Goal: Information Seeking & Learning: Learn about a topic

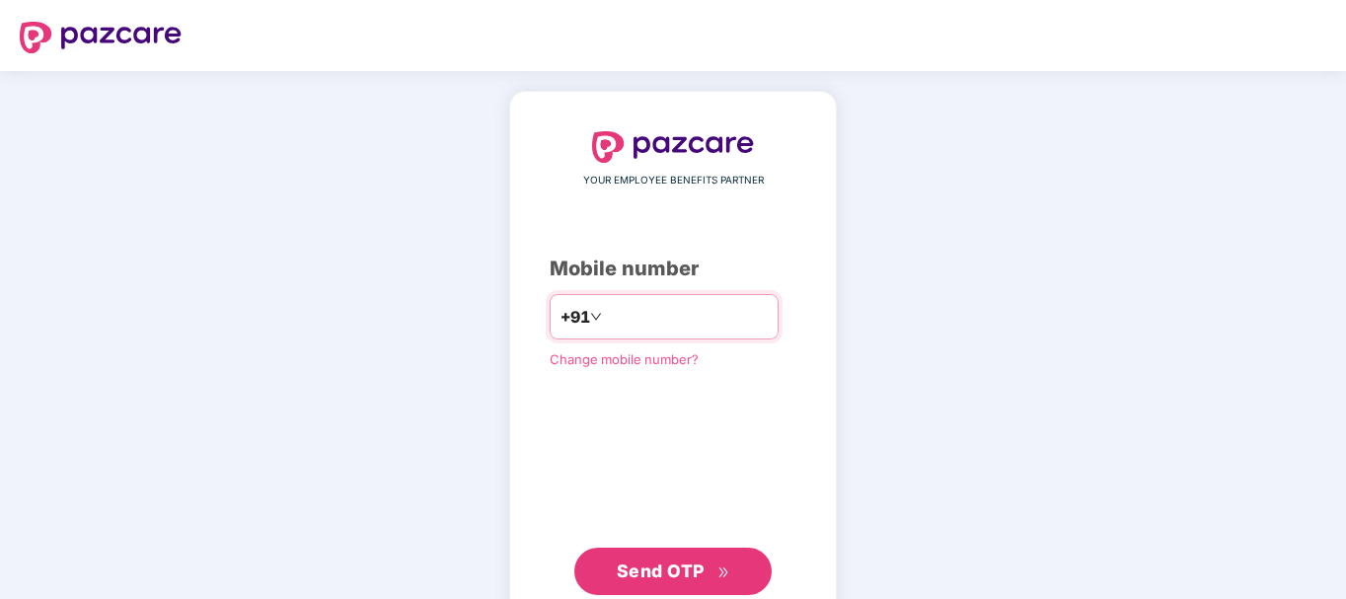
click at [606, 311] on input "number" at bounding box center [687, 317] width 162 height 32
click at [606, 309] on input "number" at bounding box center [687, 317] width 162 height 32
type input "**********"
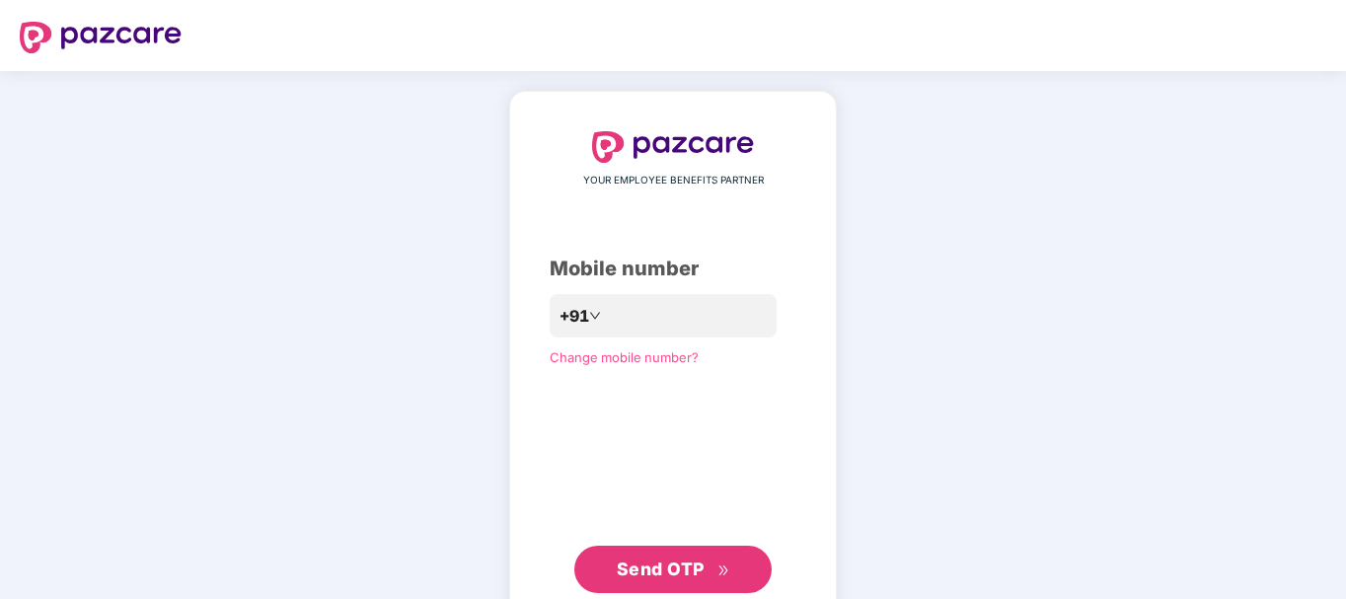
click at [626, 573] on span "Send OTP" at bounding box center [661, 568] width 88 height 21
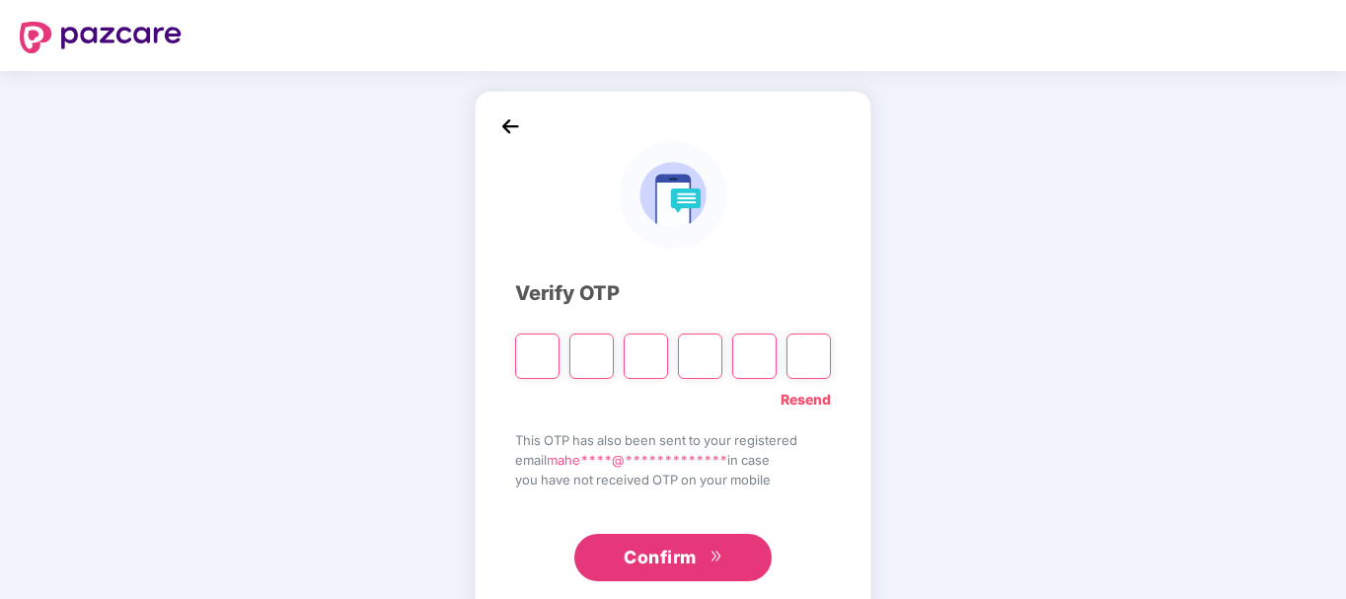
type input "*"
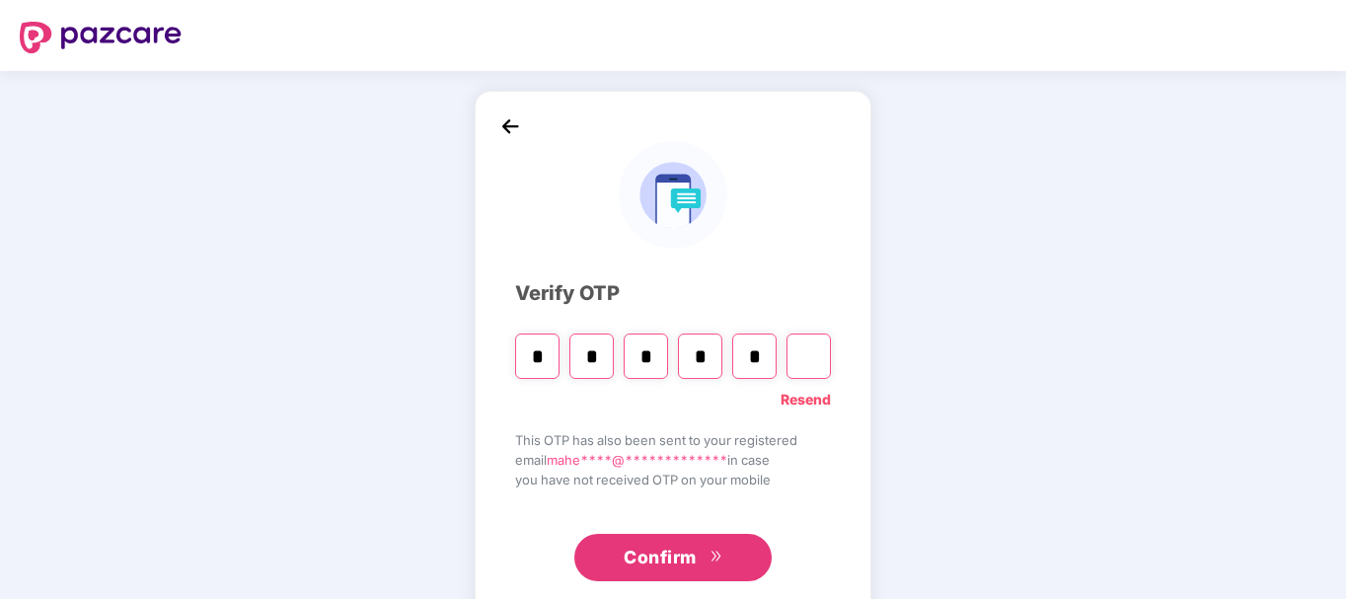
type input "*"
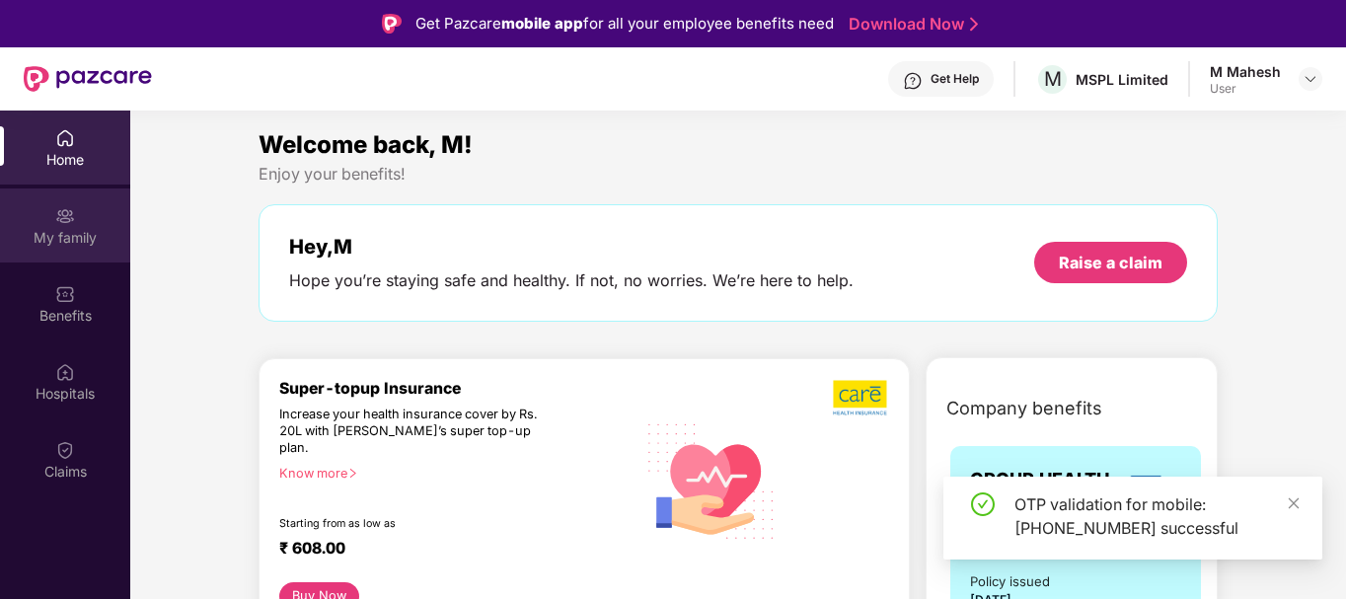
click at [66, 242] on div "My family" at bounding box center [65, 238] width 130 height 20
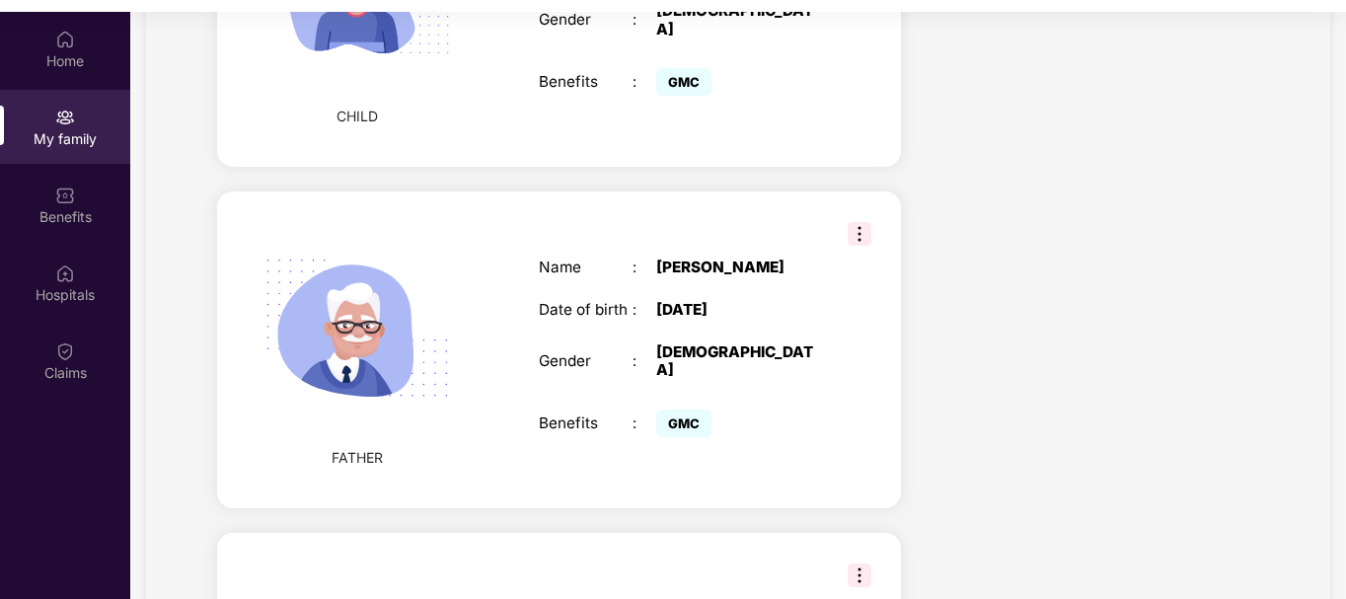
scroll to position [1281, 0]
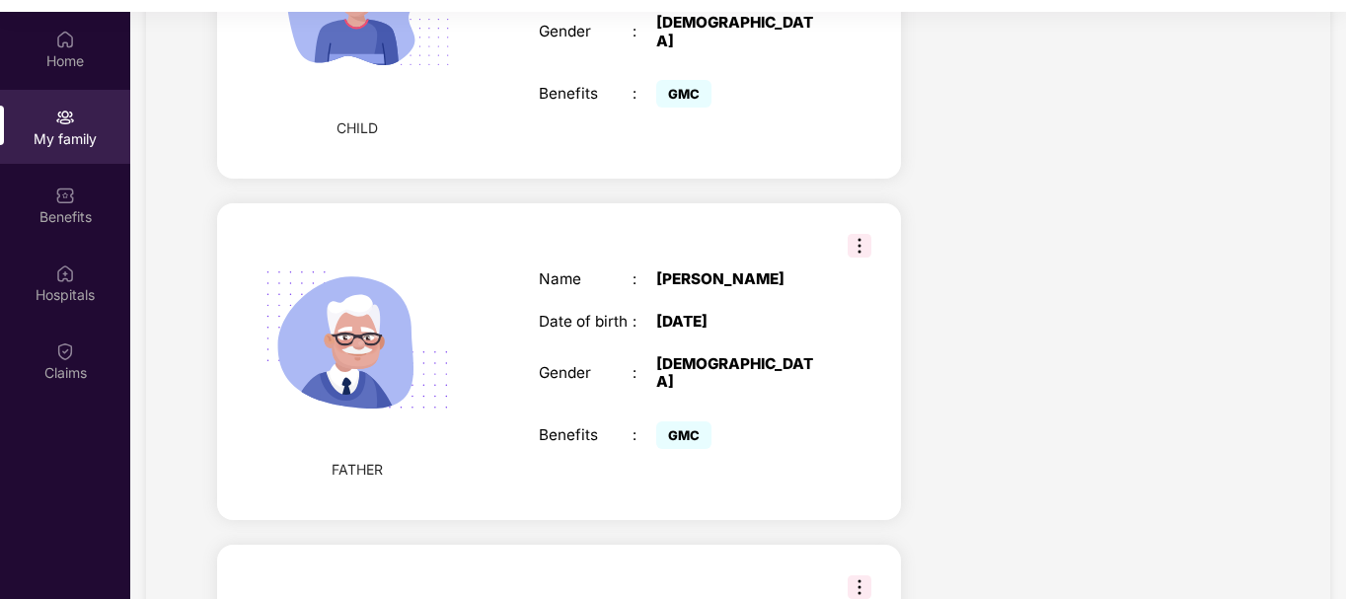
click at [860, 234] on img at bounding box center [859, 246] width 24 height 24
click at [723, 413] on div "Name : [PERSON_NAME] [PERSON_NAME] of birth : [DEMOGRAPHIC_DATA] Gender : [DEMO…" at bounding box center [680, 362] width 323 height 233
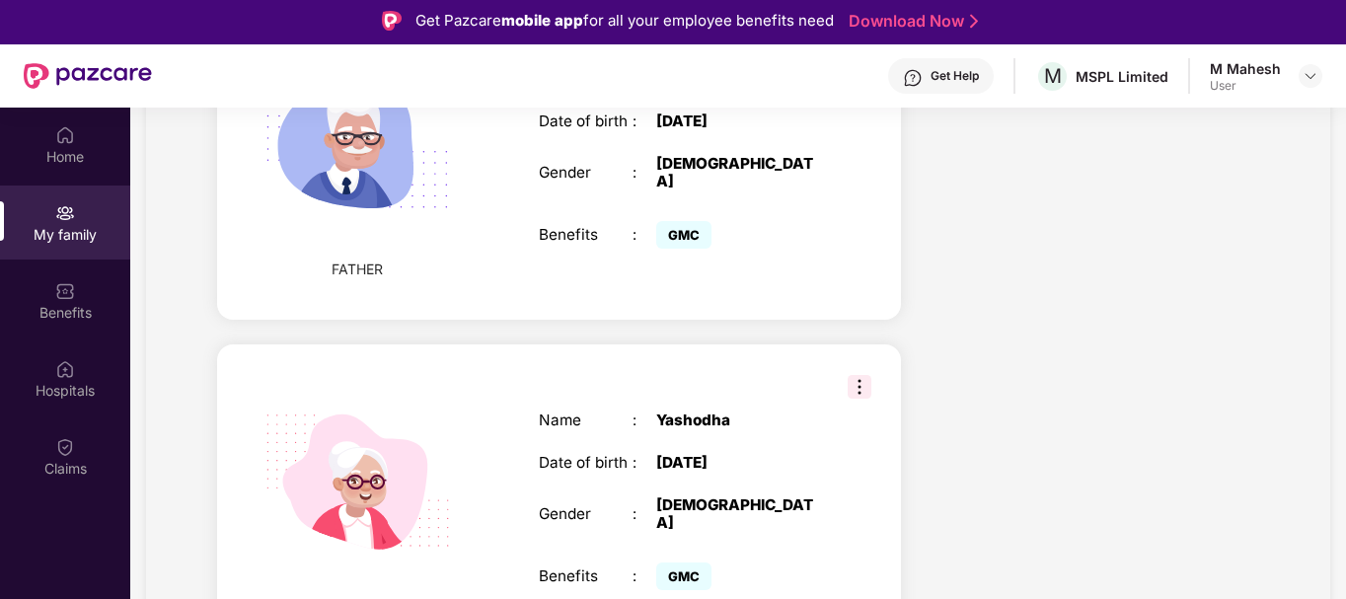
scroll to position [0, 0]
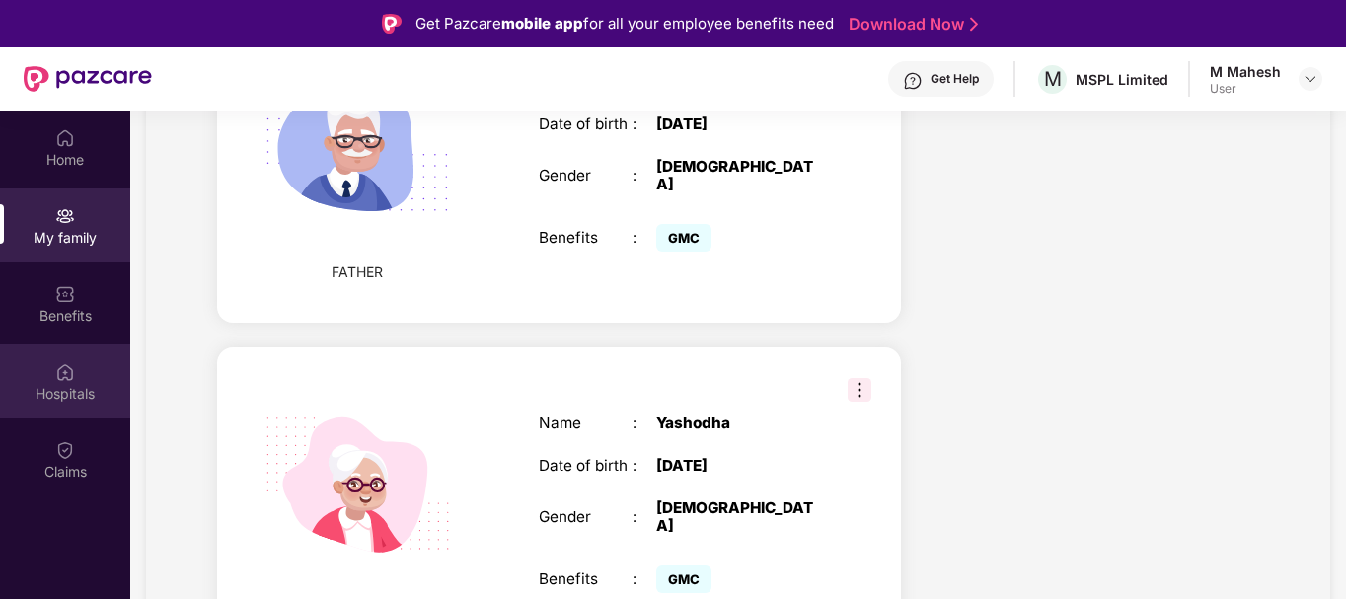
click at [60, 391] on div "Hospitals" at bounding box center [65, 394] width 130 height 20
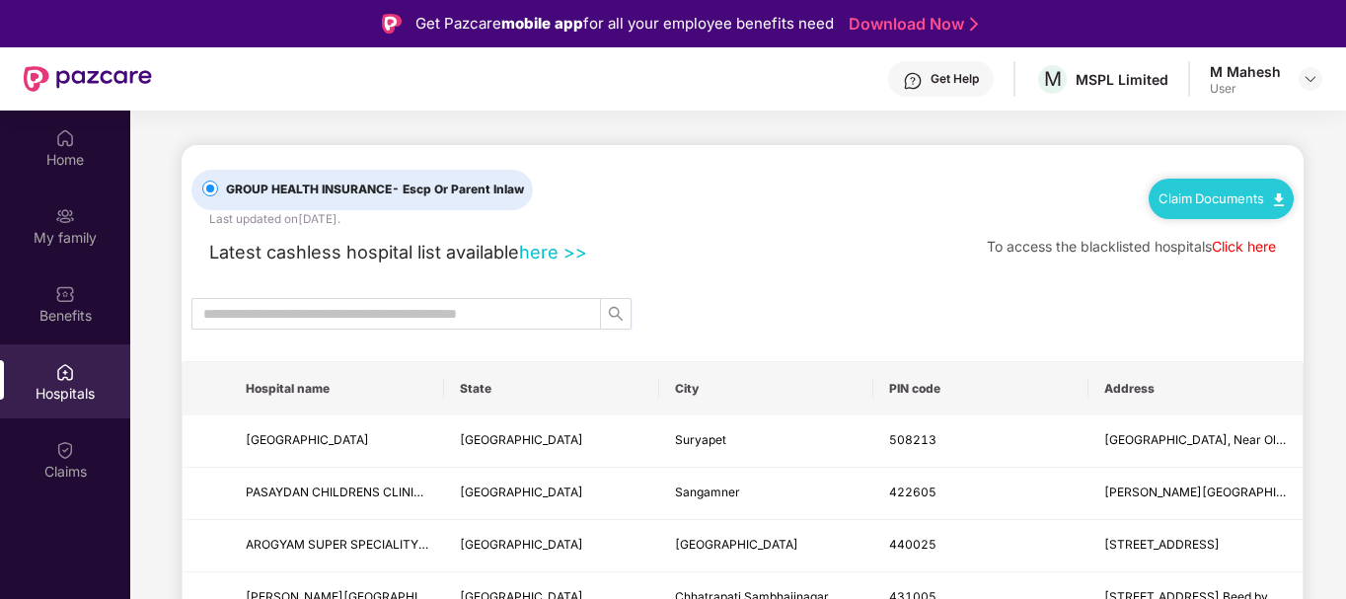
click at [552, 257] on link "here >>" at bounding box center [553, 252] width 68 height 22
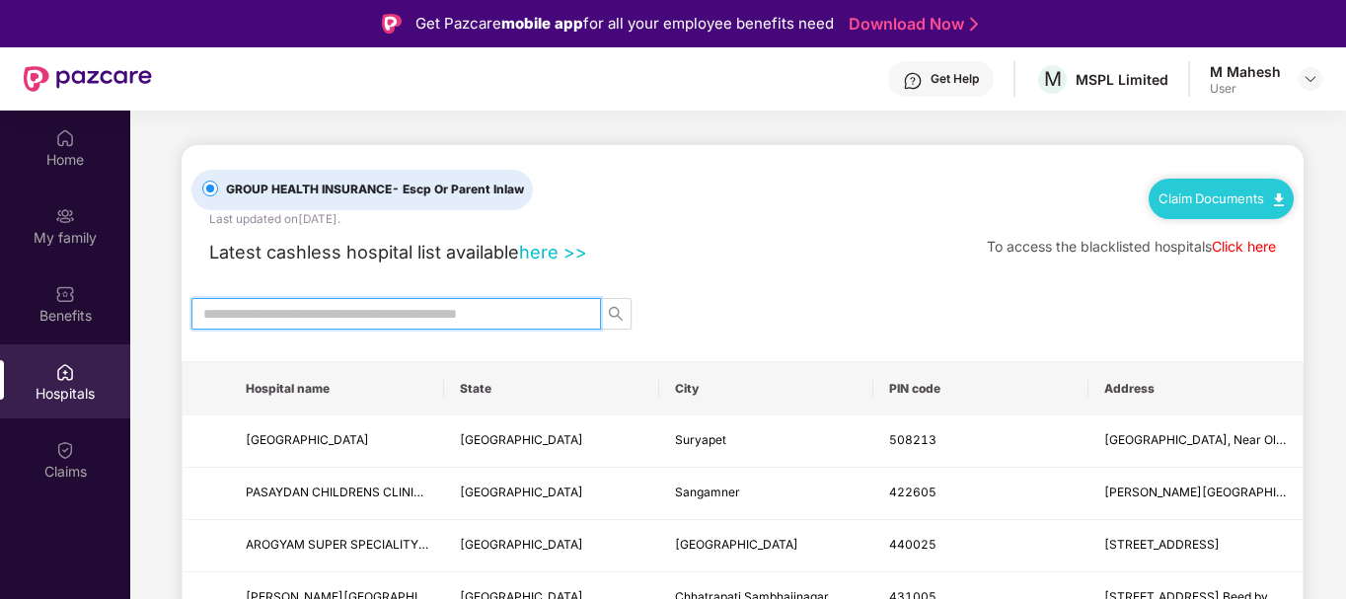
click at [387, 312] on input "text" at bounding box center [388, 314] width 370 height 22
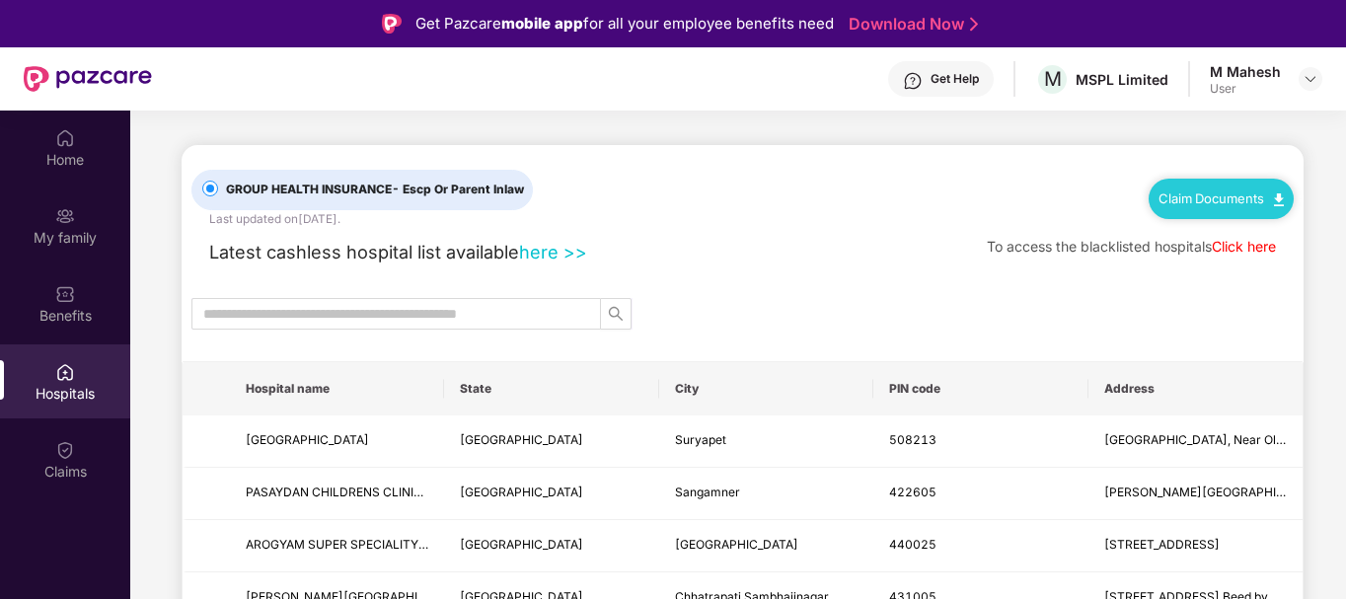
click at [1251, 247] on link "Click here" at bounding box center [1243, 246] width 64 height 17
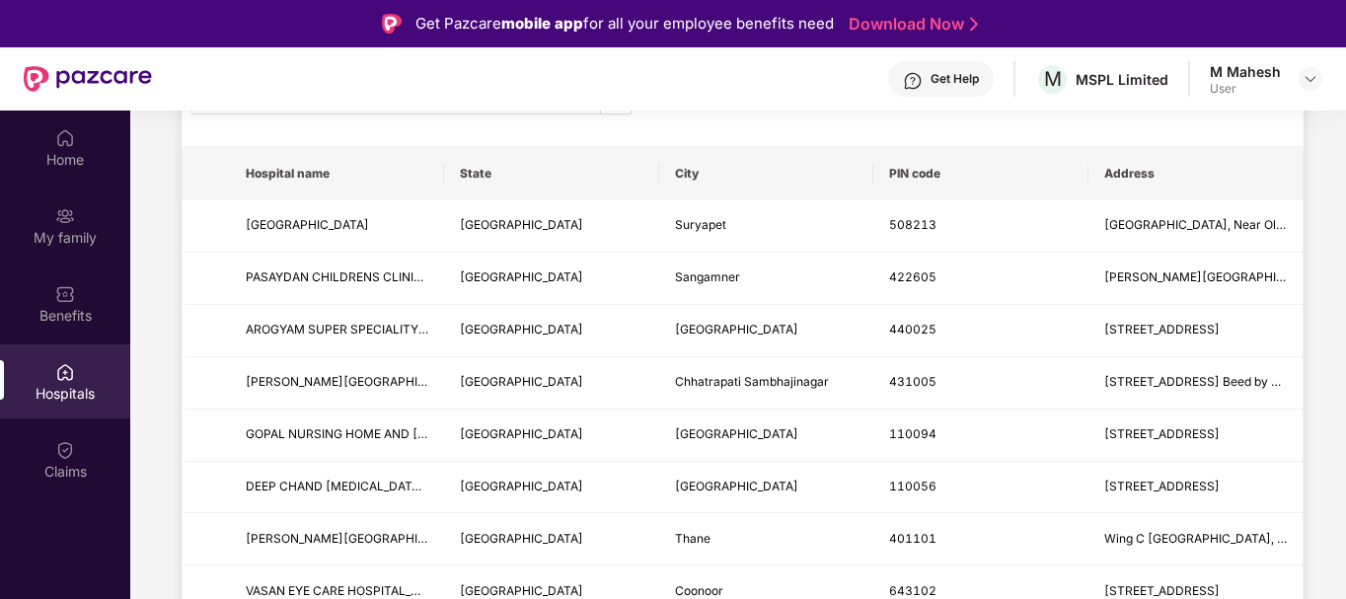
scroll to position [197, 0]
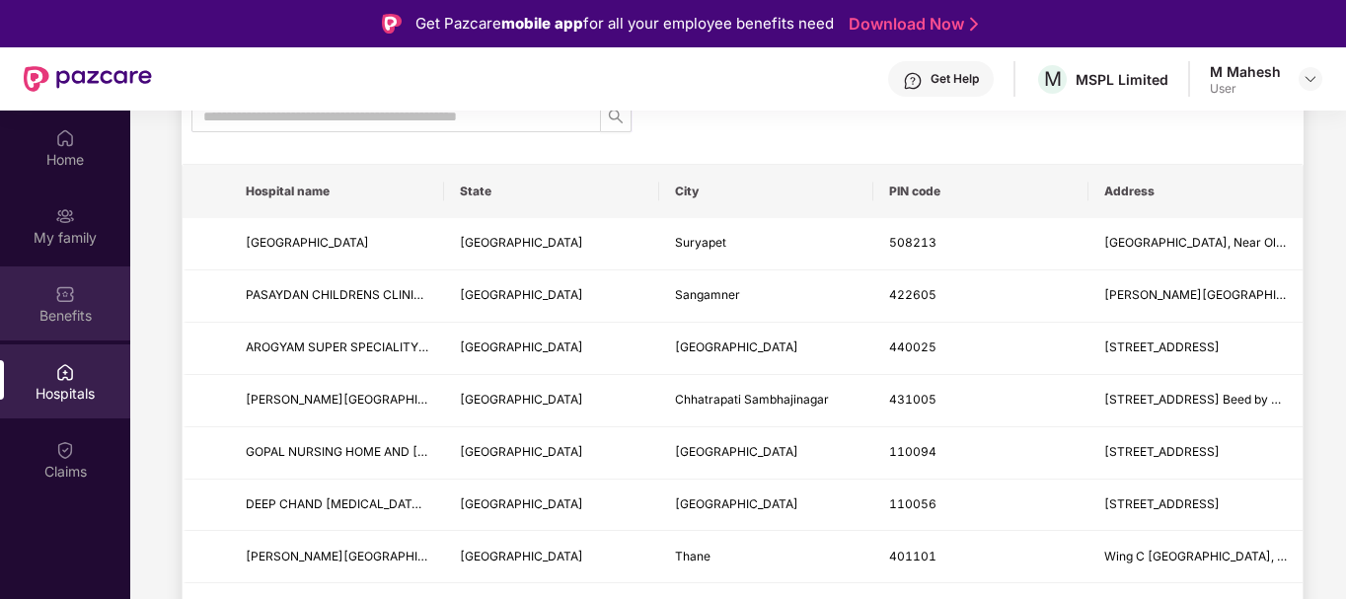
click at [60, 302] on img at bounding box center [65, 294] width 20 height 20
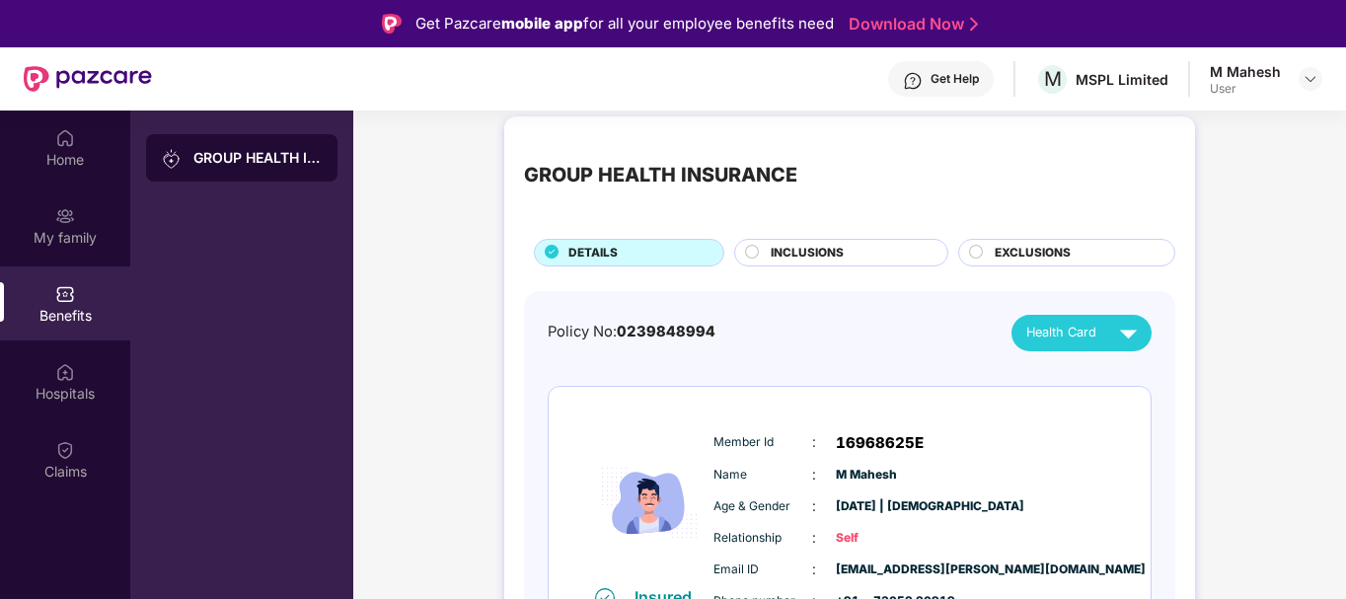
scroll to position [0, 0]
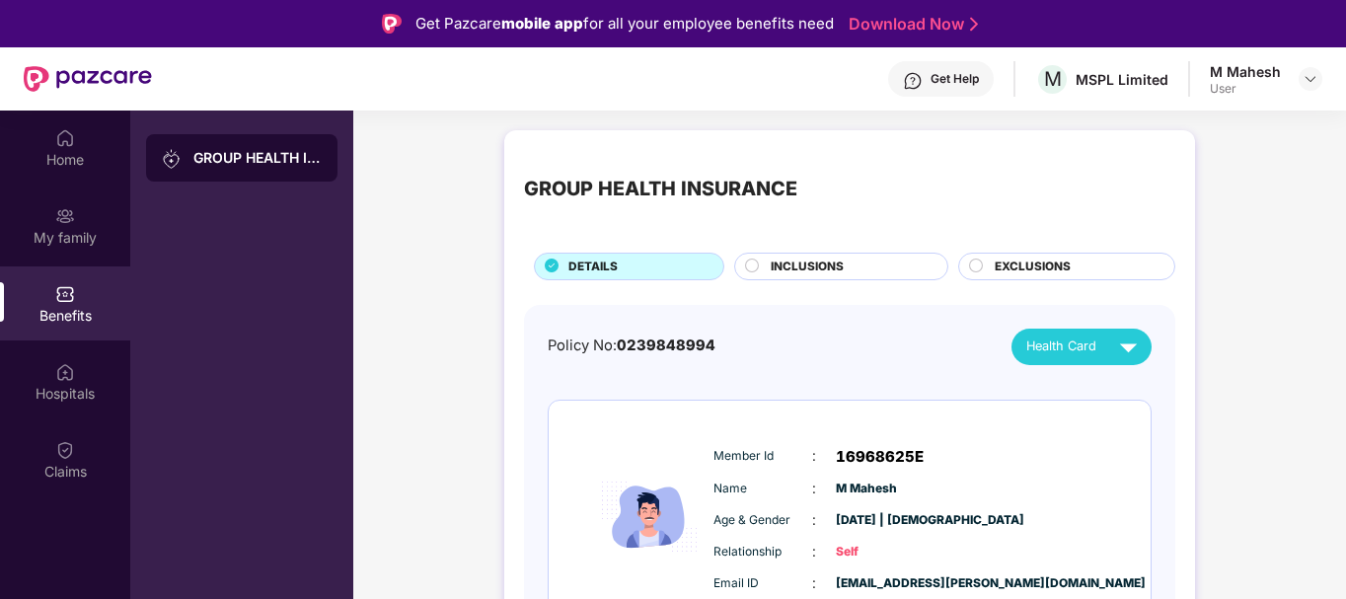
click at [840, 263] on span "INCLUSIONS" at bounding box center [806, 266] width 73 height 19
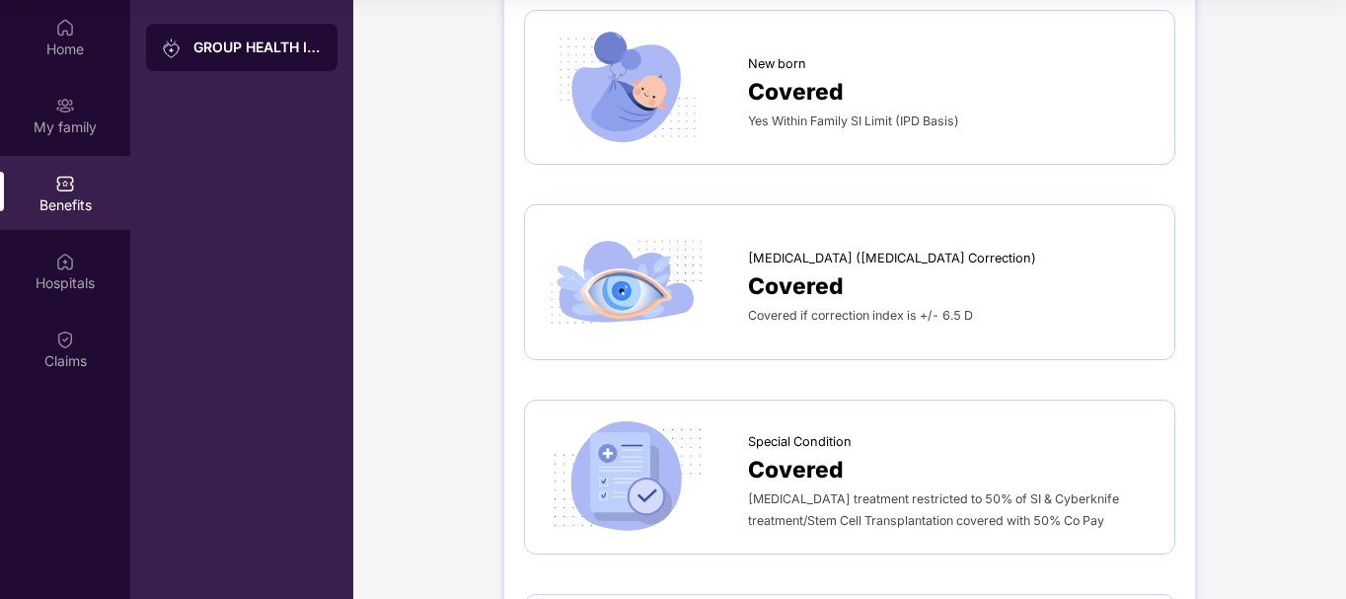
scroll to position [2480, 0]
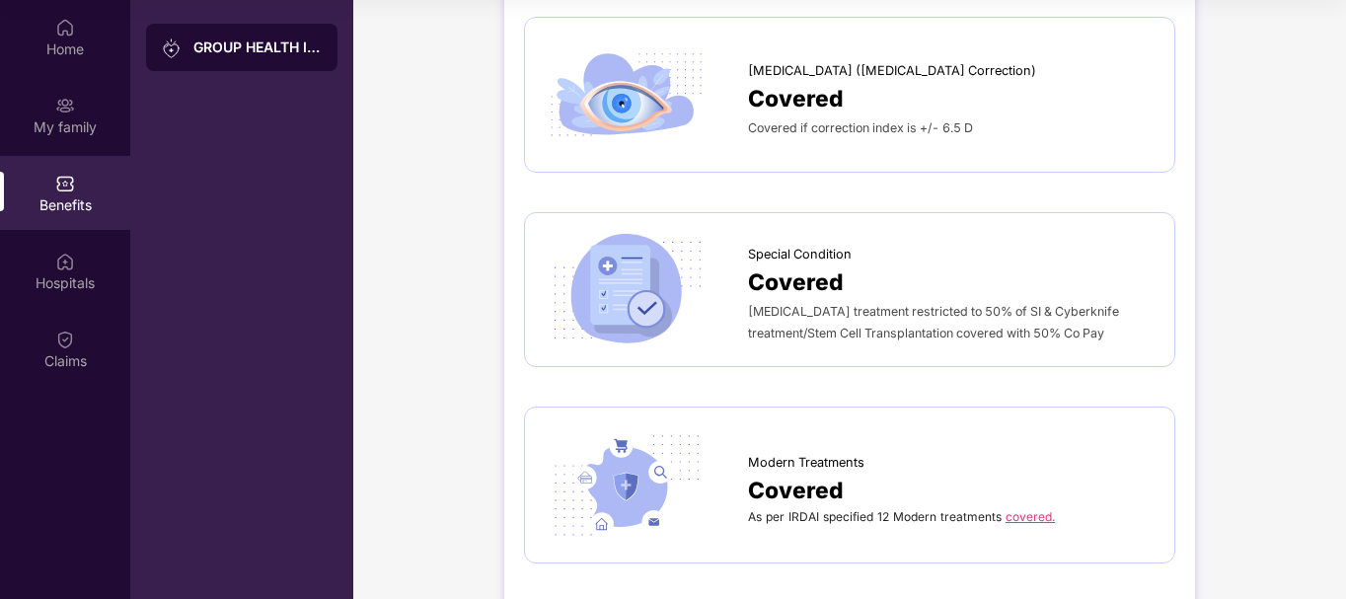
click at [926, 509] on span "Modern" at bounding box center [914, 516] width 43 height 15
click at [803, 453] on span "Modern Treatments" at bounding box center [806, 463] width 116 height 20
click at [1019, 509] on link "covered." at bounding box center [1029, 516] width 49 height 15
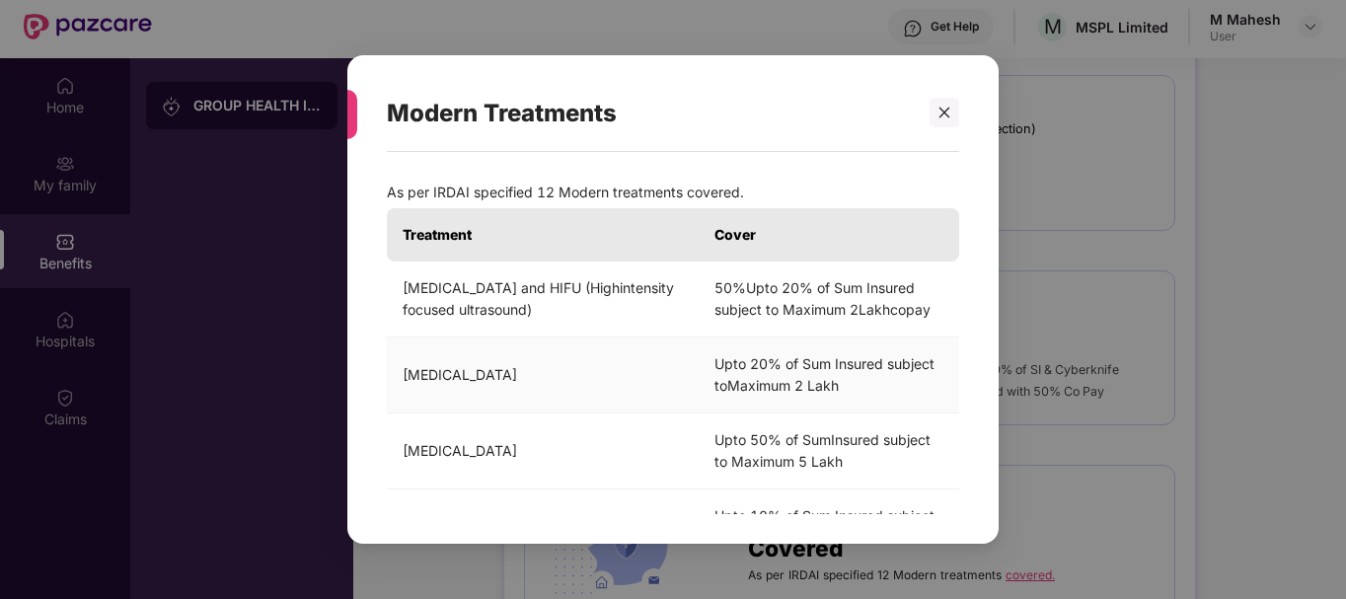
scroll to position [0, 0]
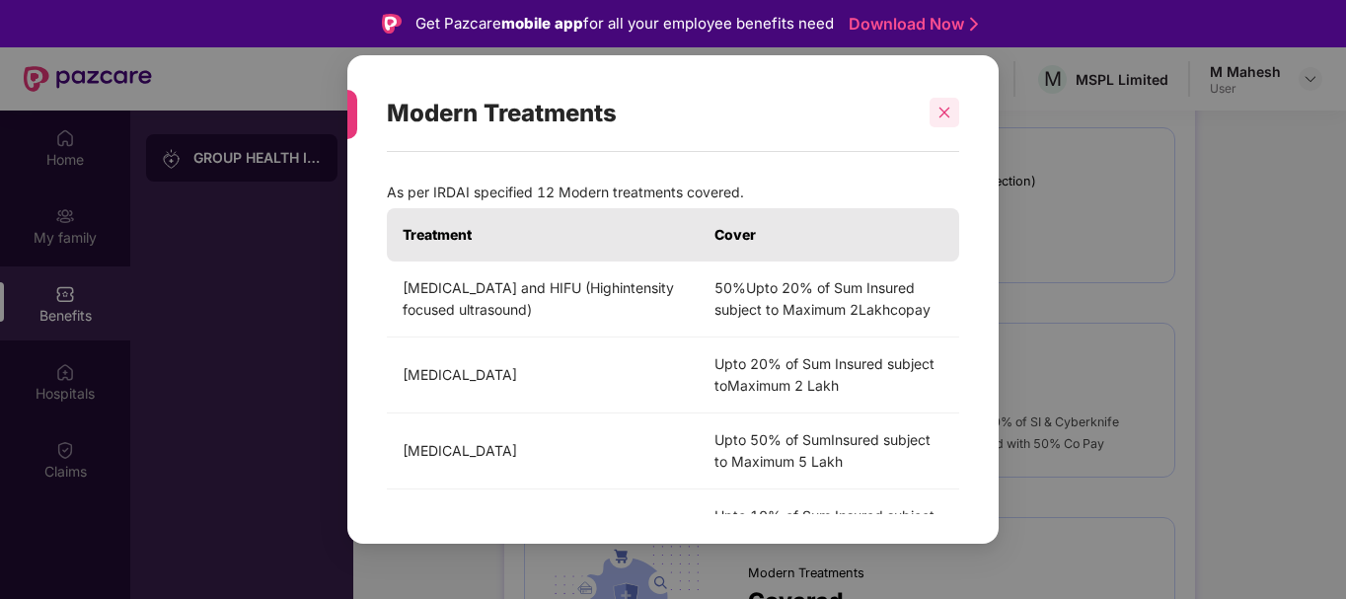
click at [951, 112] on div at bounding box center [944, 113] width 30 height 30
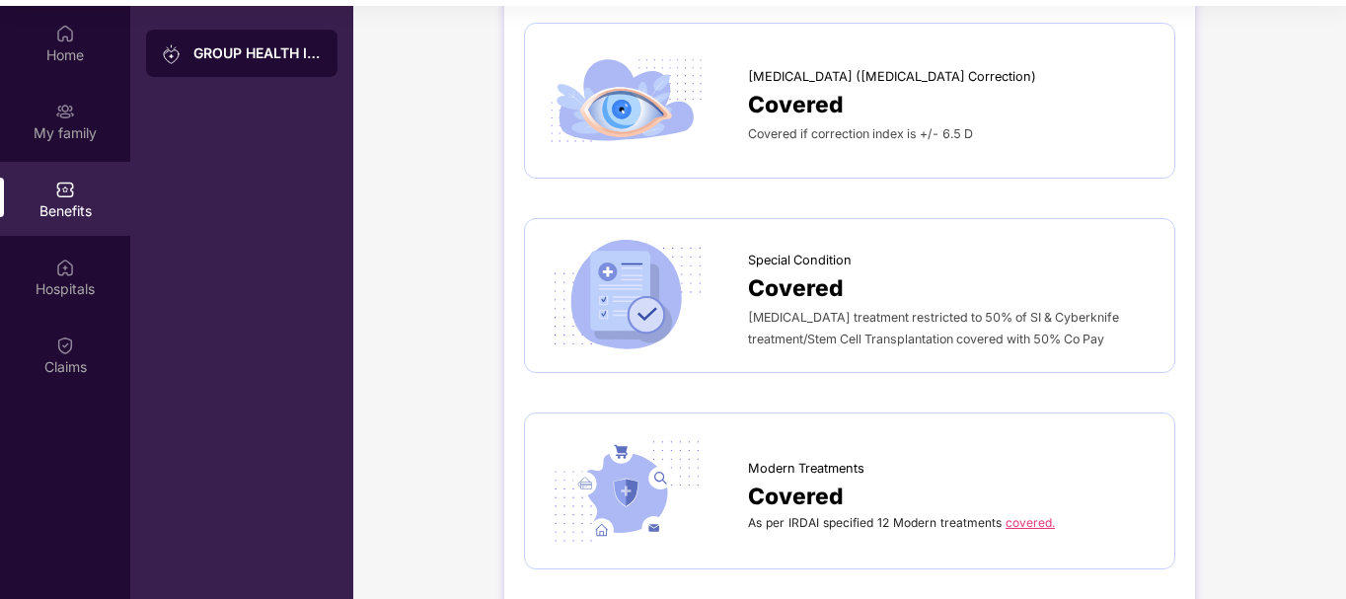
scroll to position [110, 0]
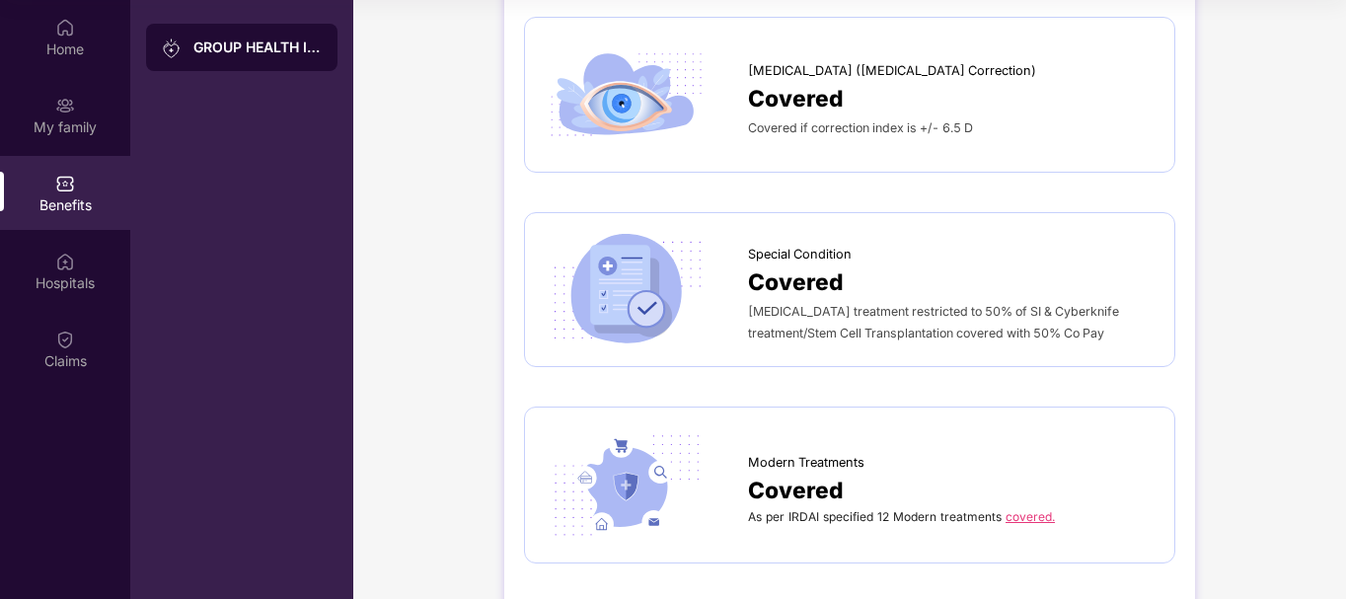
click at [1018, 509] on link "covered." at bounding box center [1029, 516] width 49 height 15
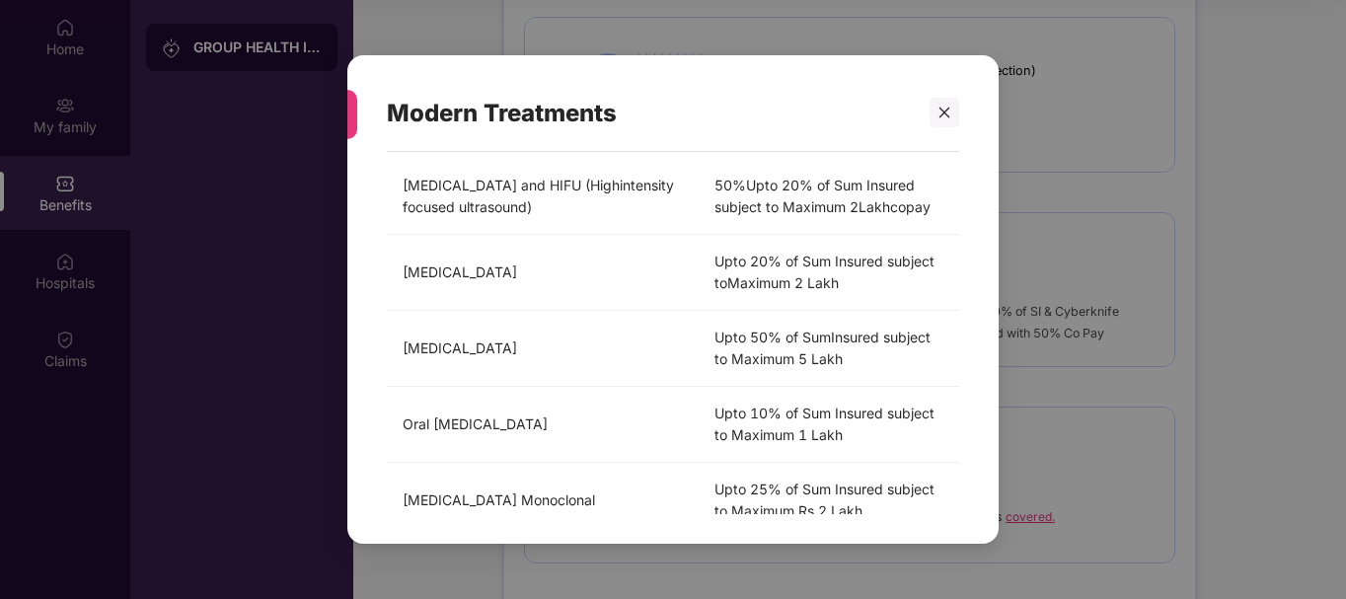
scroll to position [0, 0]
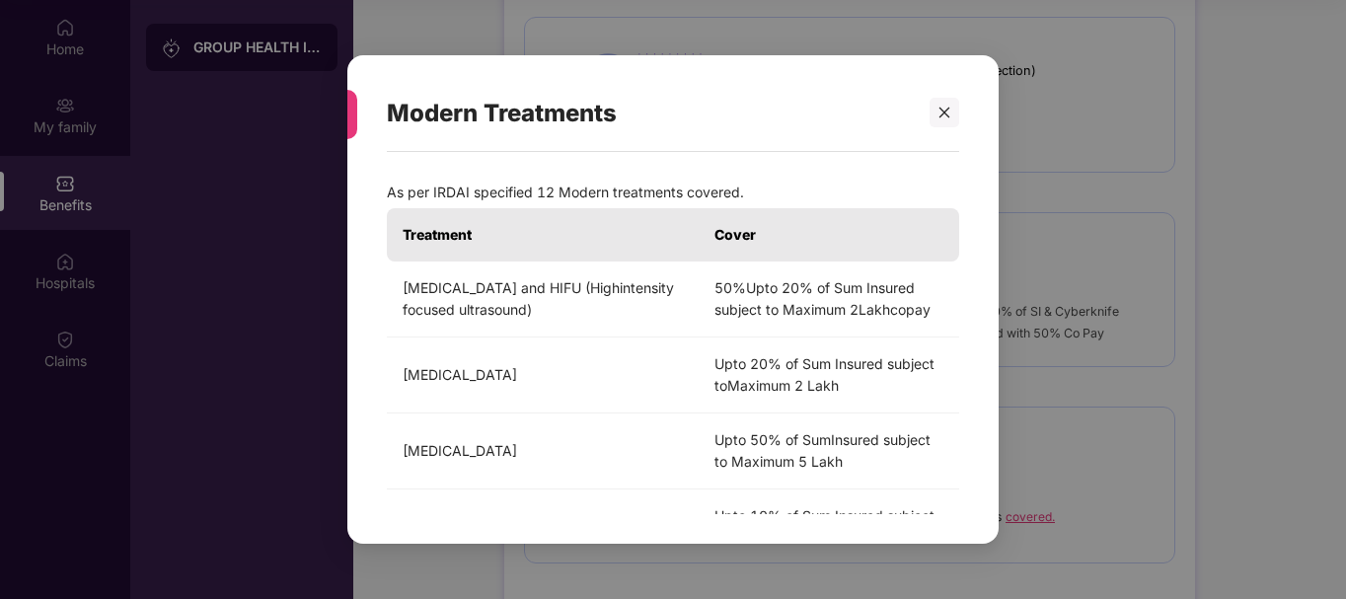
click at [467, 201] on p "As per IRDAI specified 12 Modern treatments covered." at bounding box center [673, 193] width 572 height 22
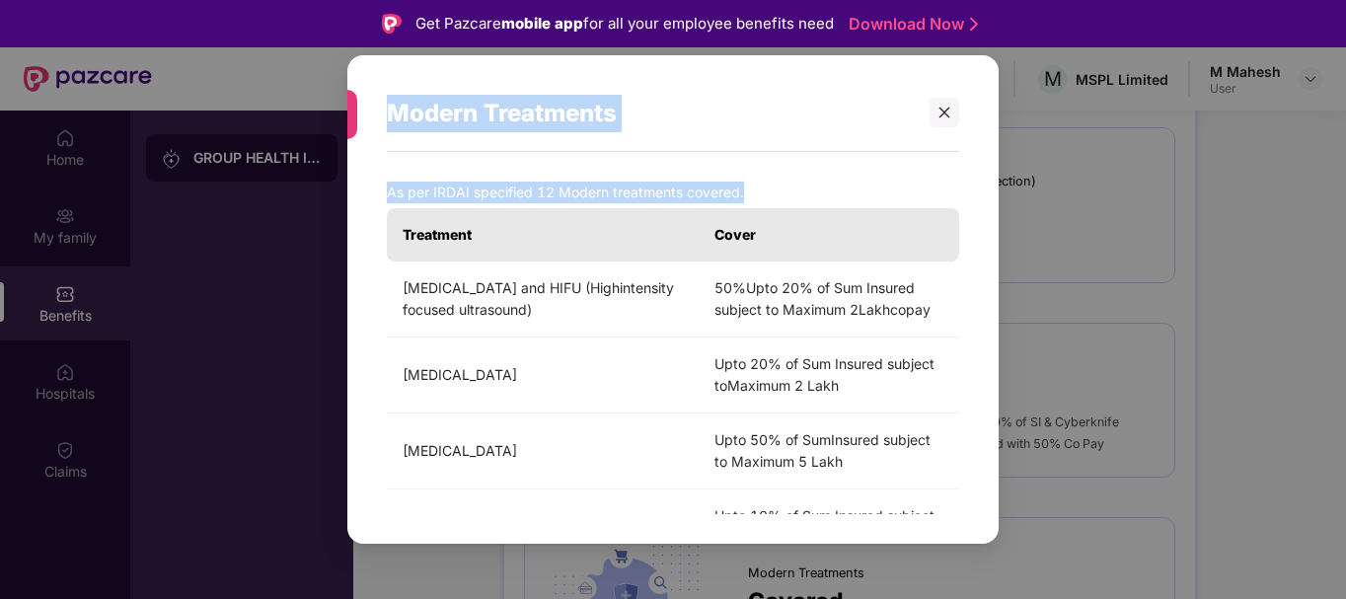
drag, startPoint x: 388, startPoint y: 108, endPoint x: 734, endPoint y: 540, distance: 553.7
click at [743, 546] on div "Modern Treatments As per IRDAI specified 12 Modern treatments covered. Treatmen…" at bounding box center [673, 299] width 1346 height 599
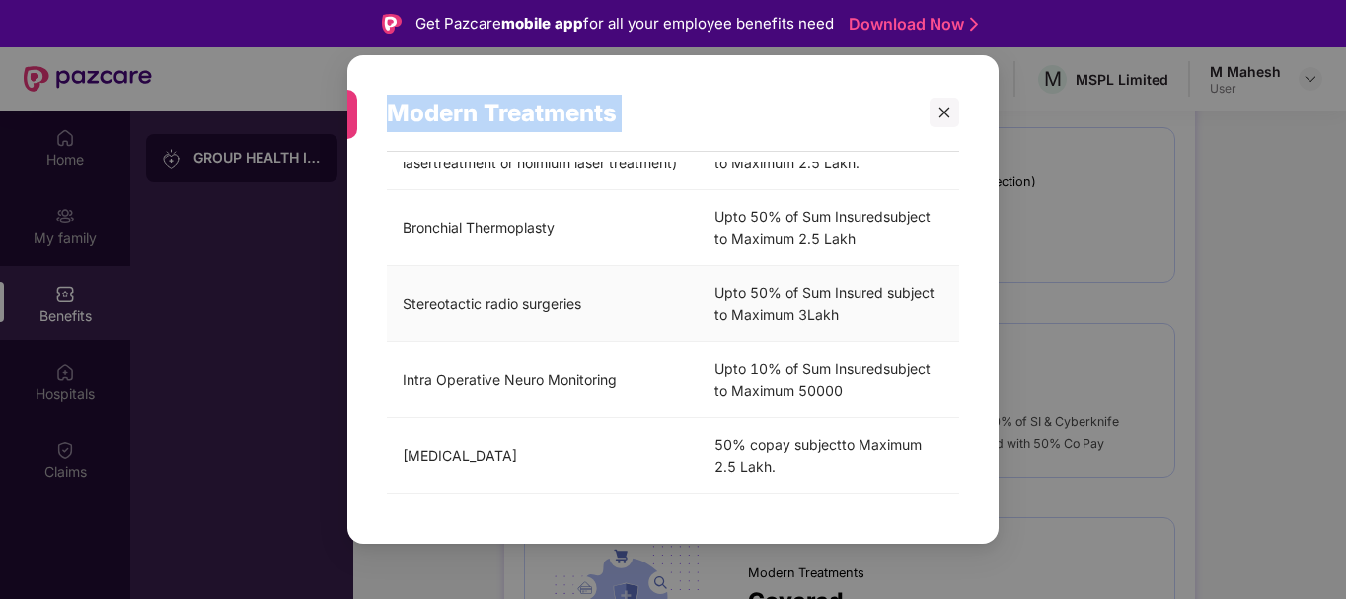
scroll to position [700, 0]
copy div "Modern Treatments As per IRDAI specified 12 Modern treatments covered."
click at [942, 115] on icon "close" at bounding box center [944, 113] width 11 height 11
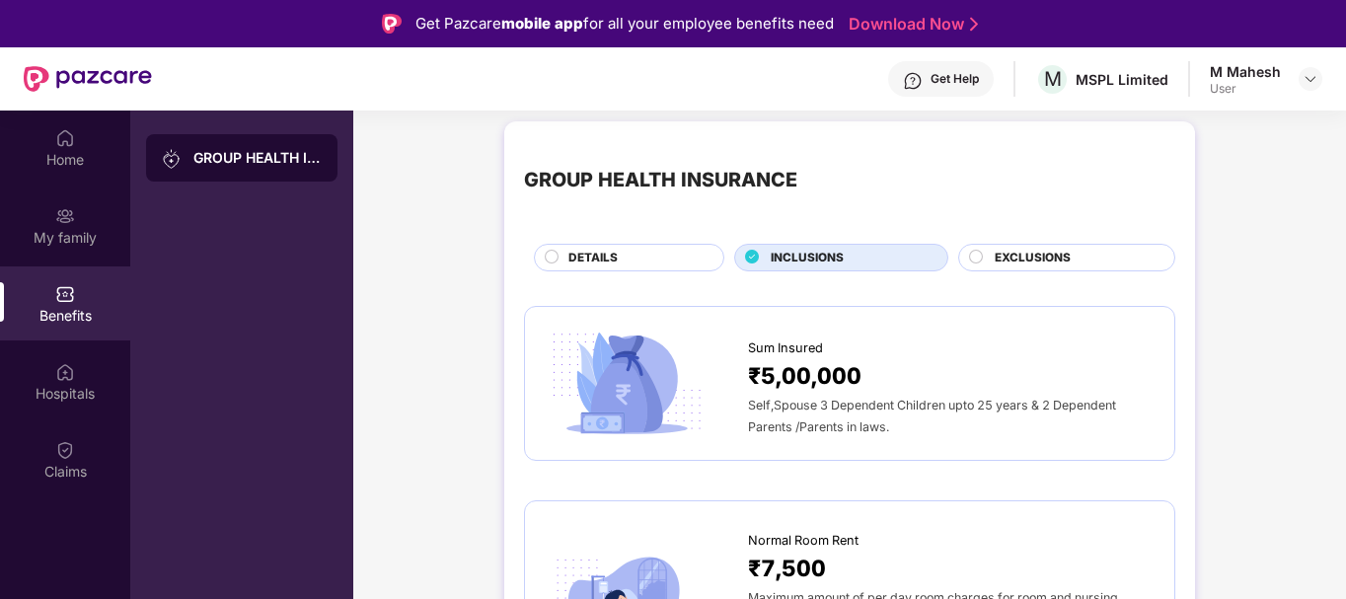
scroll to position [0, 0]
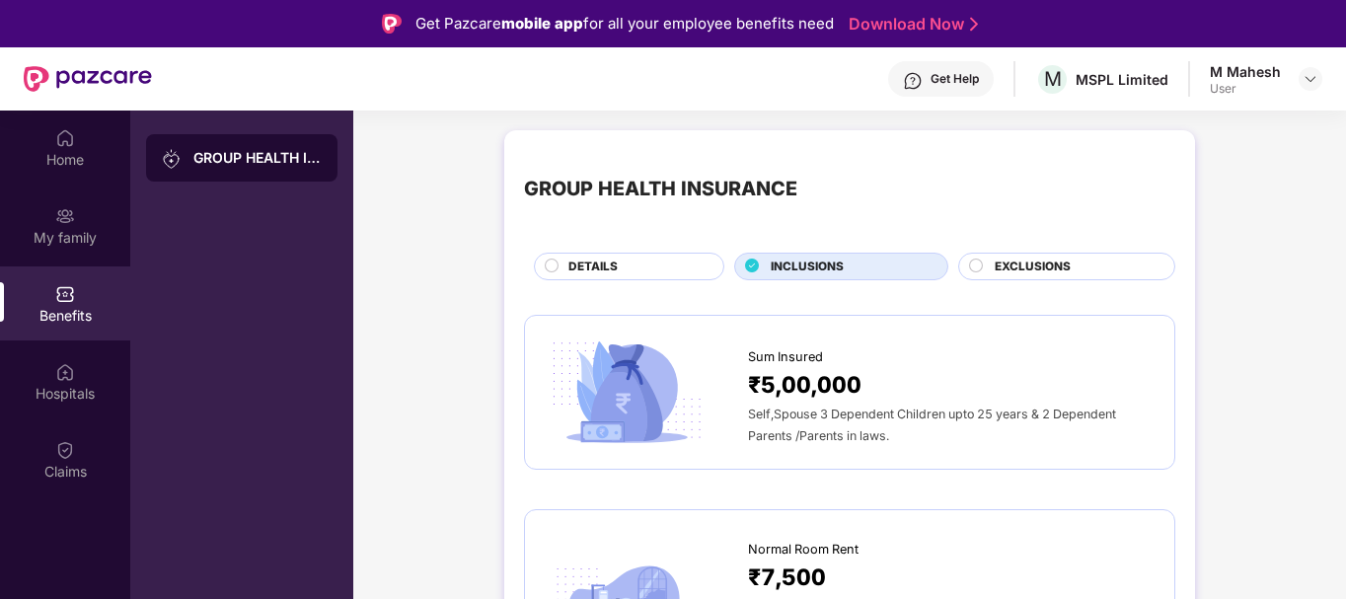
click at [972, 265] on circle at bounding box center [976, 264] width 13 height 13
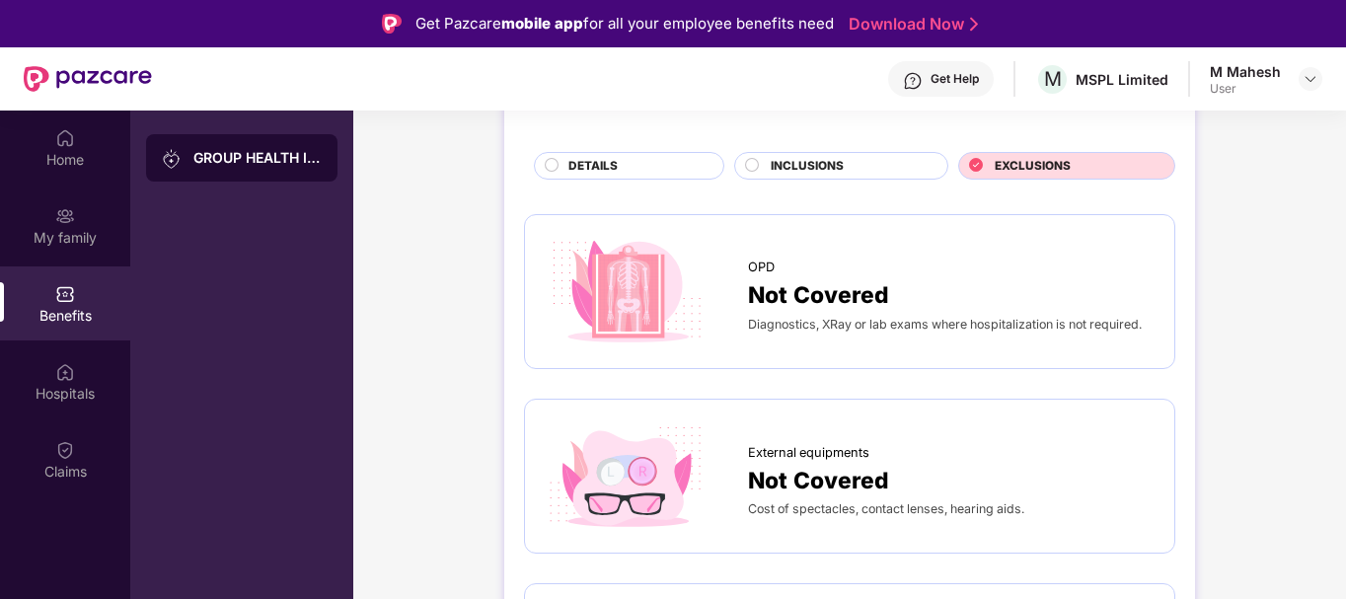
scroll to position [99, 0]
click at [621, 173] on div "DETAILS" at bounding box center [635, 170] width 155 height 22
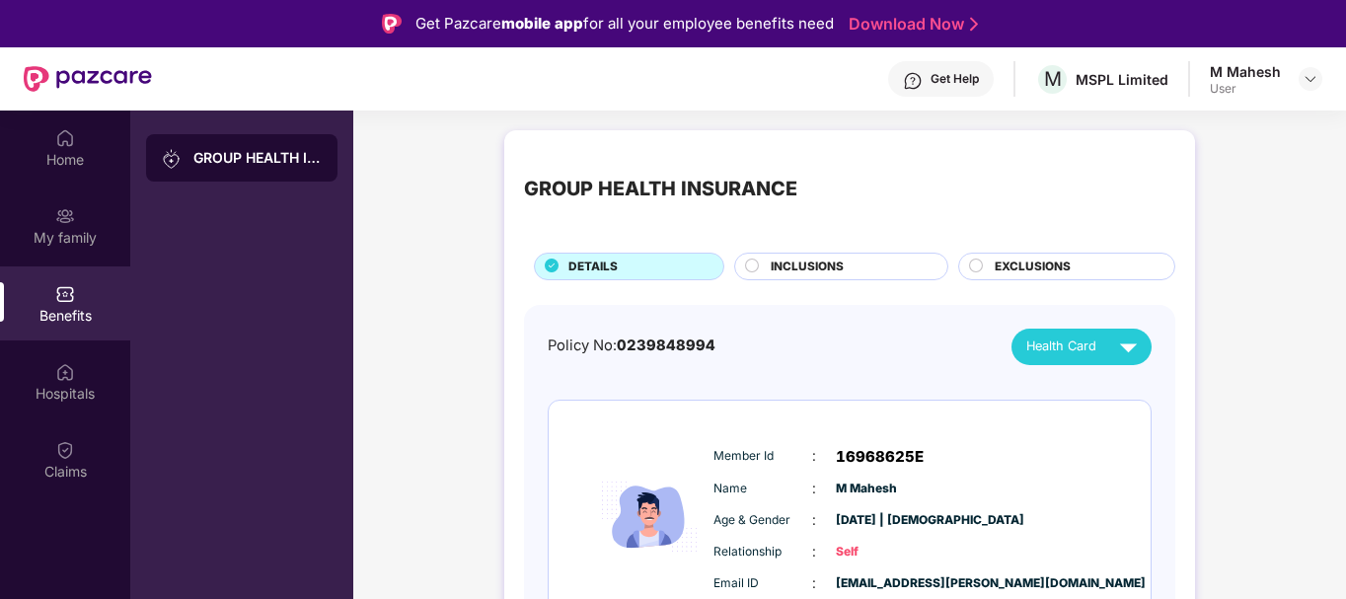
click at [750, 265] on circle at bounding box center [752, 264] width 13 height 13
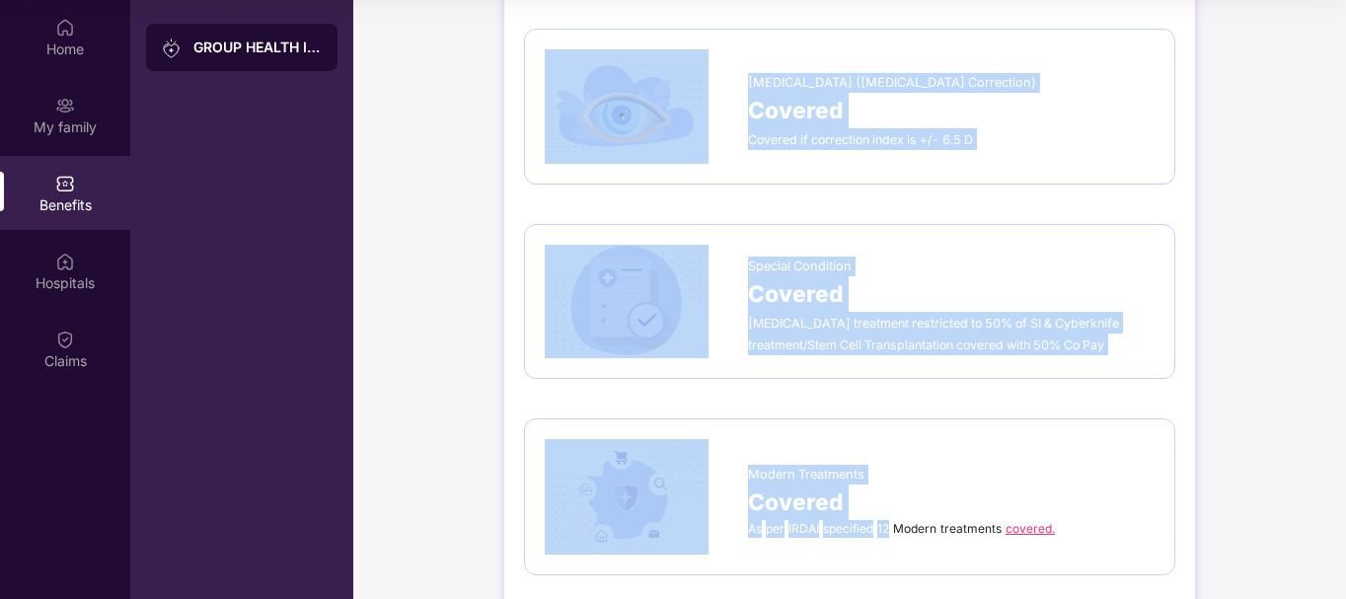
scroll to position [2480, 0]
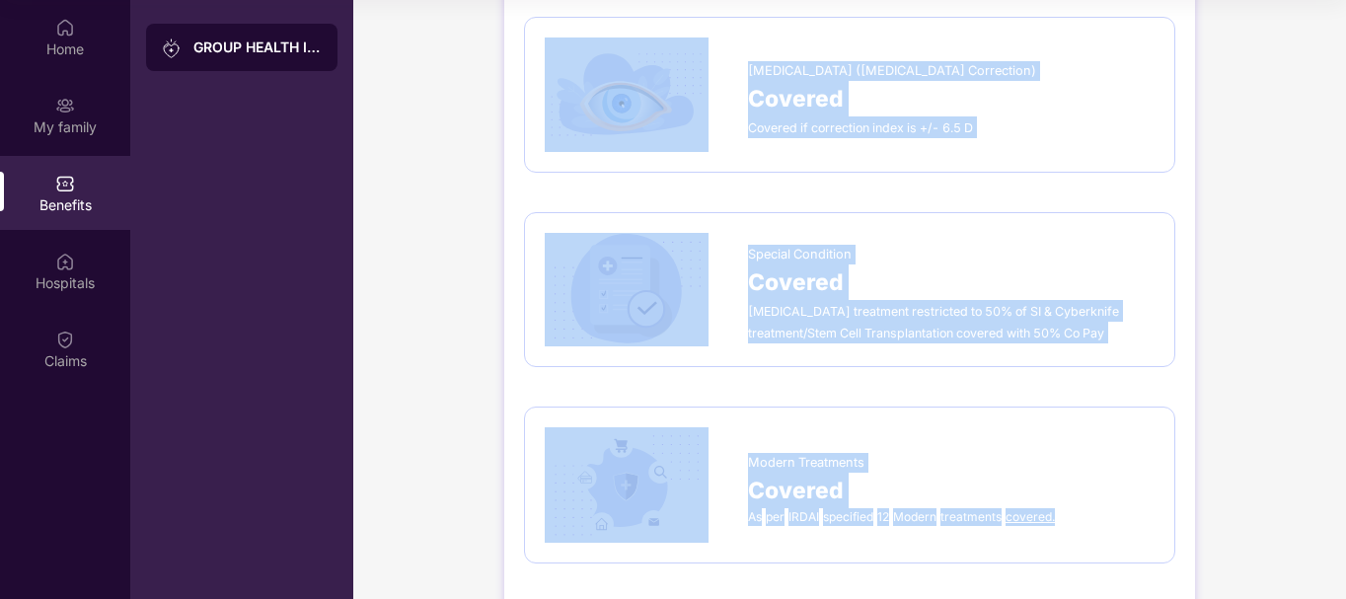
copy div "LOREM IPSUMD SITAMETCO ADIPISC ELITSEDDOE TEMPORINCI Utl Etdolor ₹0,02,798 Magn…"
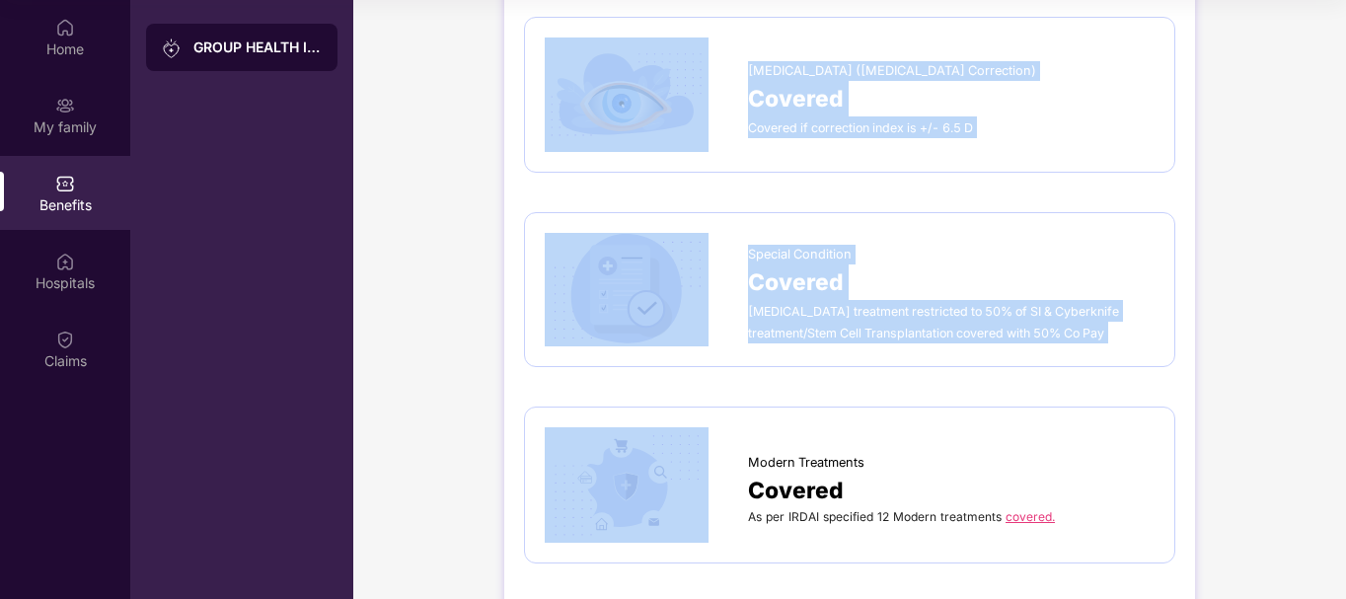
drag, startPoint x: 525, startPoint y: 181, endPoint x: 360, endPoint y: 614, distance: 463.4
click at [360, 488] on html "Get Pazcare mobile app for all your employee benefits need Download Now Get Hel…" at bounding box center [673, 189] width 1346 height 599
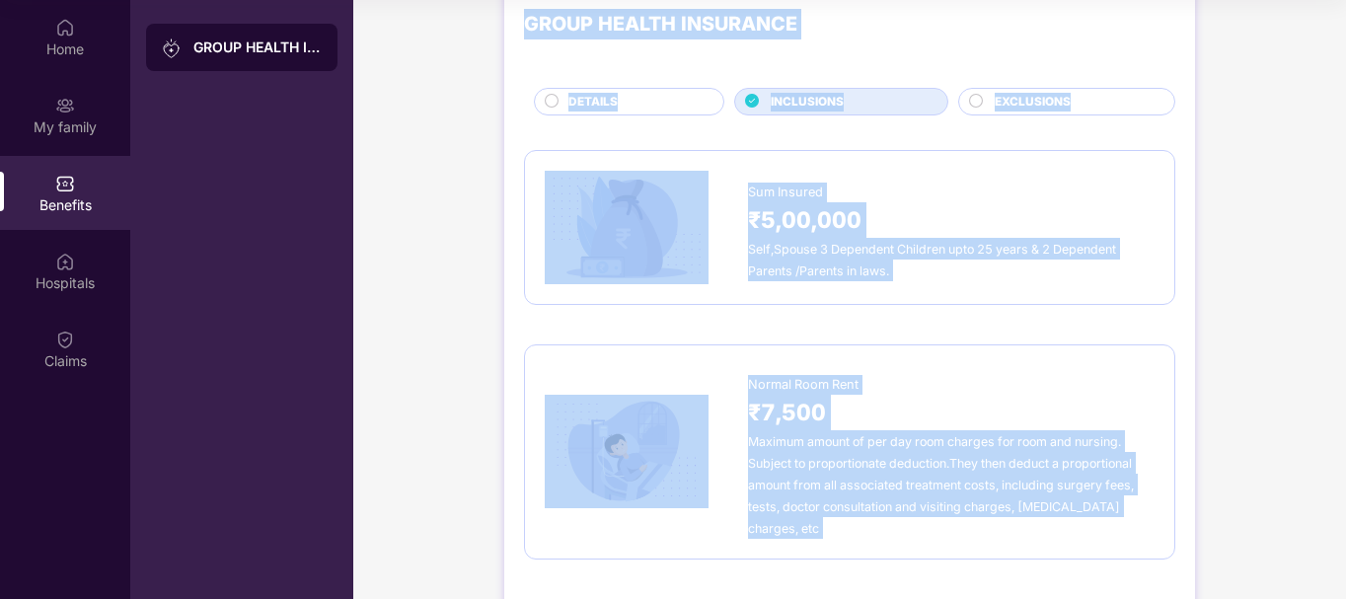
scroll to position [0, 0]
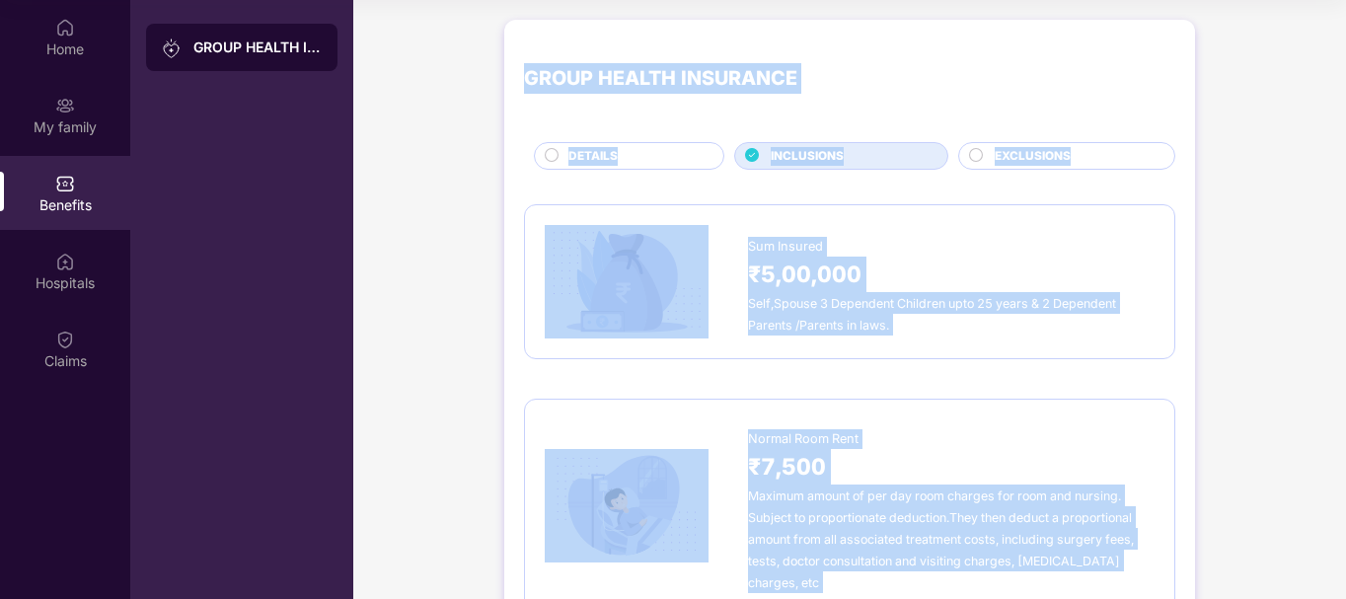
click at [975, 157] on circle at bounding box center [976, 154] width 13 height 13
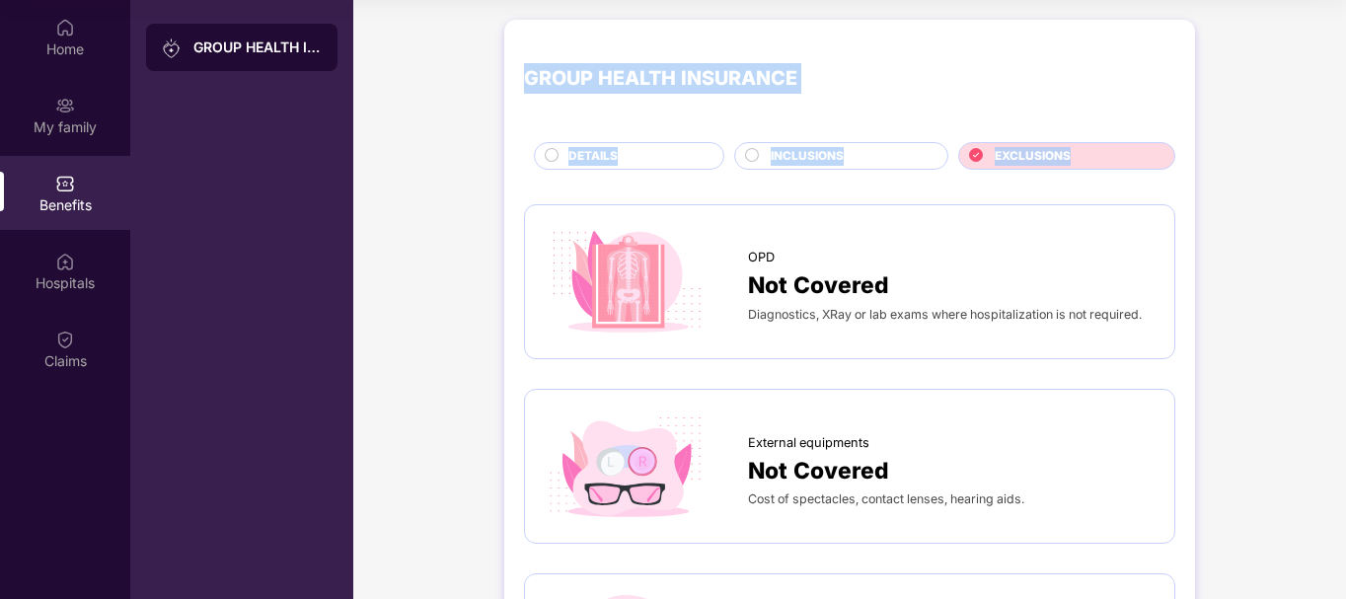
click at [936, 95] on div "GROUP HEALTH INSURANCE" at bounding box center [849, 78] width 651 height 79
click at [818, 63] on div "GROUP HEALTH INSURANCE" at bounding box center [849, 78] width 651 height 79
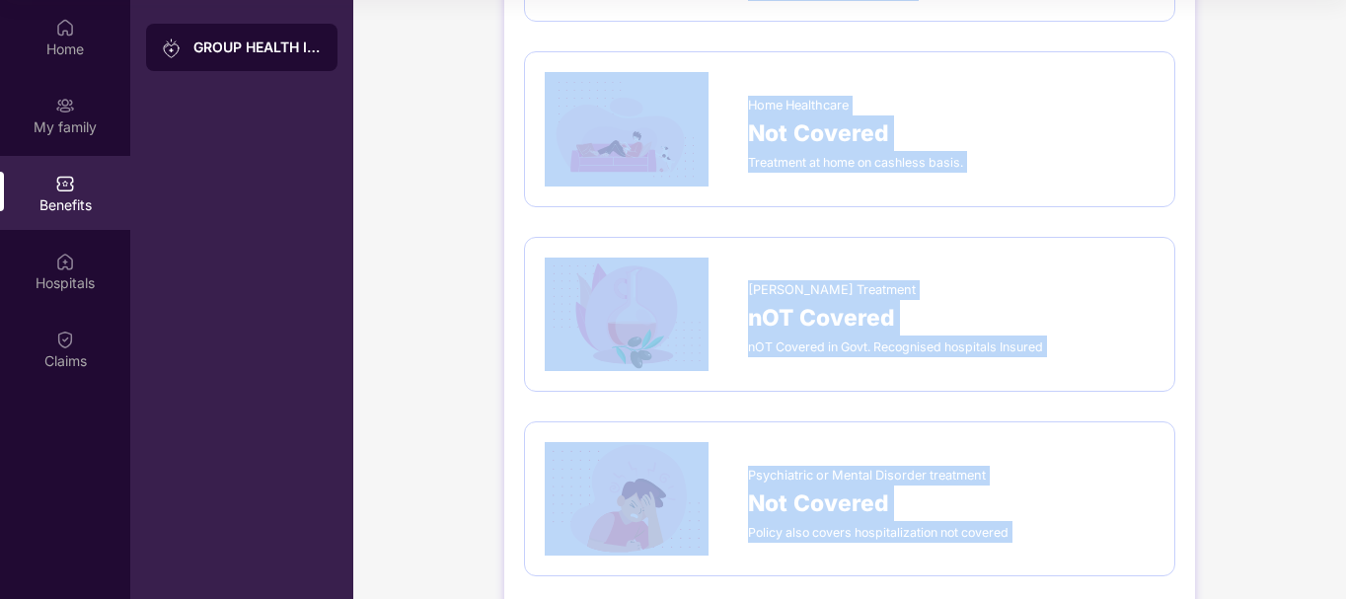
scroll to position [1704, 0]
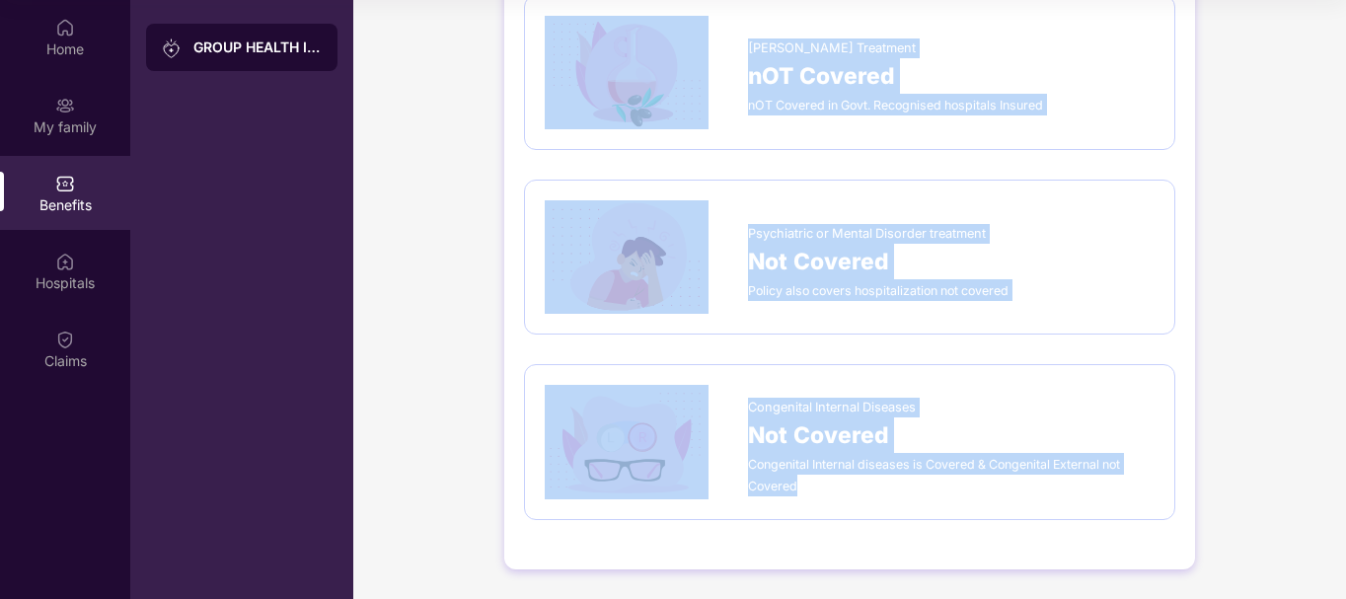
copy div "GROUP HEALTH INSURANCE DETAILS INCLUSIONS EXCLUSIONS OPD Not Covered Diagnostic…"
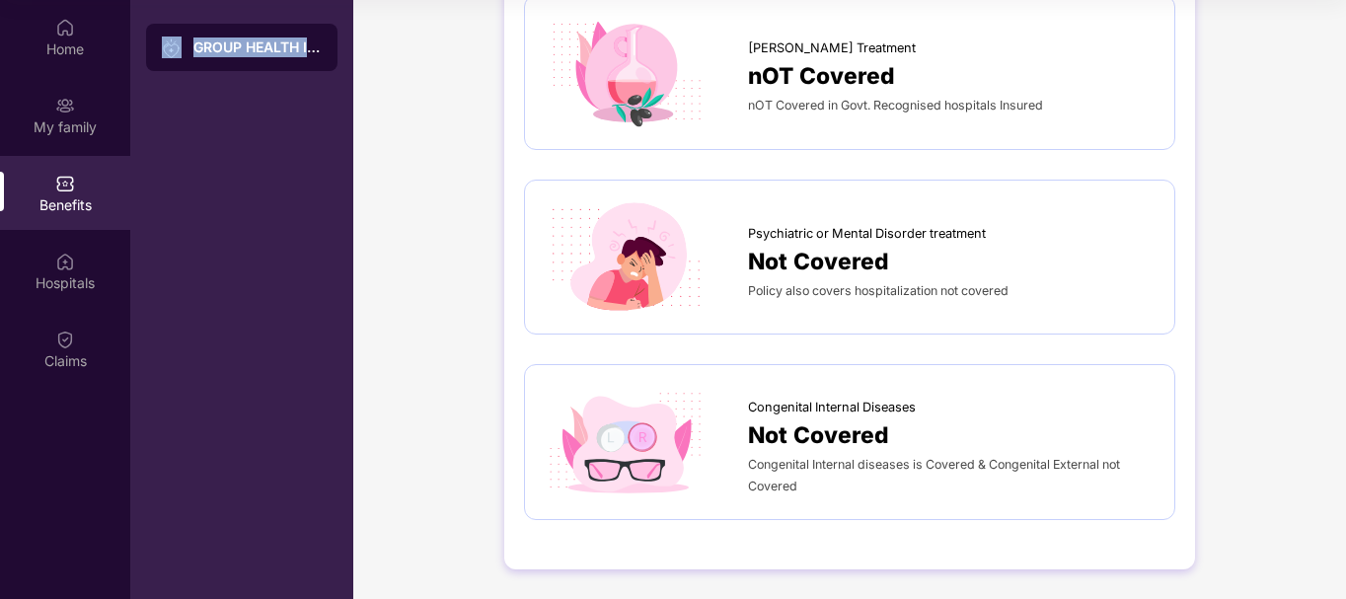
drag, startPoint x: 524, startPoint y: 75, endPoint x: 259, endPoint y: 617, distance: 602.7
click at [259, 488] on html "Get Pazcare mobile app for all your employee benefits need Download Now Get Hel…" at bounding box center [673, 189] width 1346 height 599
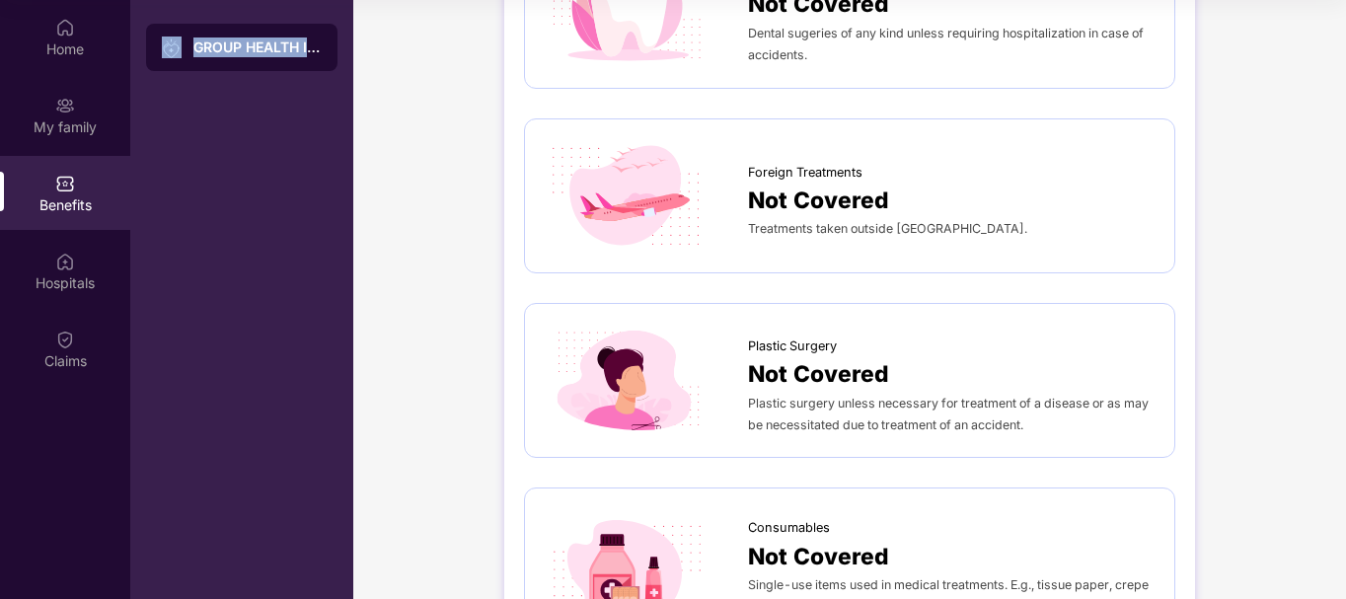
scroll to position [816, 0]
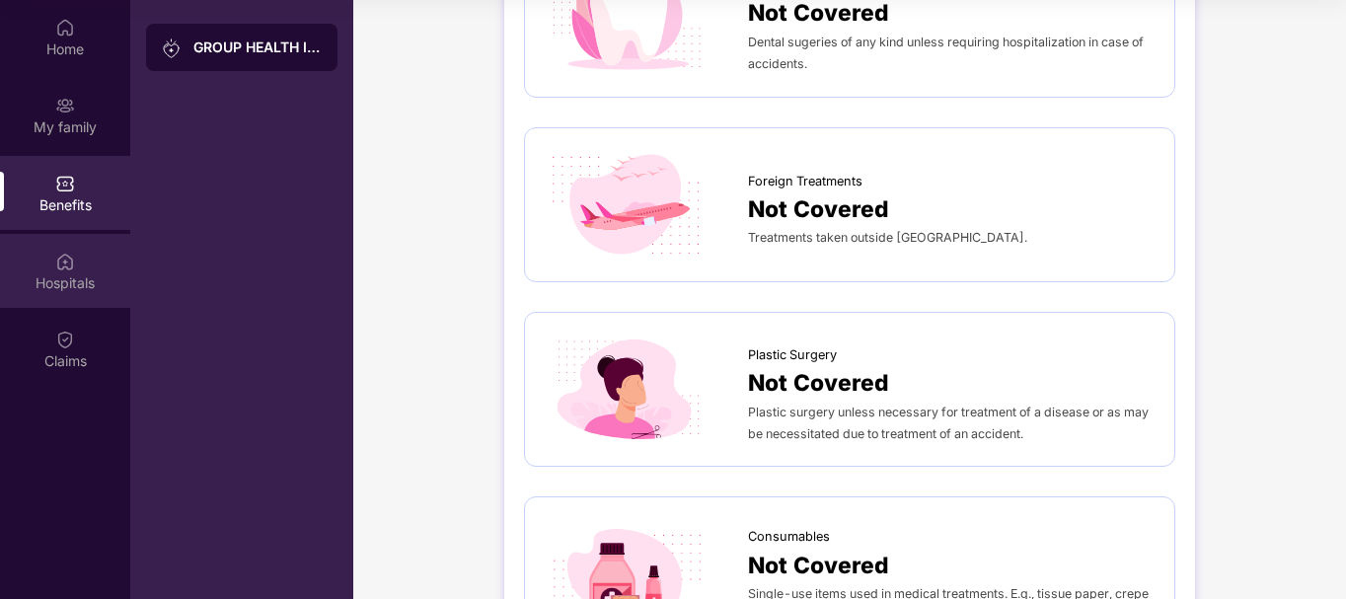
click at [81, 264] on div "Hospitals" at bounding box center [65, 271] width 130 height 74
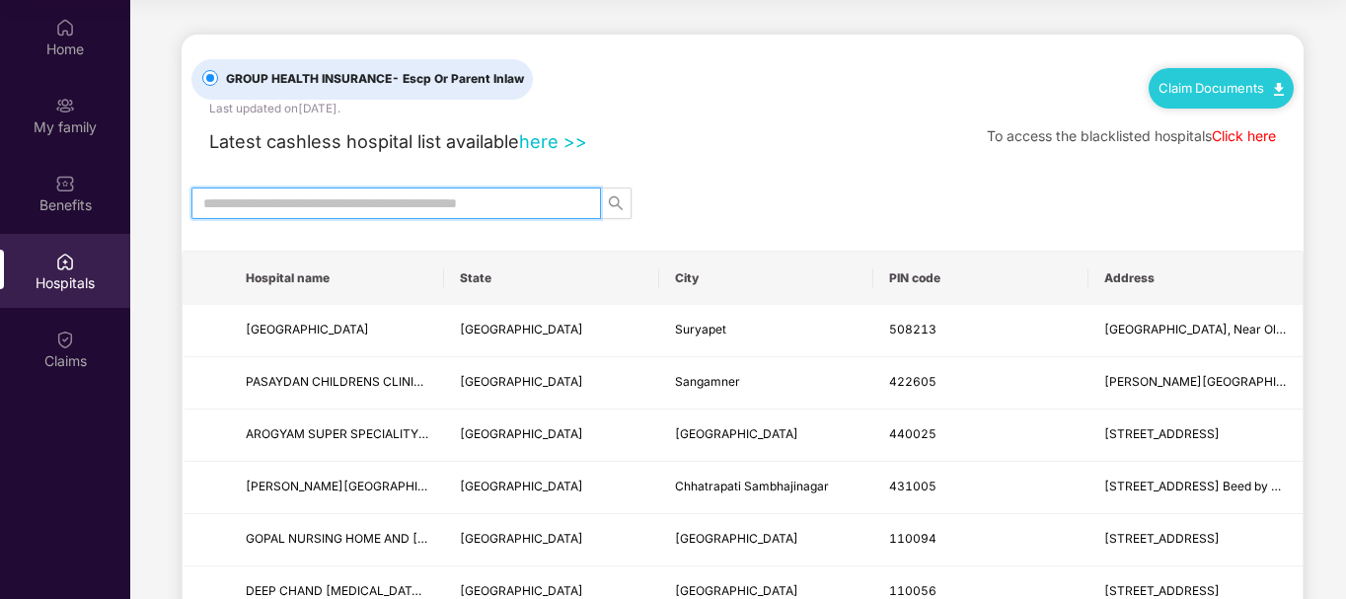
click at [287, 211] on input "text" at bounding box center [388, 203] width 370 height 22
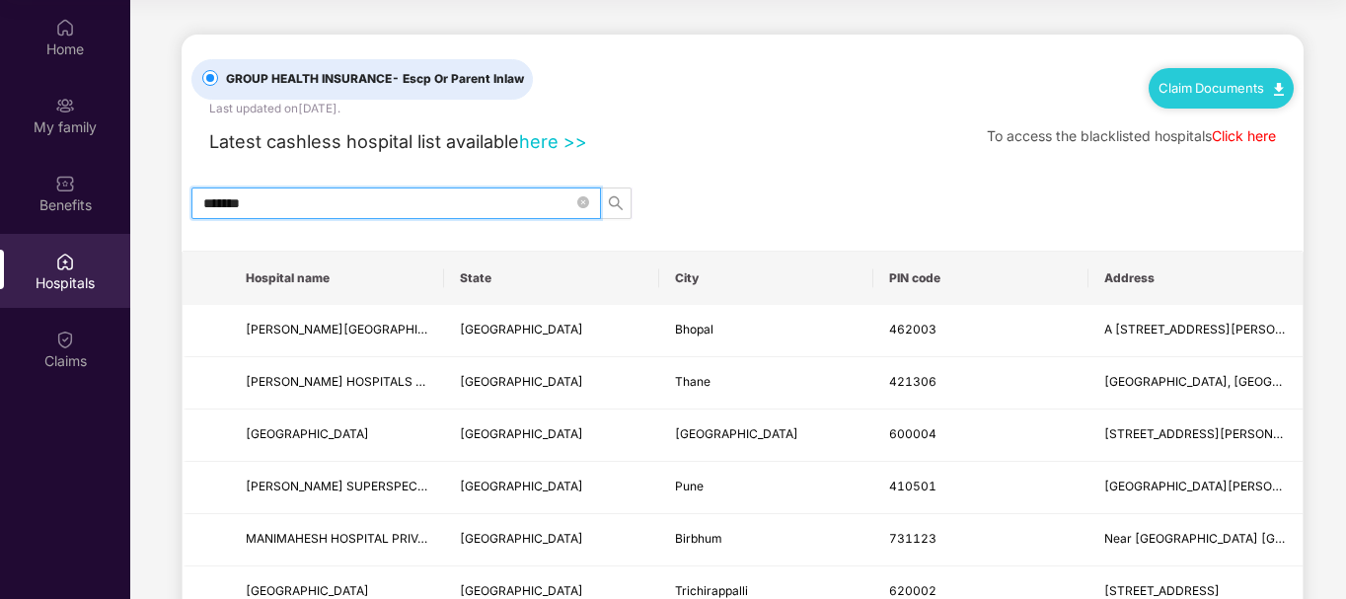
type input "*******"
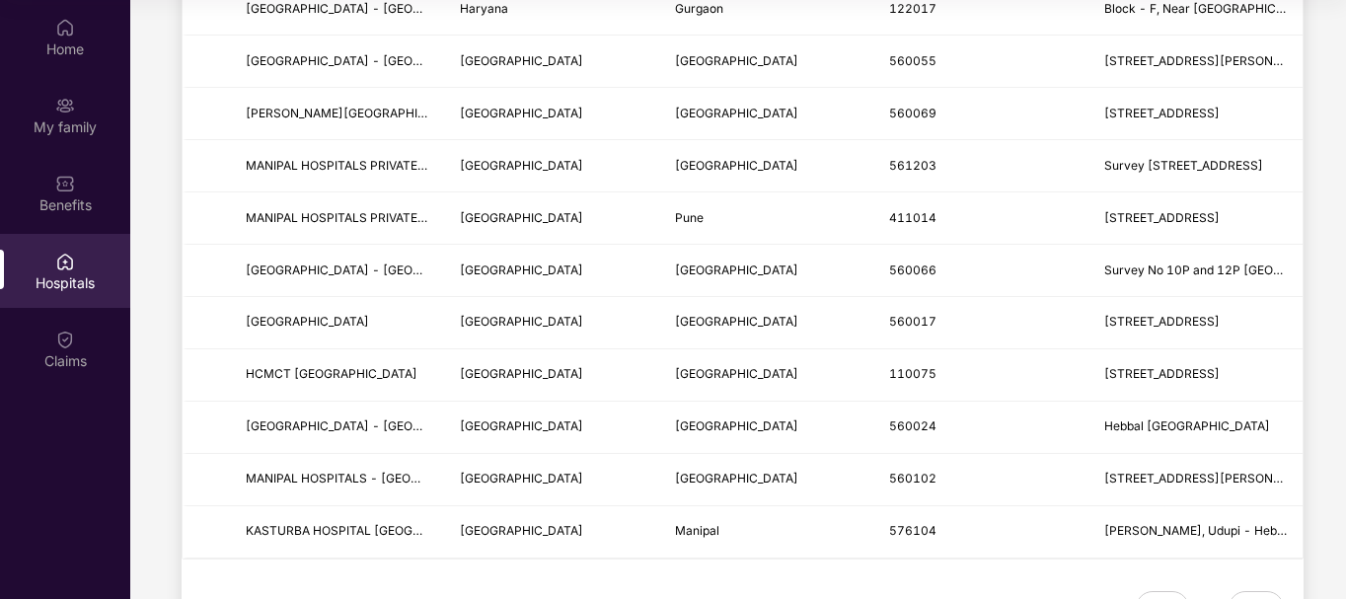
scroll to position [1033, 0]
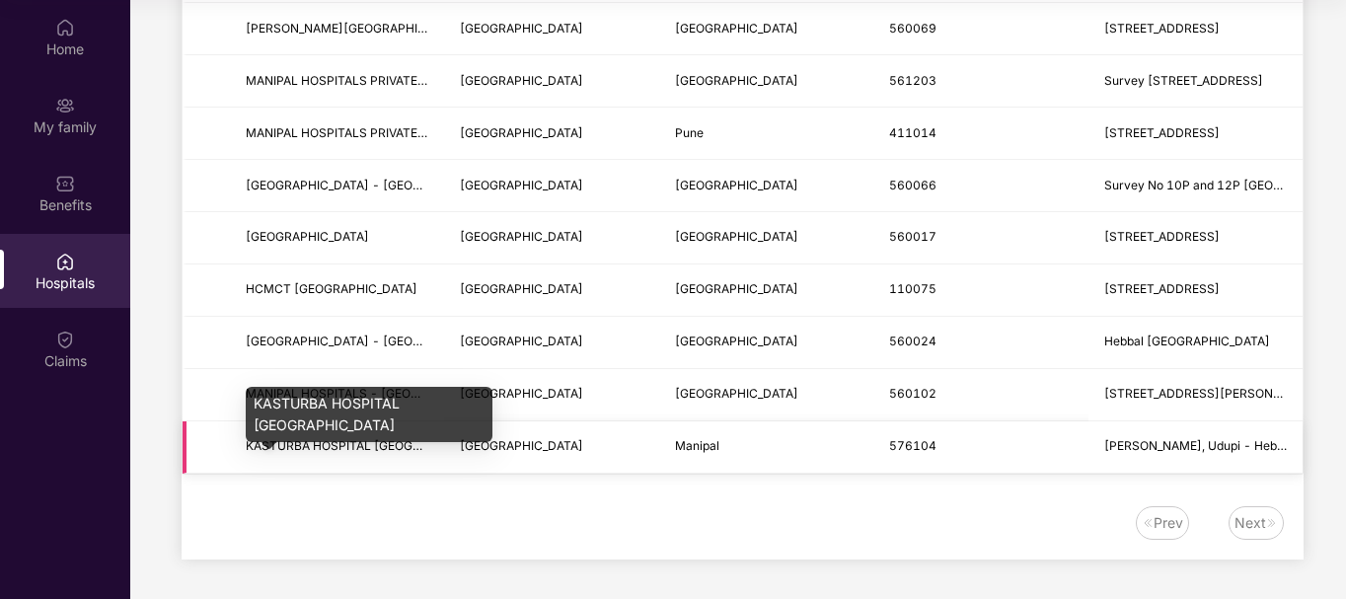
click at [366, 448] on span "KASTURBA HOSPITAL [GEOGRAPHIC_DATA]" at bounding box center [372, 445] width 252 height 15
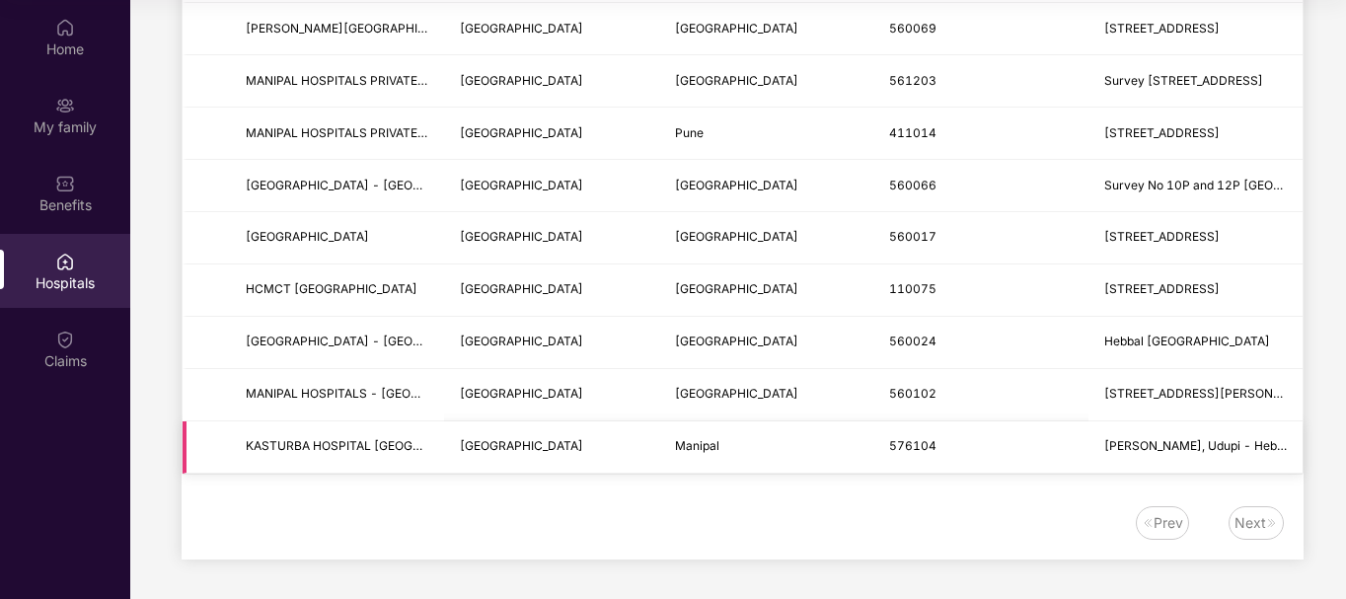
click at [372, 447] on span "KASTURBA HOSPITAL [GEOGRAPHIC_DATA]" at bounding box center [372, 445] width 252 height 15
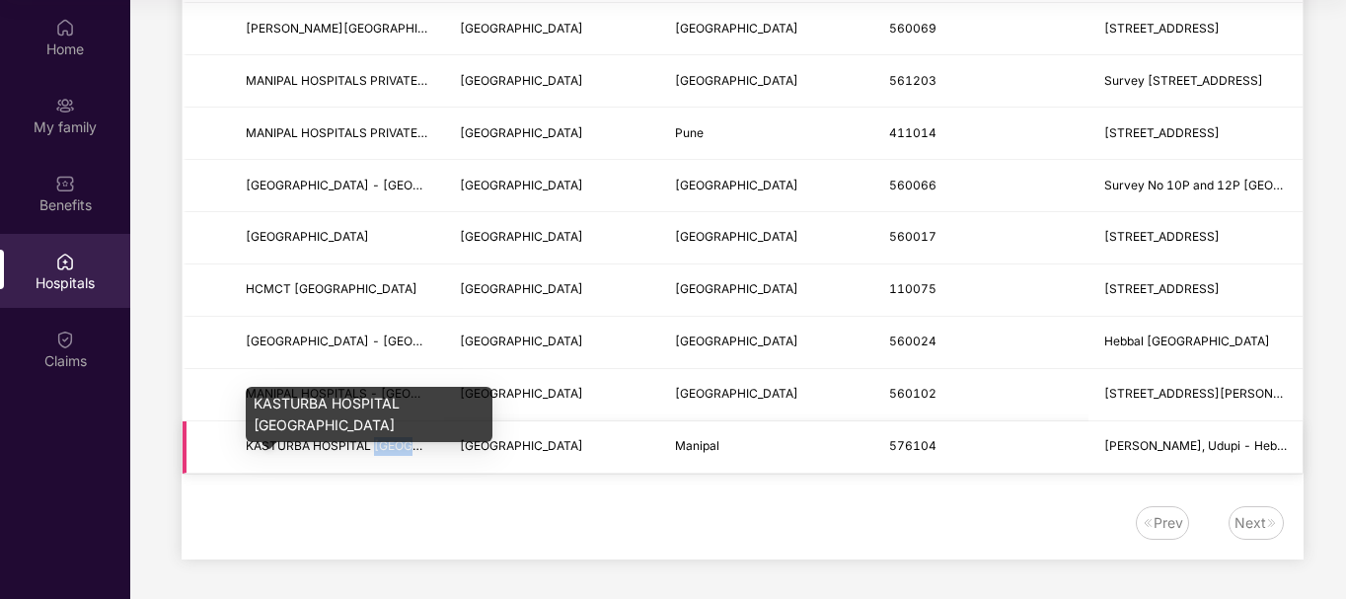
click at [372, 447] on span "KASTURBA HOSPITAL [GEOGRAPHIC_DATA]" at bounding box center [372, 445] width 252 height 15
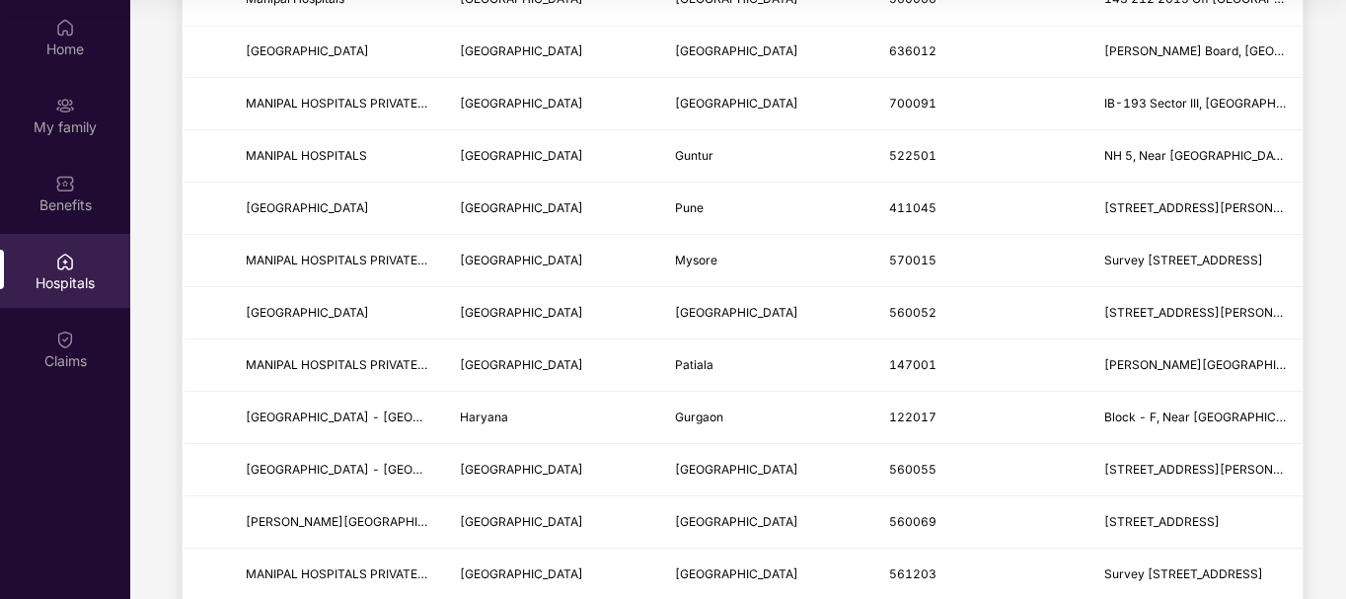
scroll to position [0, 0]
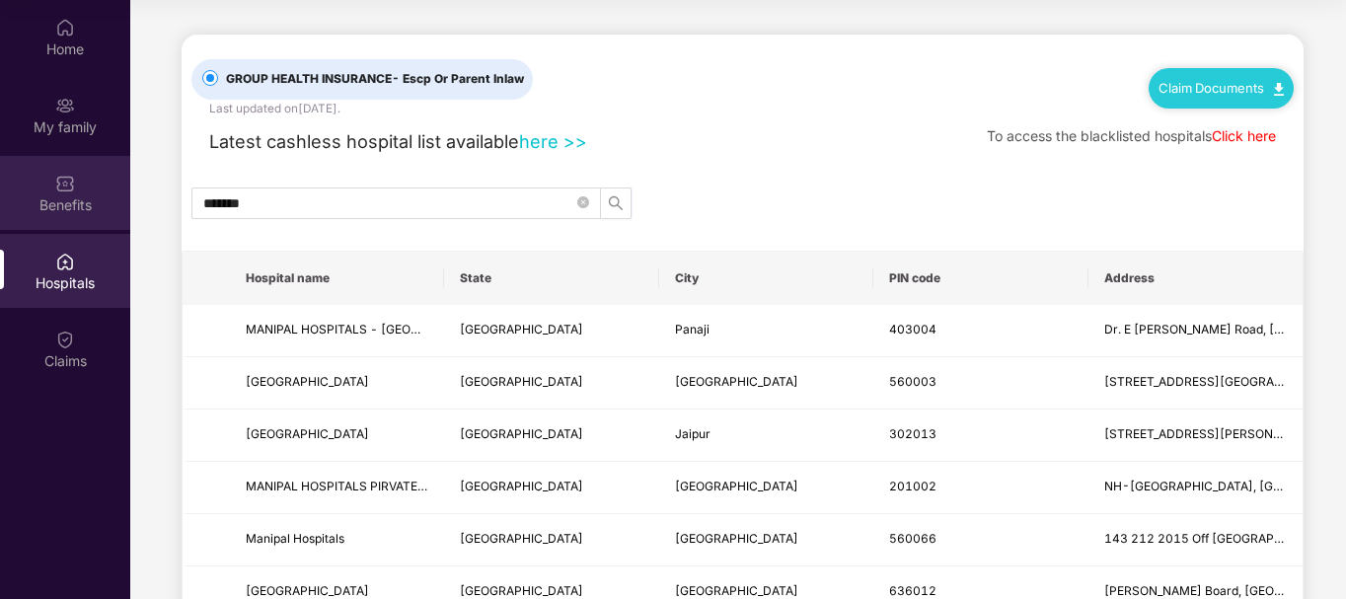
click at [48, 197] on div "Benefits" at bounding box center [65, 205] width 130 height 20
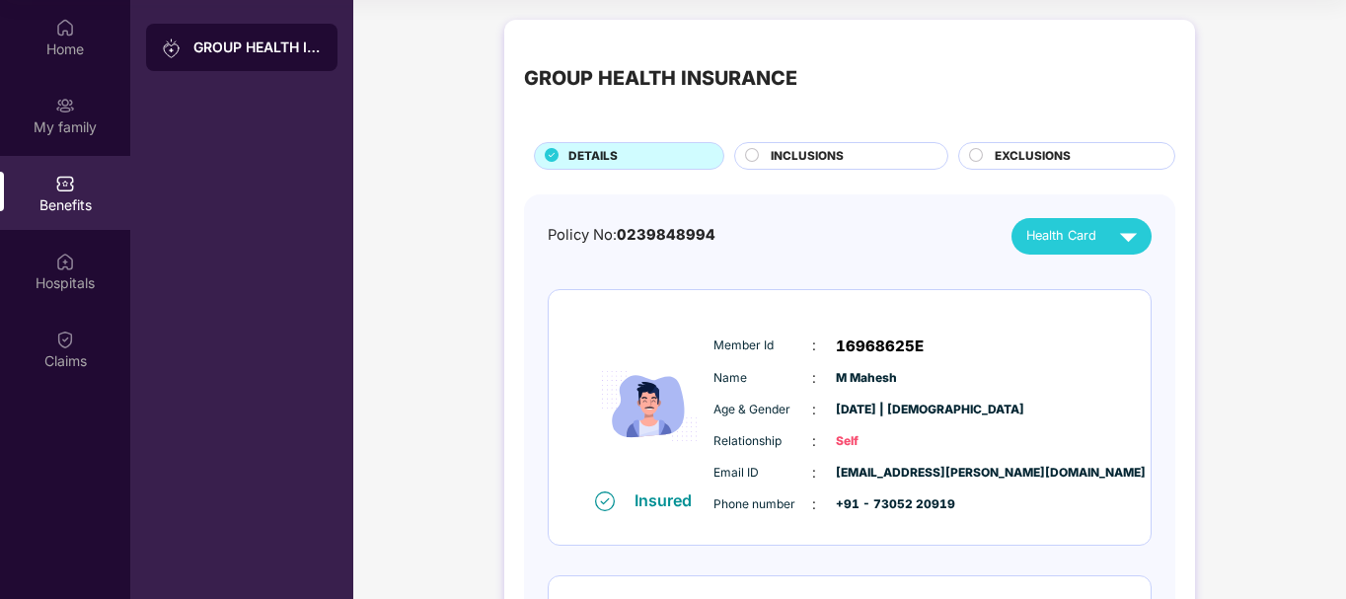
click at [242, 48] on div "GROUP HEALTH INSURANCE" at bounding box center [257, 47] width 128 height 20
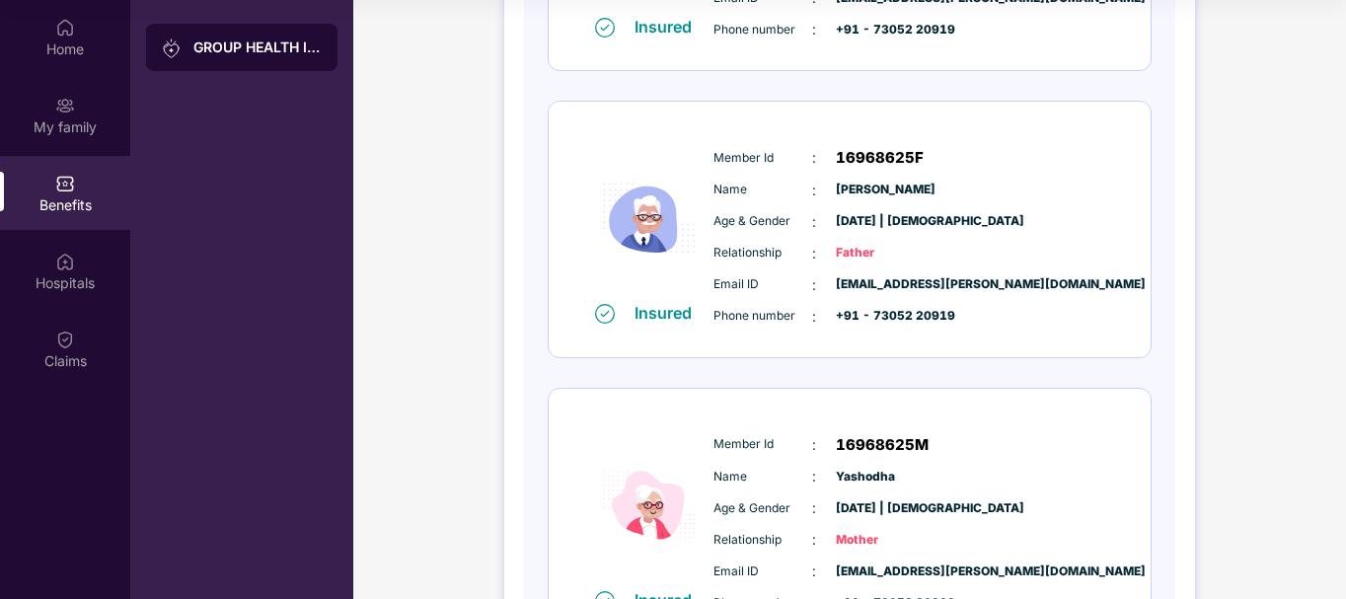
scroll to position [1085, 0]
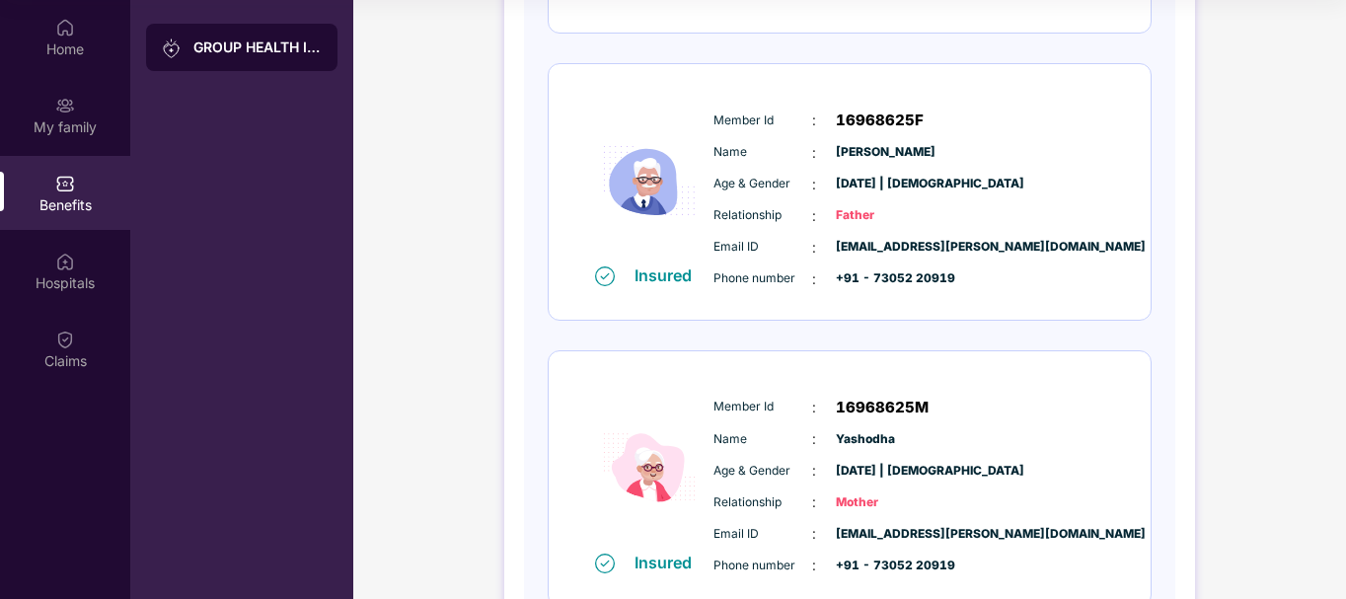
click at [748, 187] on span "Age & Gender" at bounding box center [762, 184] width 99 height 19
click at [598, 278] on img at bounding box center [605, 276] width 20 height 20
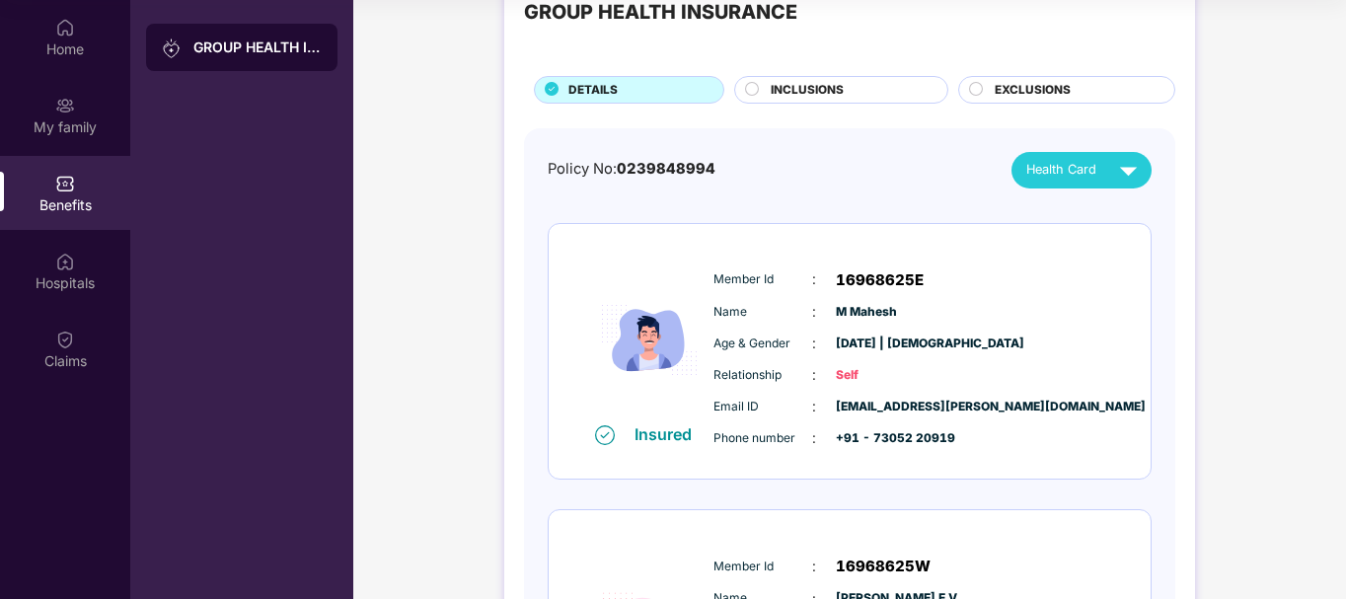
scroll to position [0, 0]
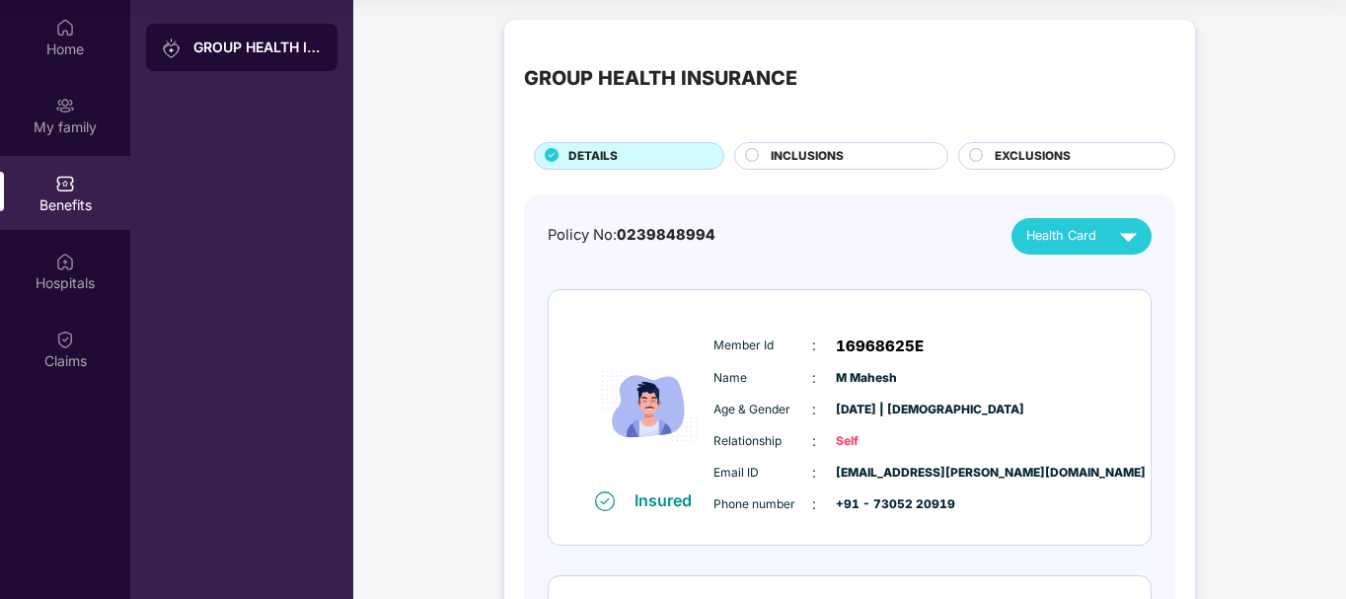
click at [189, 46] on div at bounding box center [178, 48] width 32 height 22
click at [66, 101] on img at bounding box center [65, 106] width 20 height 20
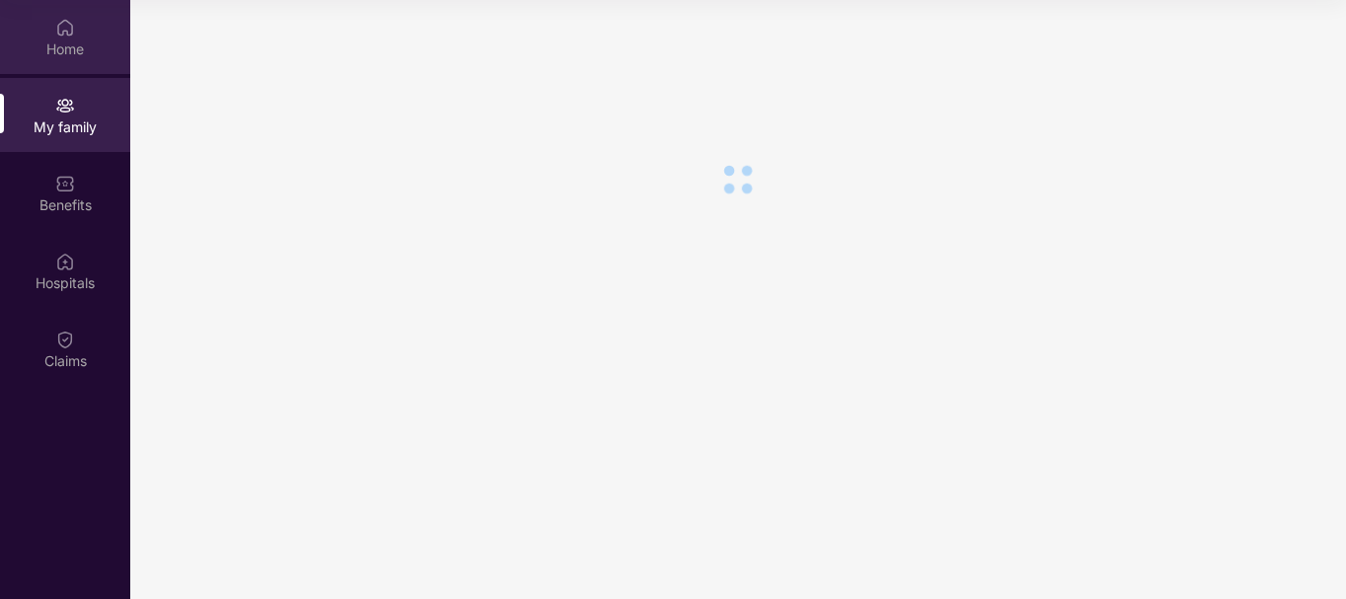
click at [67, 46] on div "Home" at bounding box center [65, 49] width 130 height 20
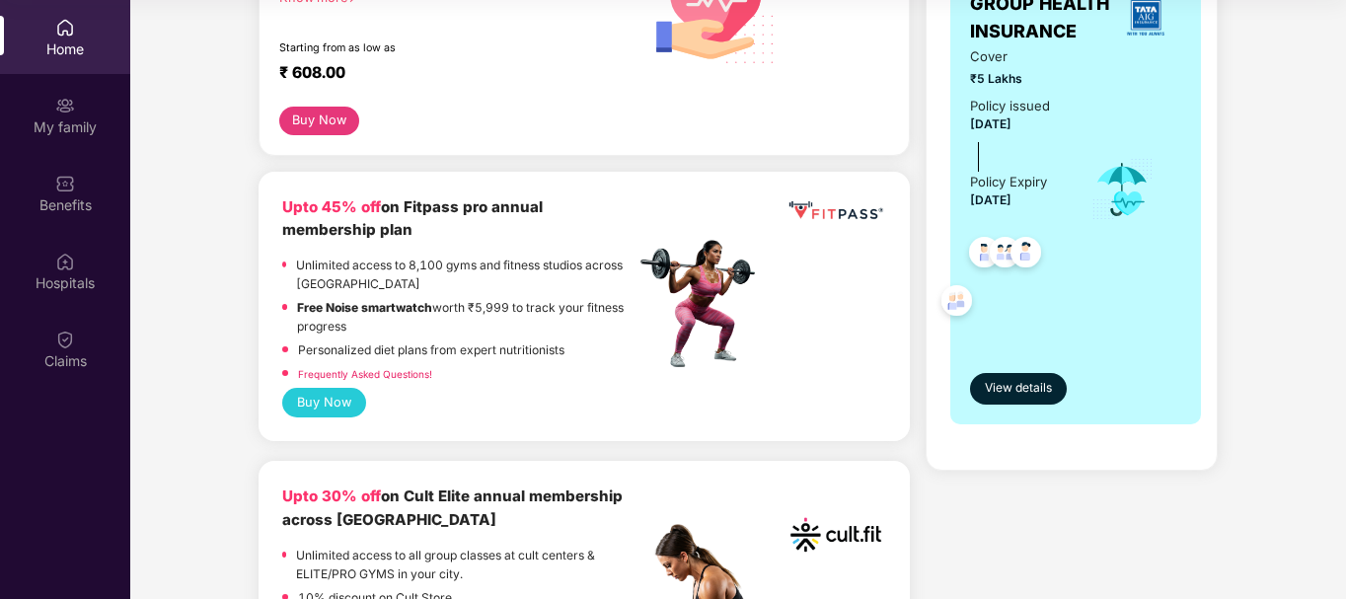
scroll to position [395, 0]
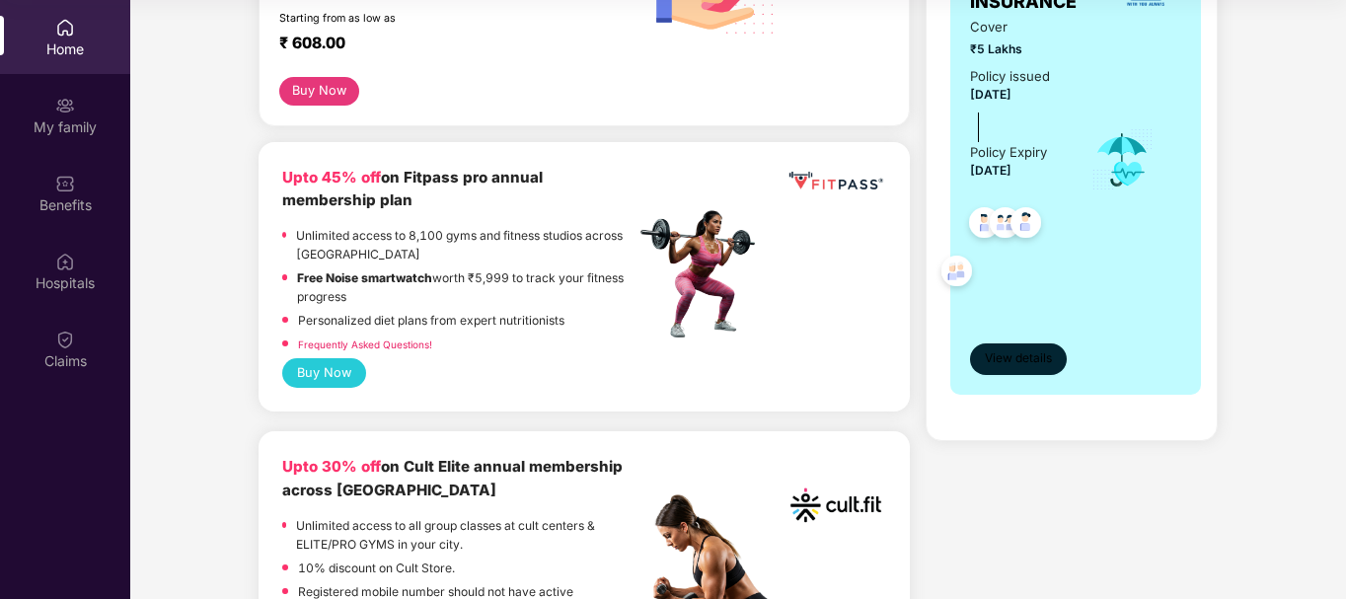
click at [1019, 360] on span "View details" at bounding box center [1018, 358] width 67 height 19
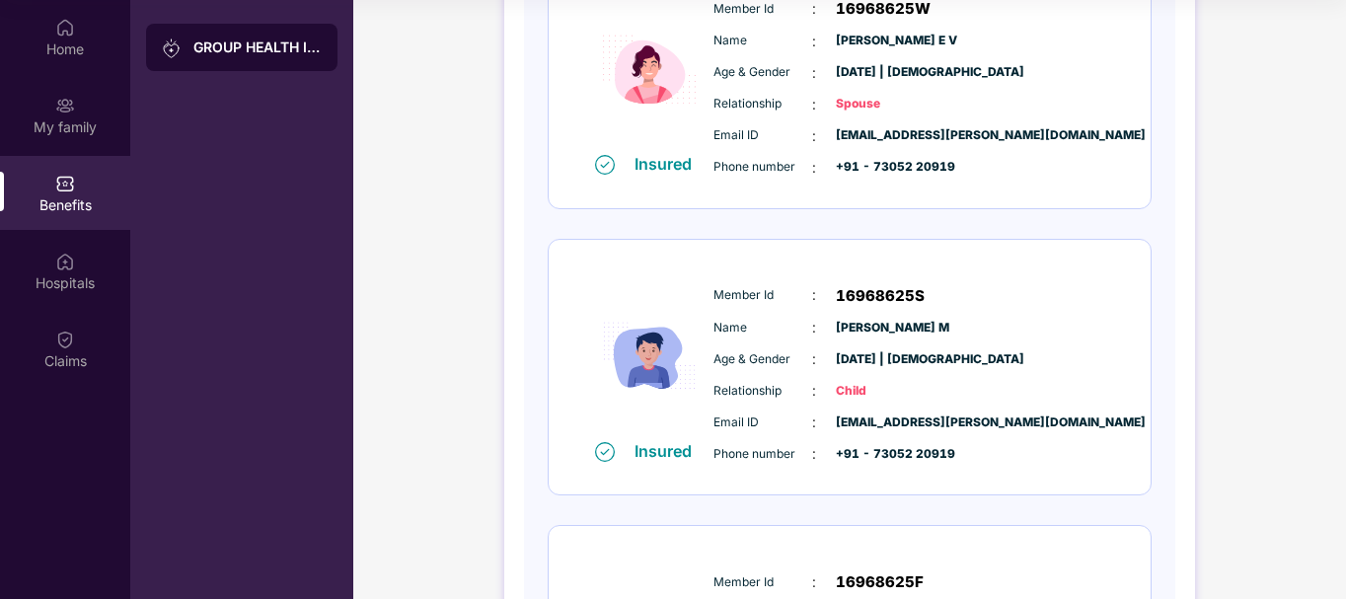
scroll to position [32, 0]
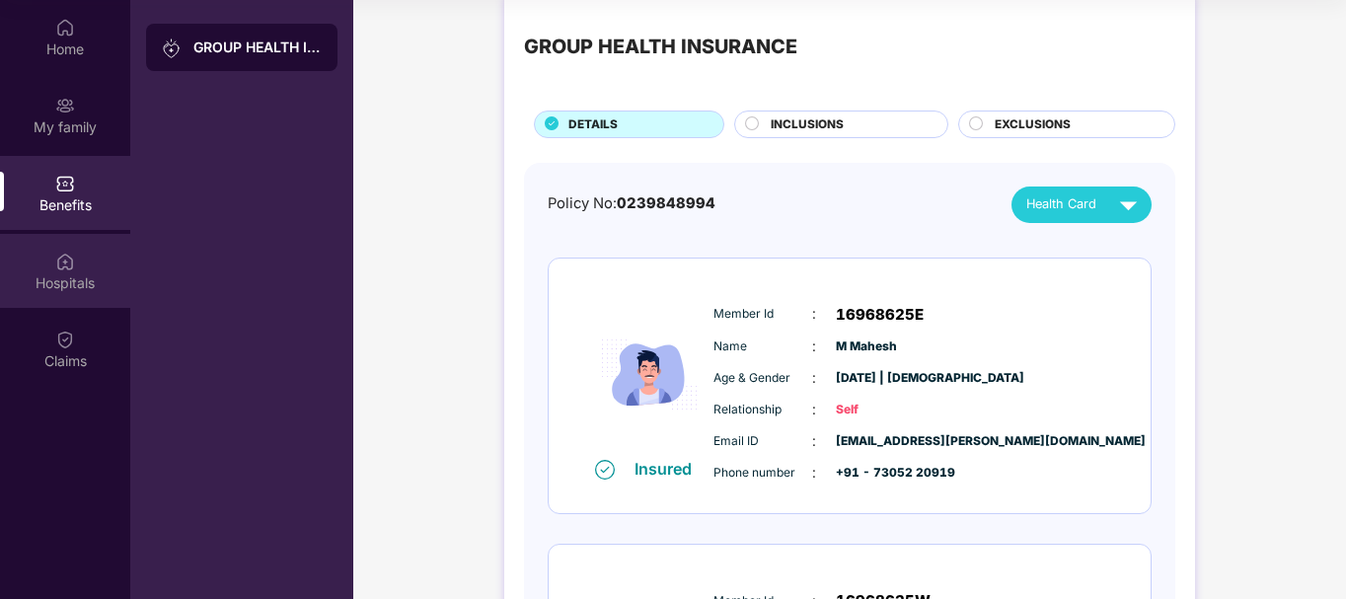
click at [63, 282] on div "Hospitals" at bounding box center [65, 283] width 130 height 20
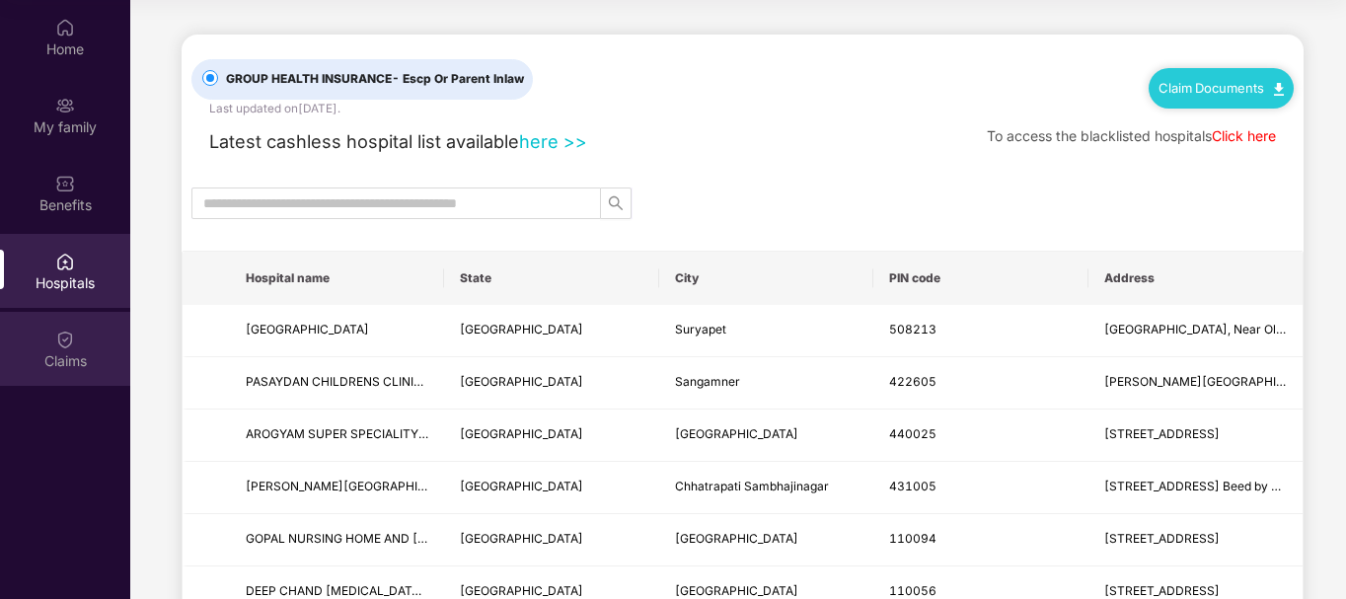
click at [58, 352] on div "Claims" at bounding box center [65, 361] width 130 height 20
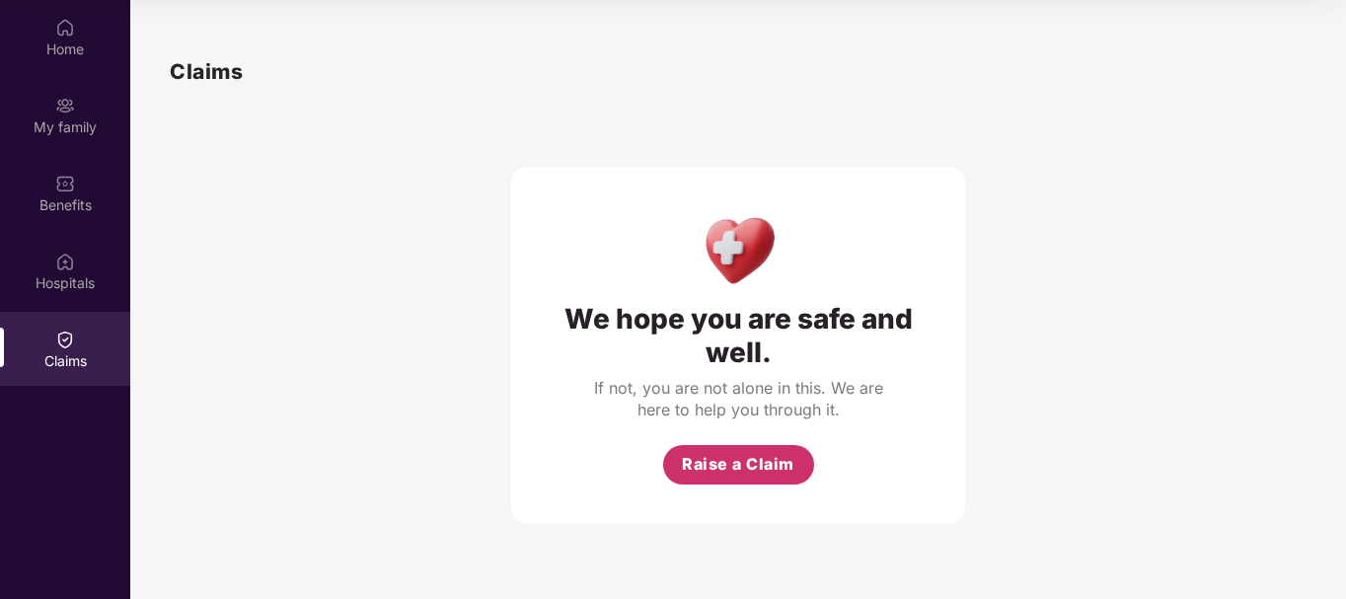
click at [756, 466] on span "Raise a Claim" at bounding box center [738, 464] width 112 height 25
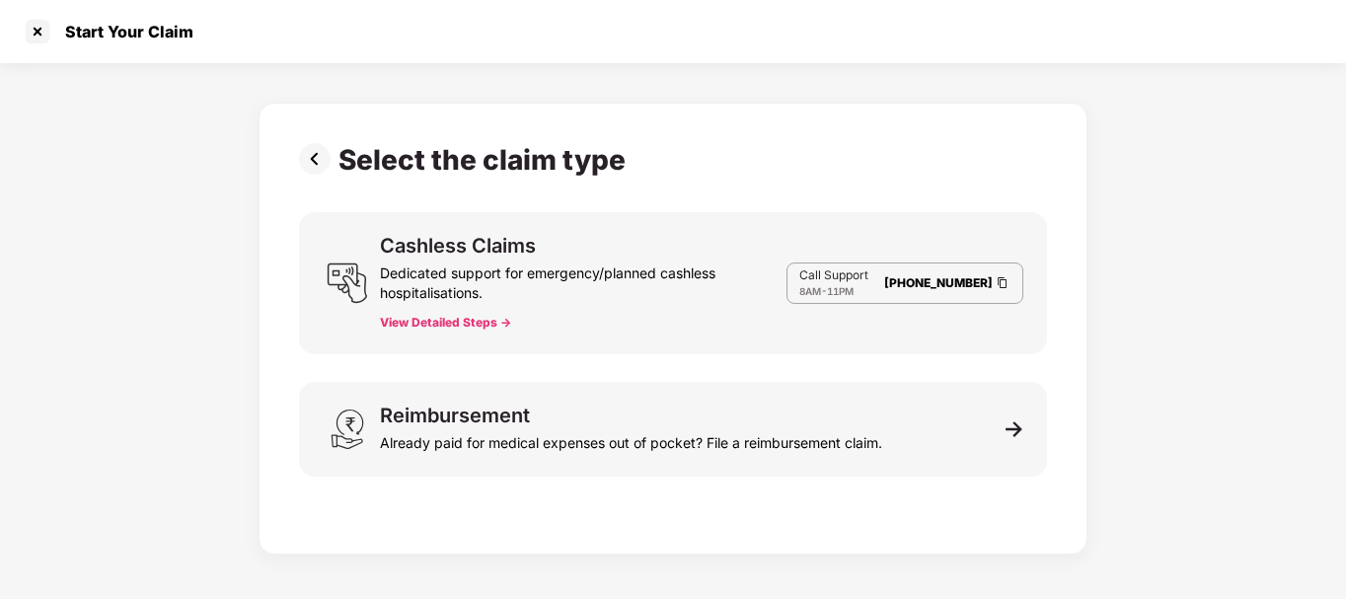
scroll to position [47, 0]
click at [470, 326] on button "View Detailed Steps ->" at bounding box center [445, 323] width 131 height 16
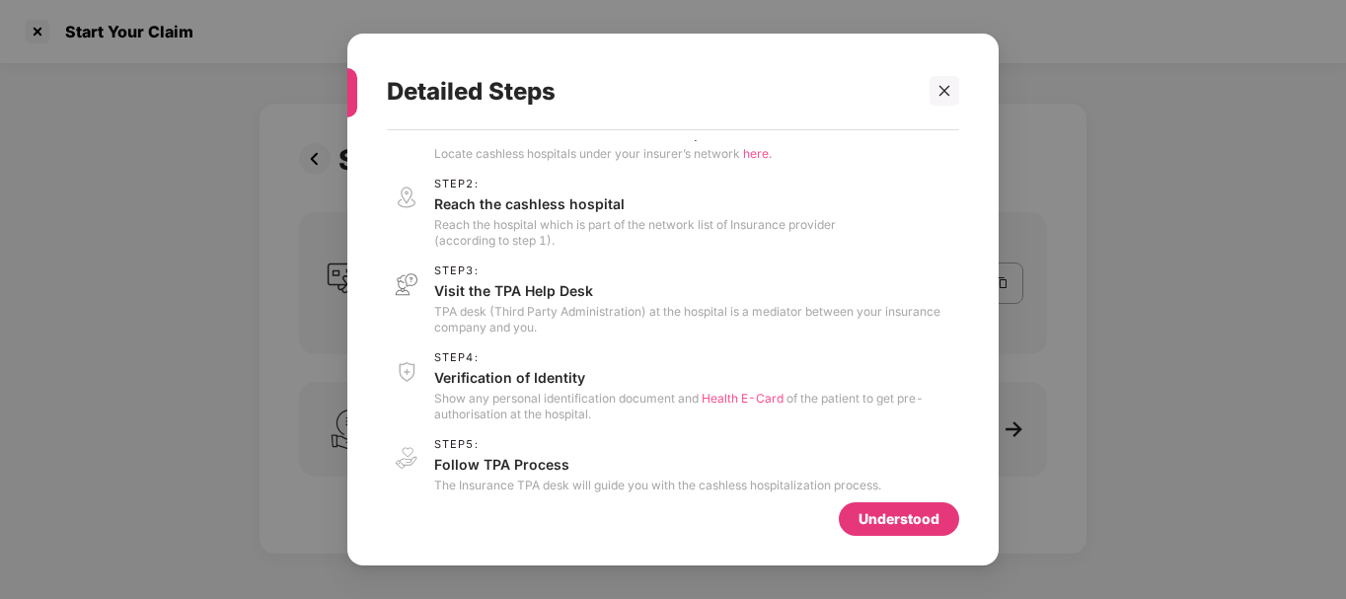
scroll to position [68, 0]
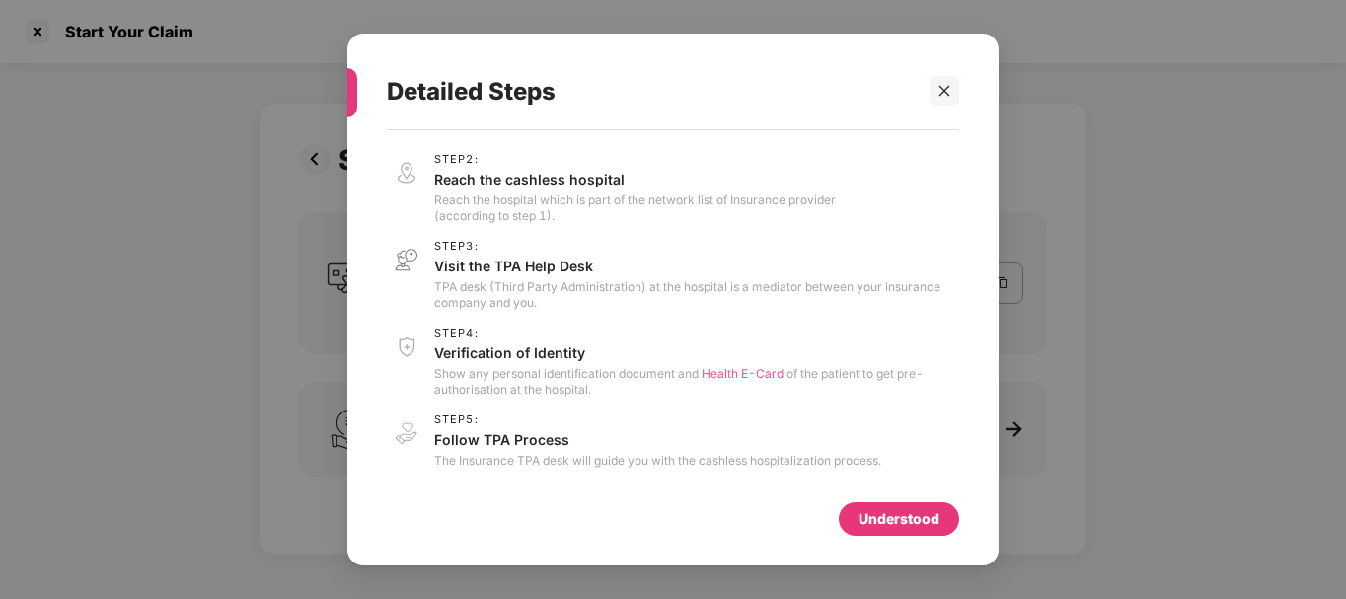
click at [913, 526] on div "Understood" at bounding box center [898, 519] width 81 height 22
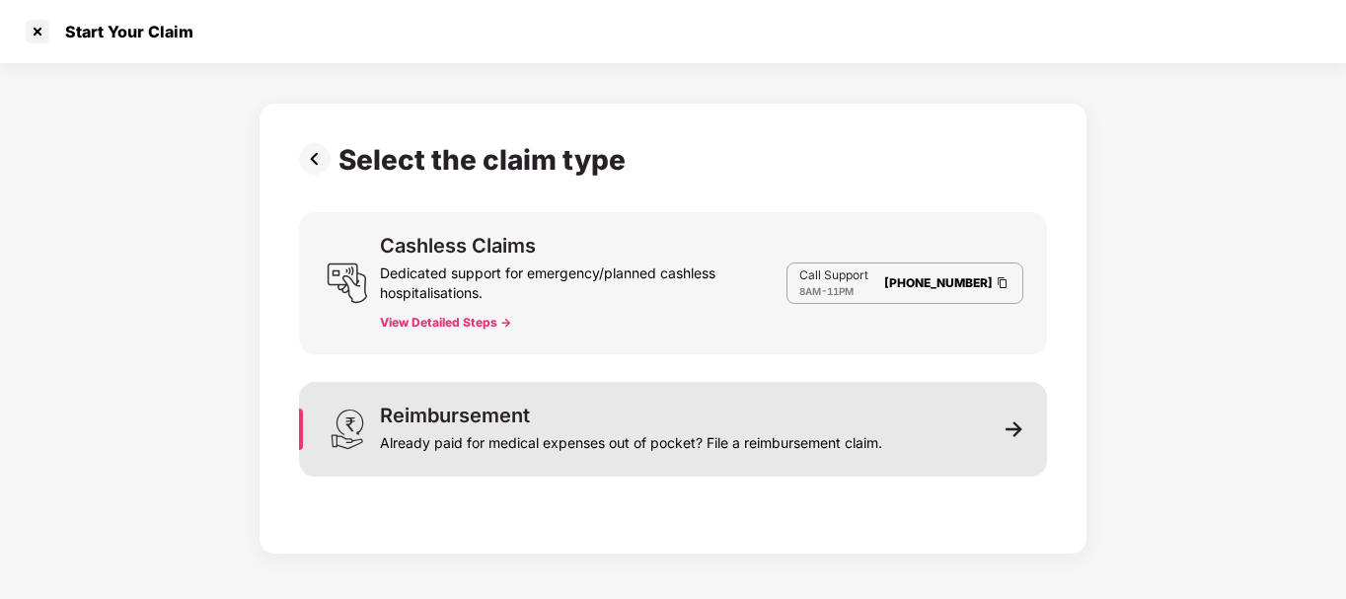
click at [1009, 438] on div "Reimbursement Already paid for medical expenses out of pocket? File a reimburse…" at bounding box center [673, 429] width 748 height 95
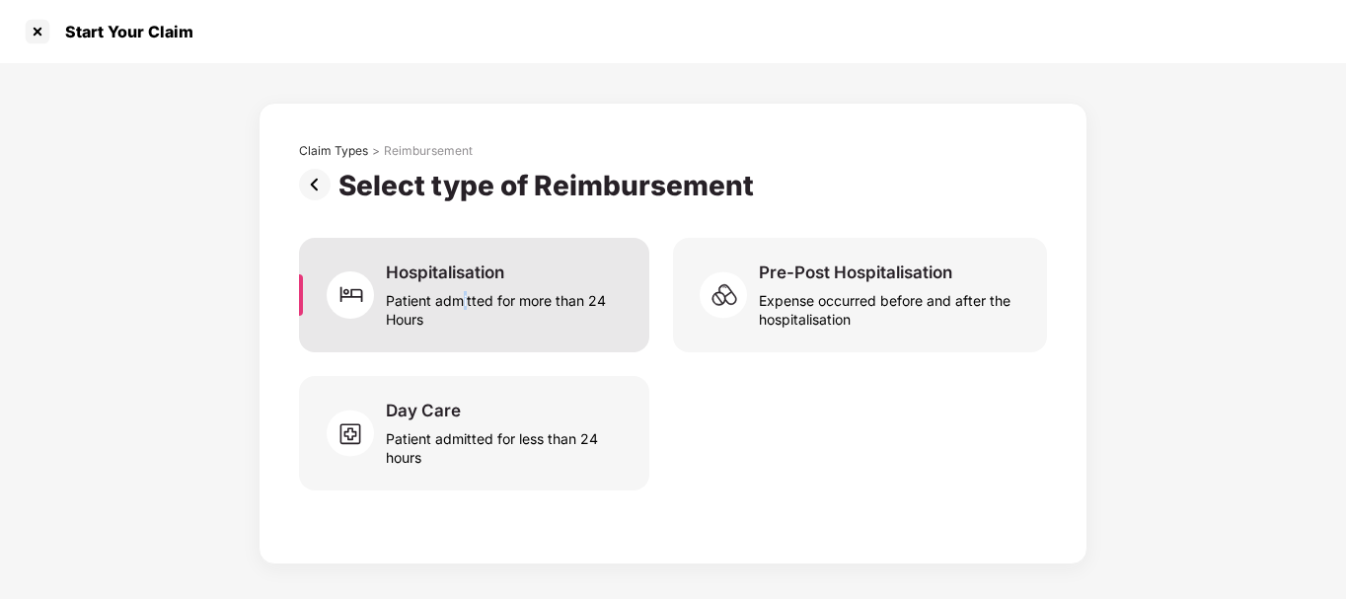
click at [465, 306] on div "Patient admitted for more than 24 Hours" at bounding box center [506, 305] width 240 height 45
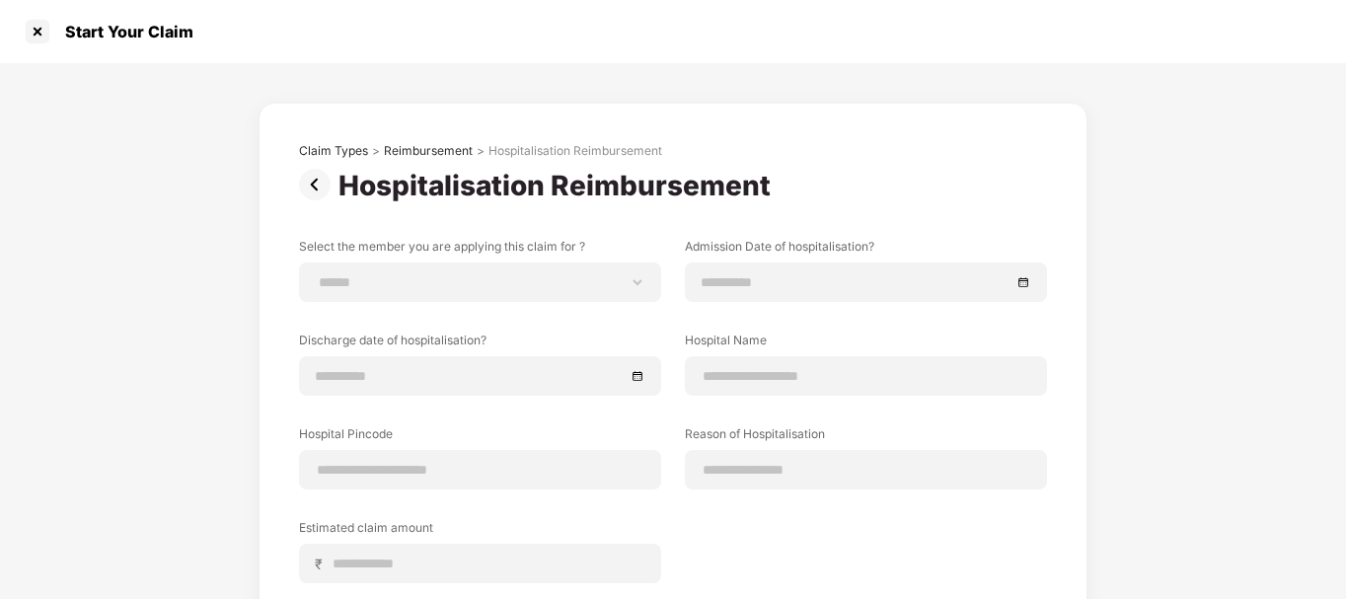
click at [308, 187] on img at bounding box center [318, 185] width 39 height 32
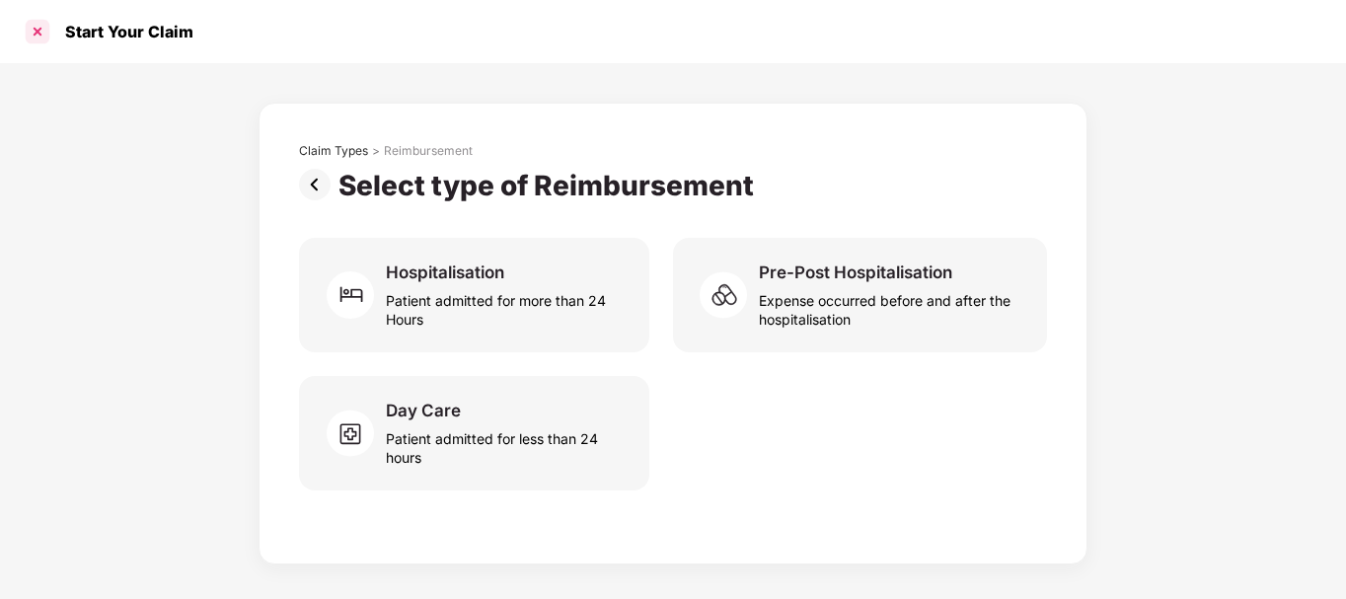
click at [39, 36] on div at bounding box center [38, 32] width 32 height 32
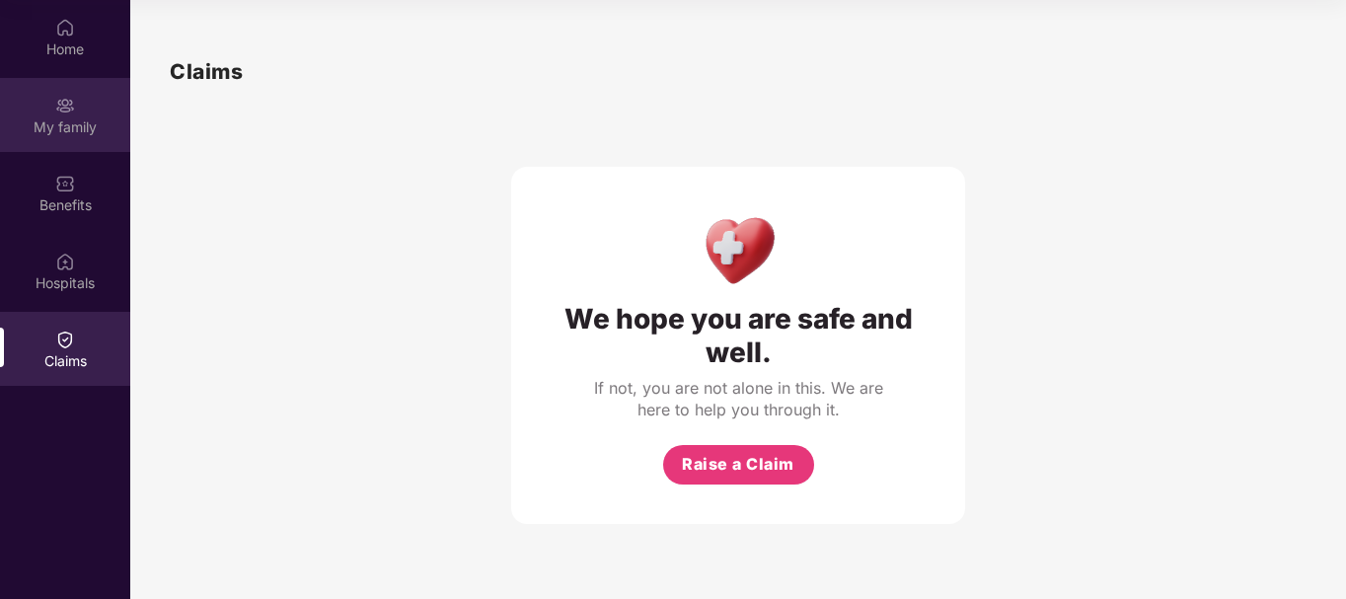
click at [48, 113] on div "My family" at bounding box center [65, 115] width 130 height 74
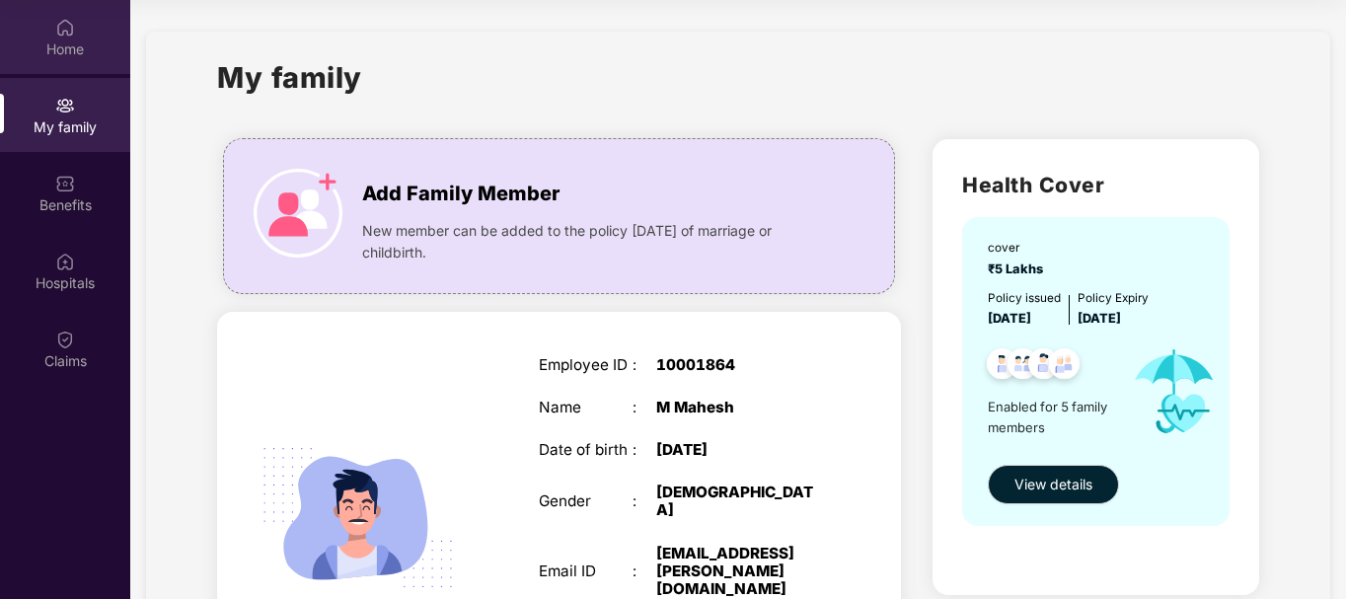
click at [65, 16] on div at bounding box center [65, 26] width 20 height 20
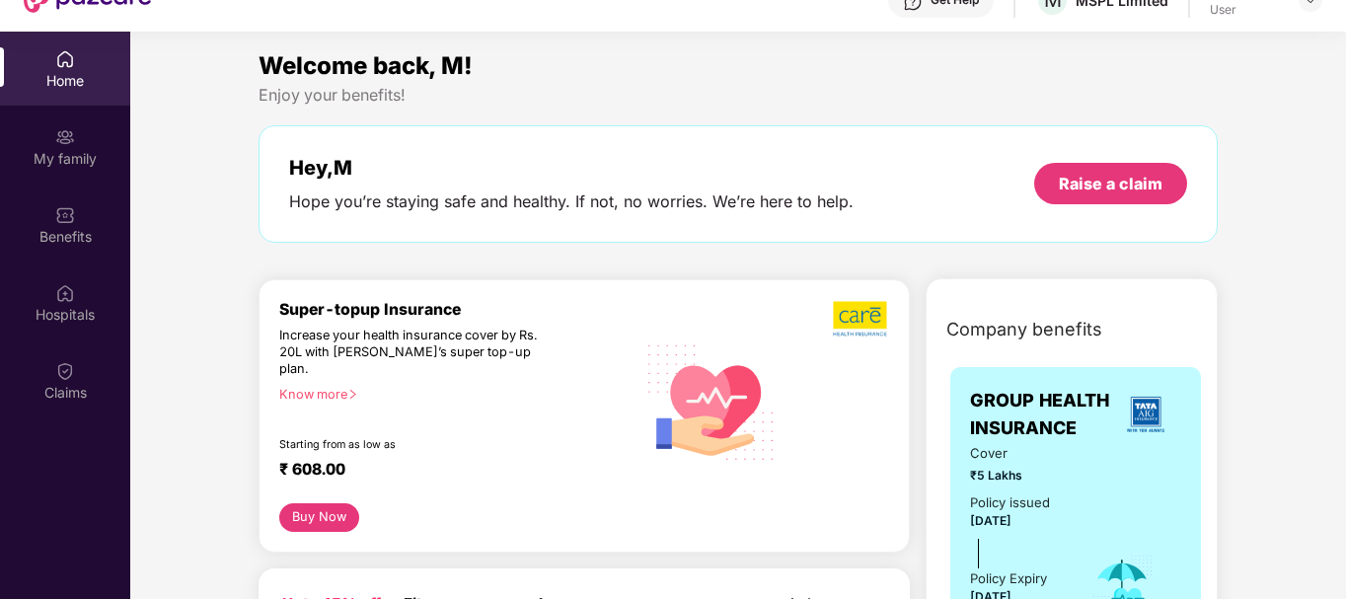
scroll to position [0, 0]
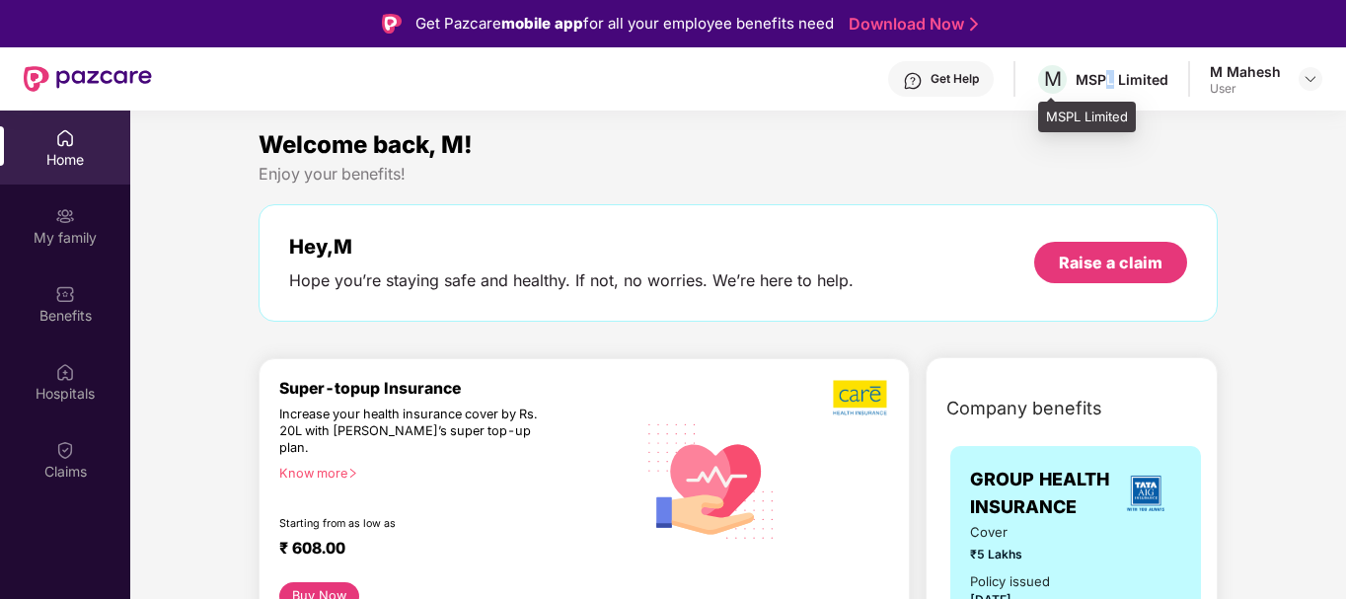
click at [1114, 81] on div "MSPL Limited" at bounding box center [1121, 79] width 93 height 19
click at [1305, 81] on img at bounding box center [1310, 79] width 16 height 16
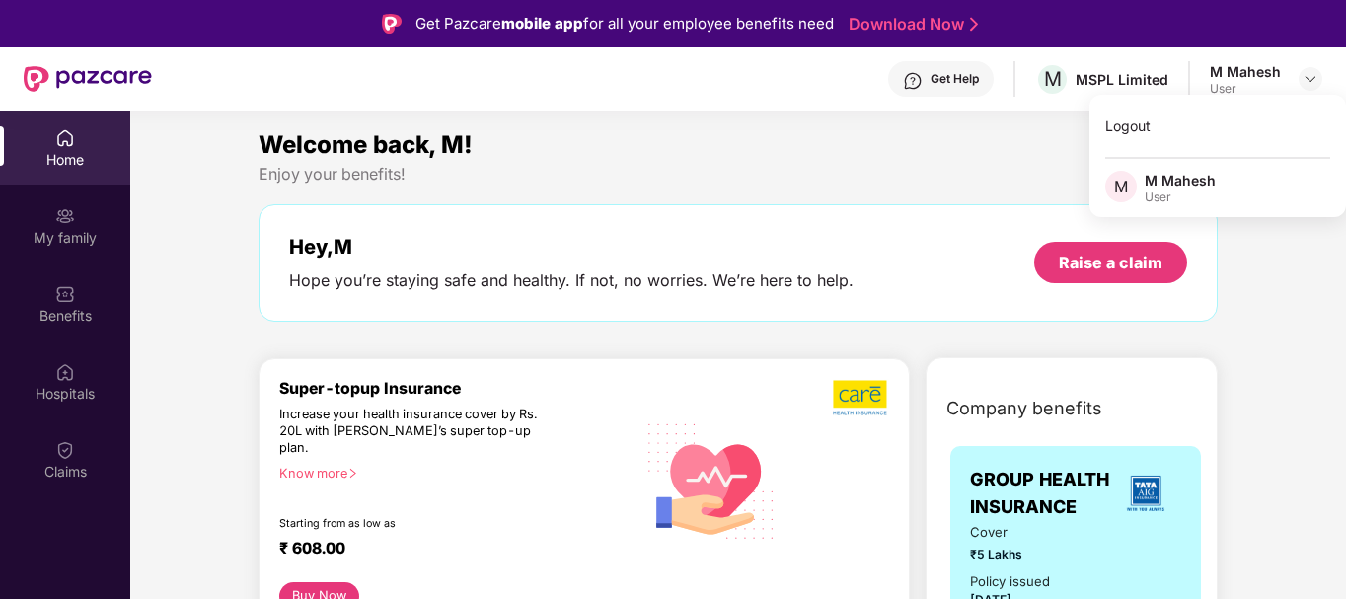
click at [903, 184] on div "Welcome back, M! Enjoy your benefits! Hey, [PERSON_NAME] you’re staying safe an…" at bounding box center [738, 233] width 975 height 215
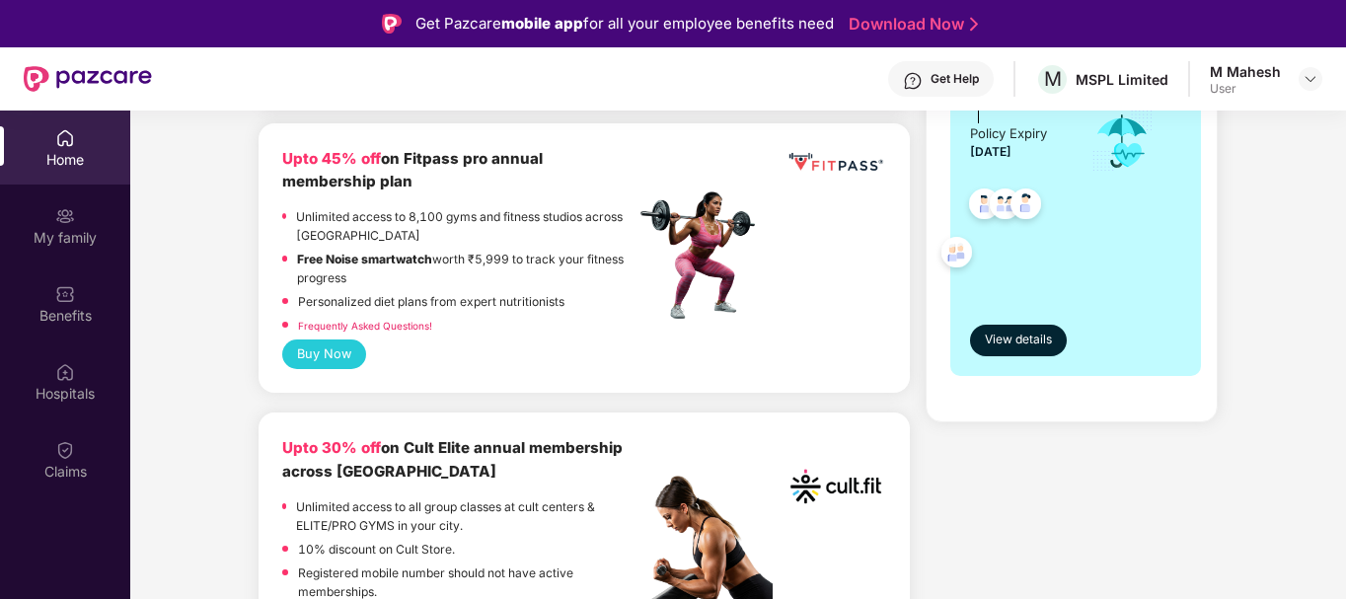
scroll to position [592, 0]
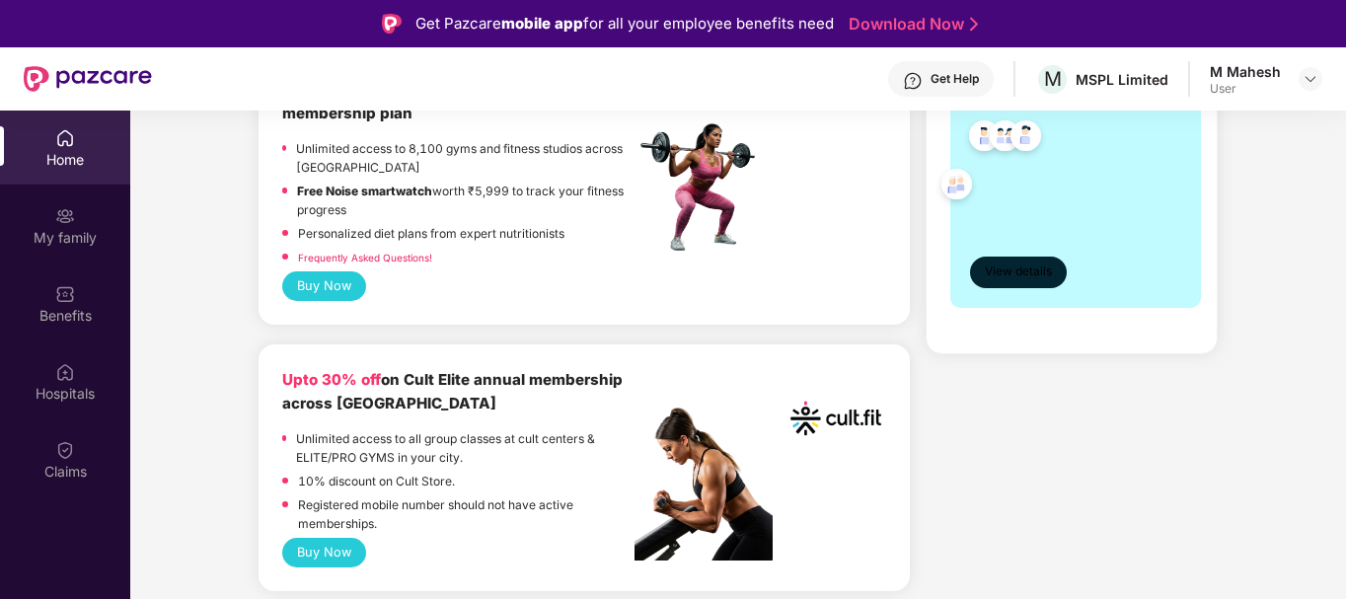
click at [1020, 271] on span "View details" at bounding box center [1018, 271] width 67 height 19
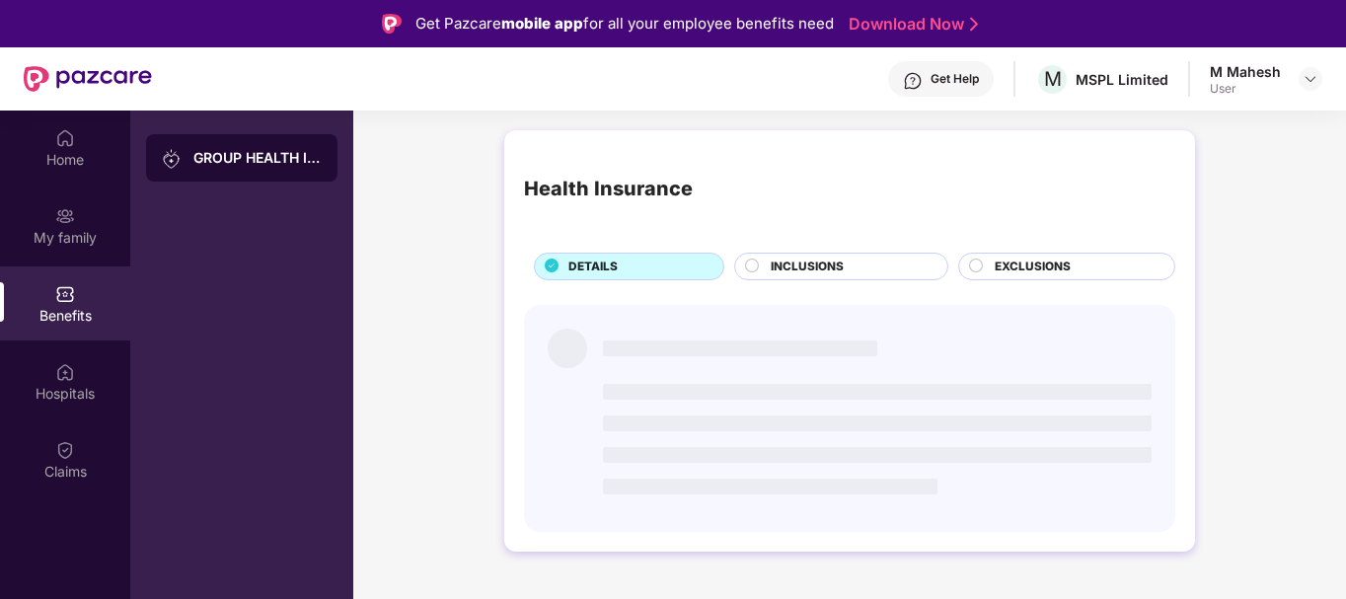
scroll to position [0, 0]
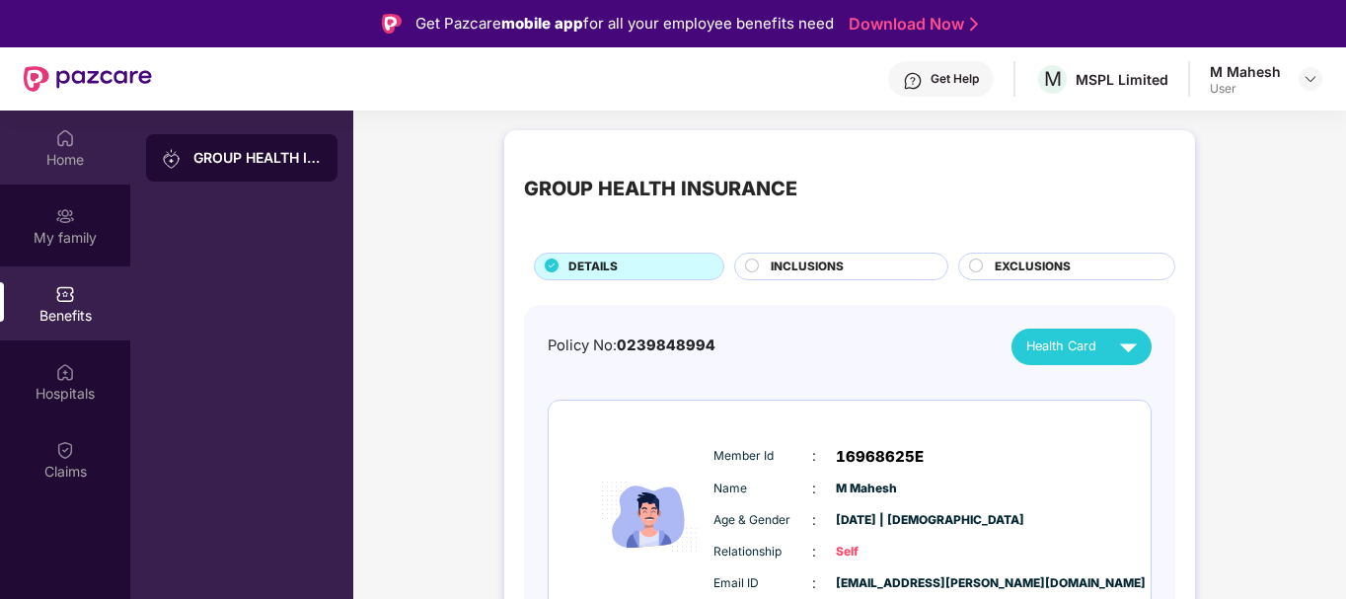
click at [62, 166] on div "Home" at bounding box center [65, 160] width 130 height 20
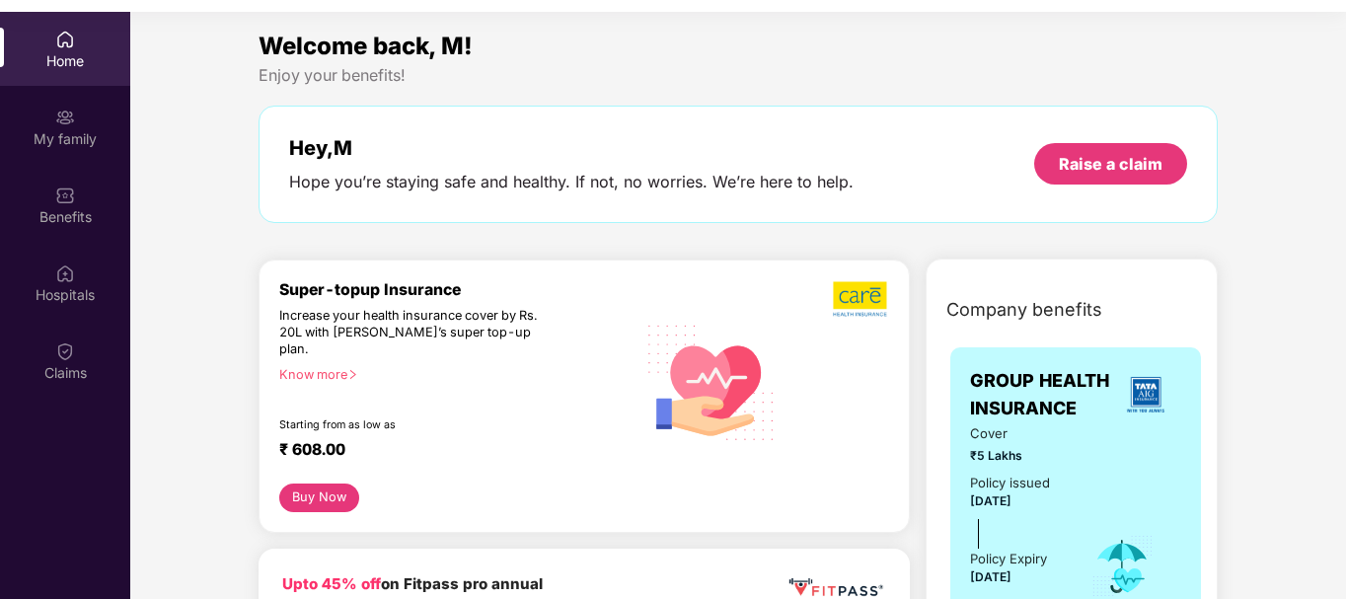
click at [342, 367] on div "Know more" at bounding box center [451, 374] width 344 height 14
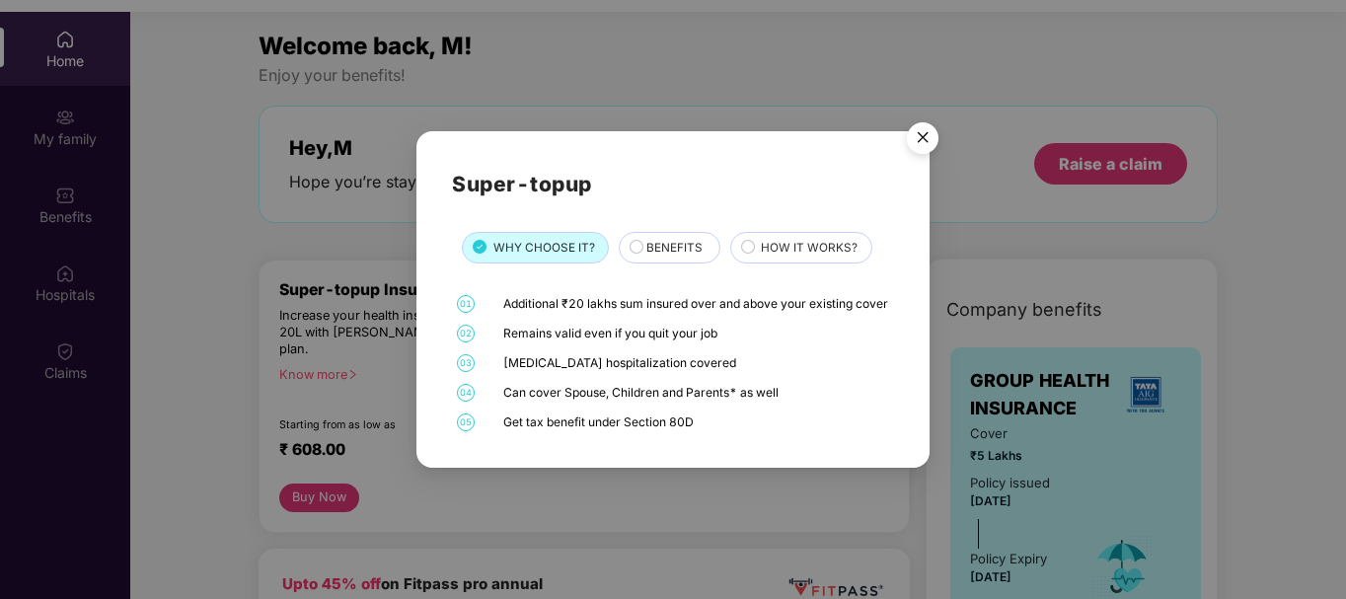
click at [665, 241] on span "BENEFITS" at bounding box center [674, 248] width 56 height 19
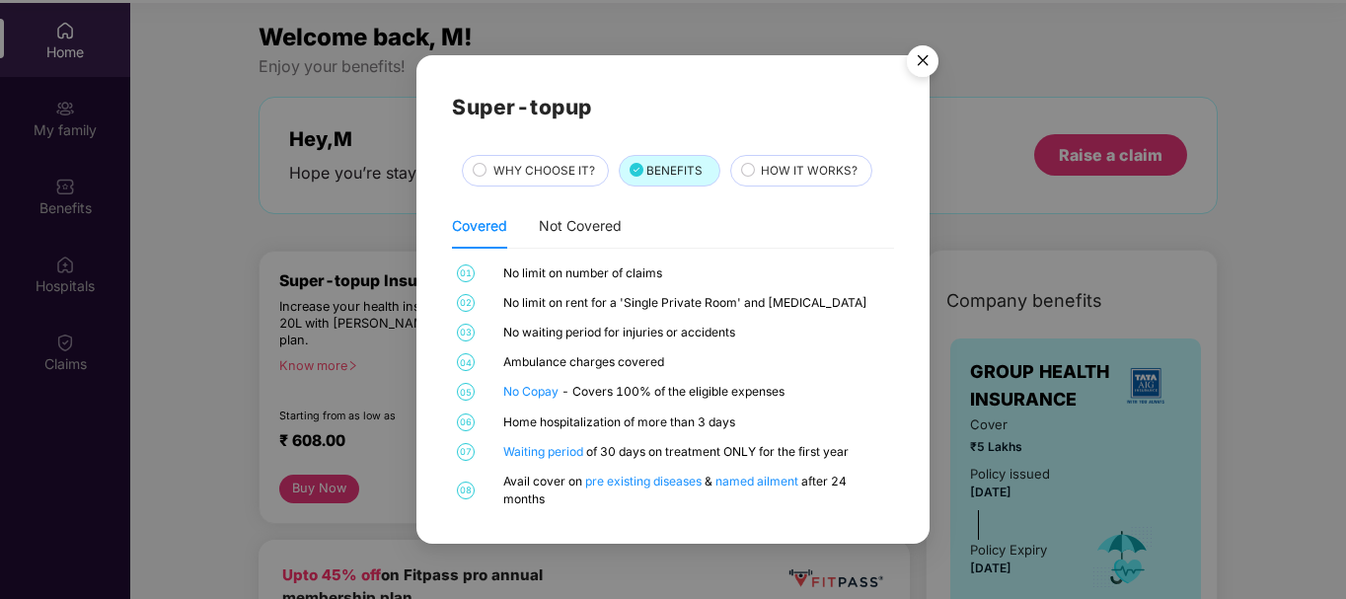
scroll to position [110, 0]
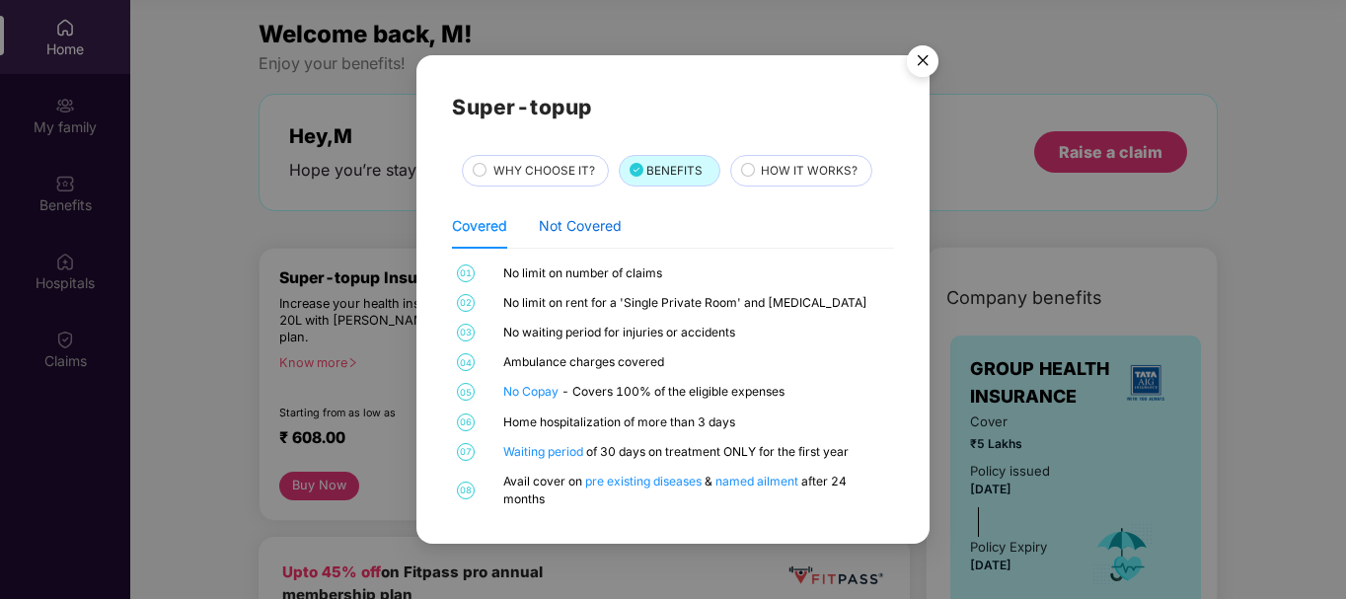
click at [578, 227] on div "Not Covered" at bounding box center [580, 226] width 83 height 22
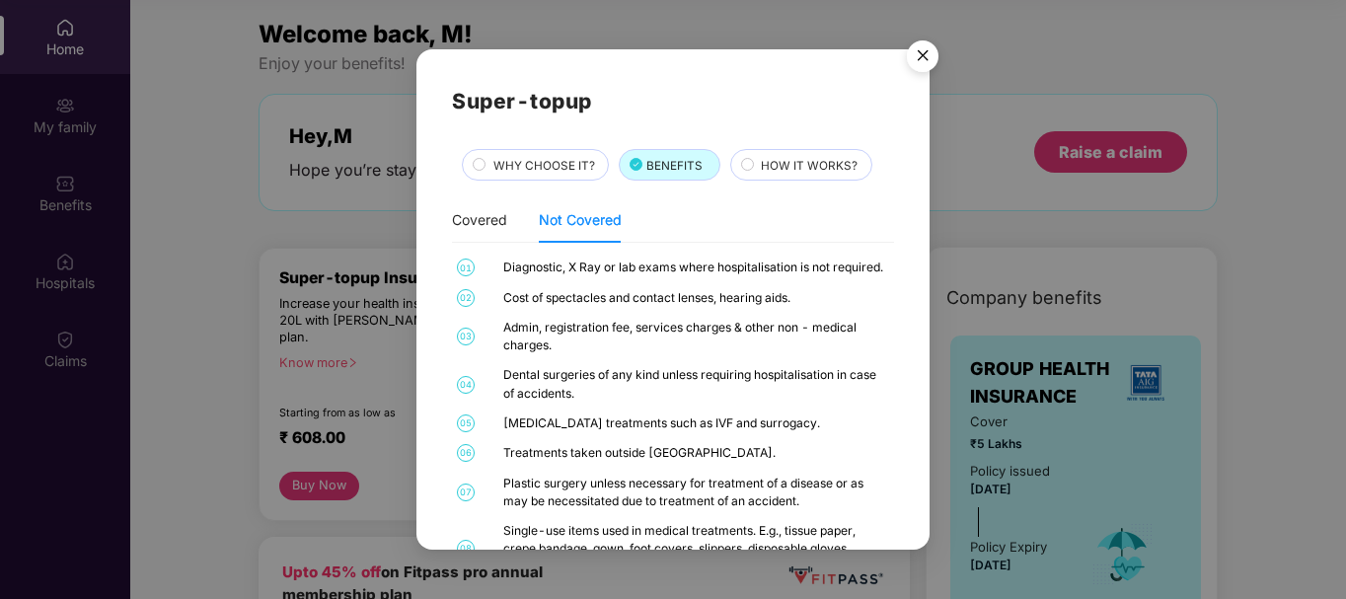
scroll to position [0, 0]
click at [513, 218] on div "Covered Not Covered" at bounding box center [537, 219] width 170 height 45
click at [501, 221] on div "Covered" at bounding box center [479, 220] width 55 height 22
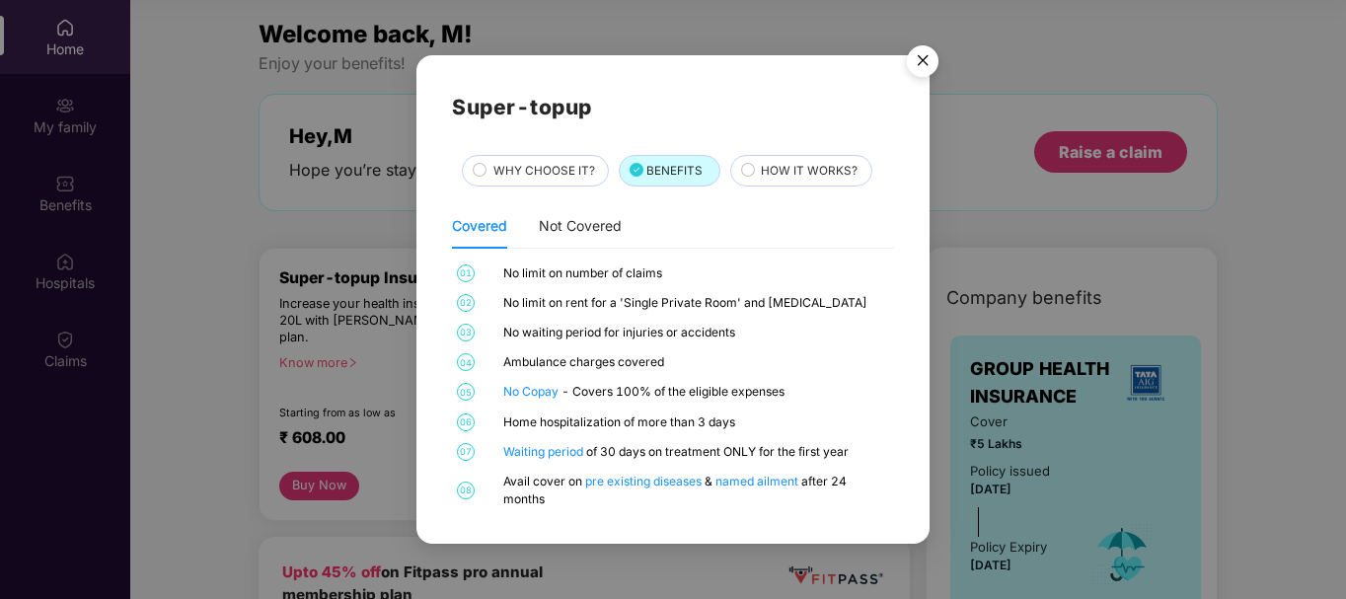
click at [776, 175] on span "HOW IT WORKS?" at bounding box center [809, 171] width 97 height 19
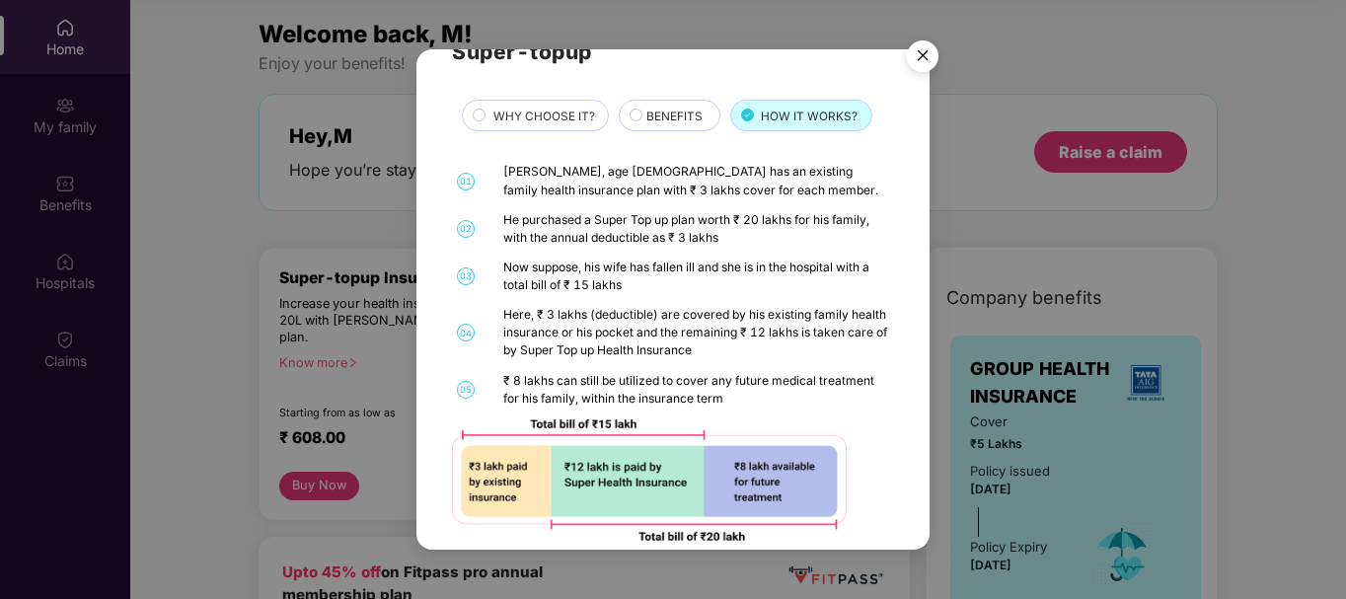
scroll to position [76, 0]
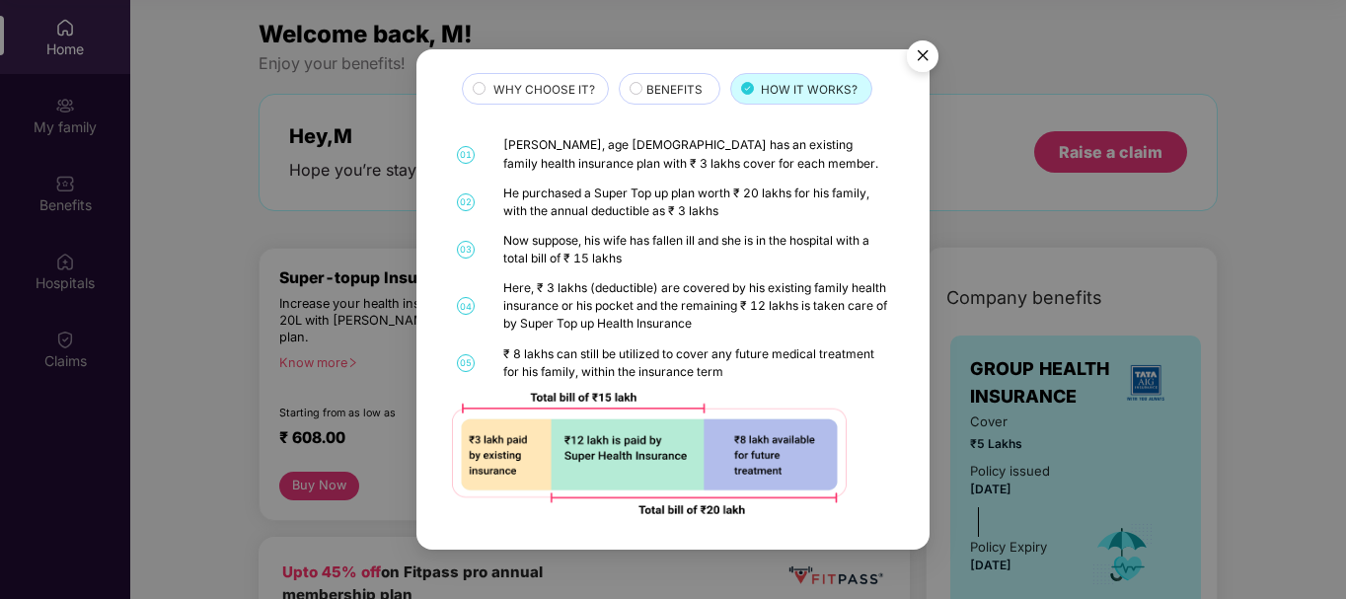
click at [926, 59] on img "Close" at bounding box center [922, 59] width 55 height 55
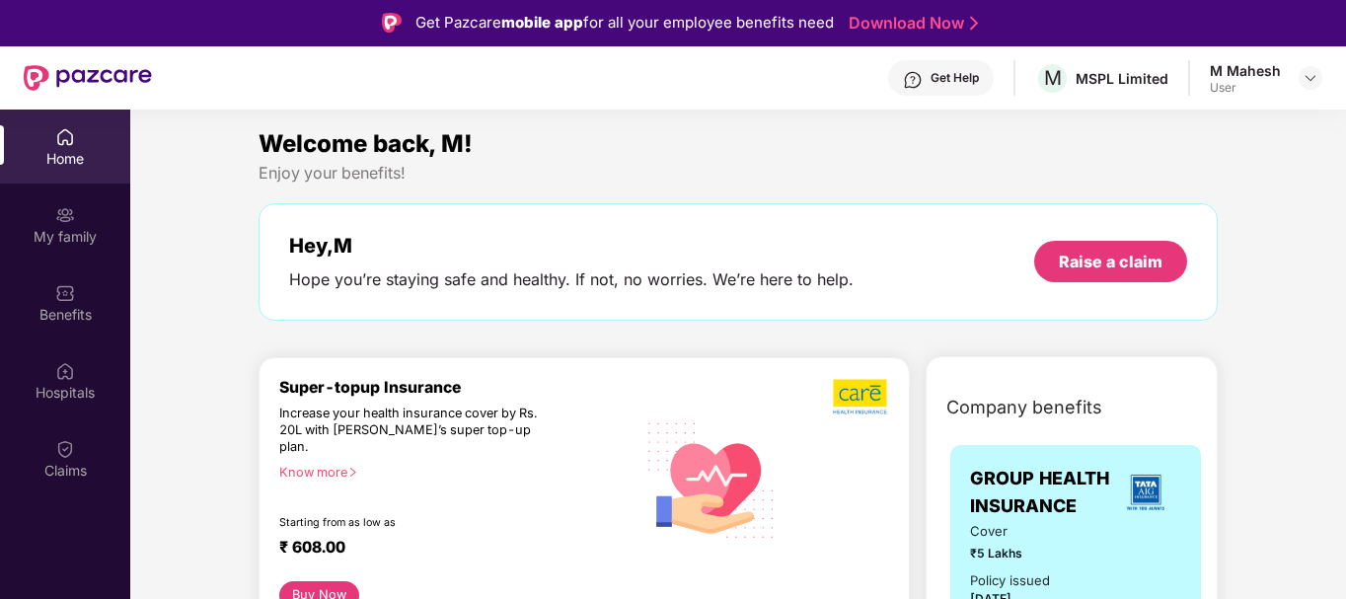
scroll to position [0, 0]
